Goal: Book appointment/travel/reservation

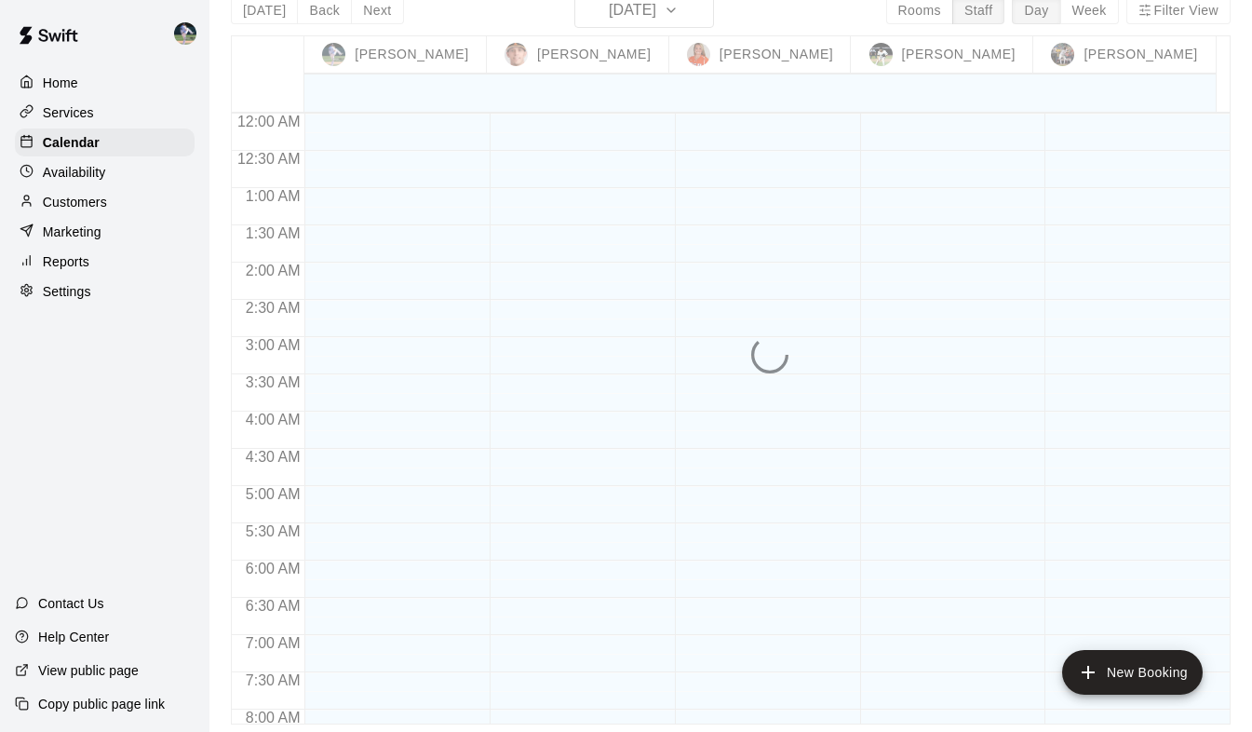
scroll to position [940, 0]
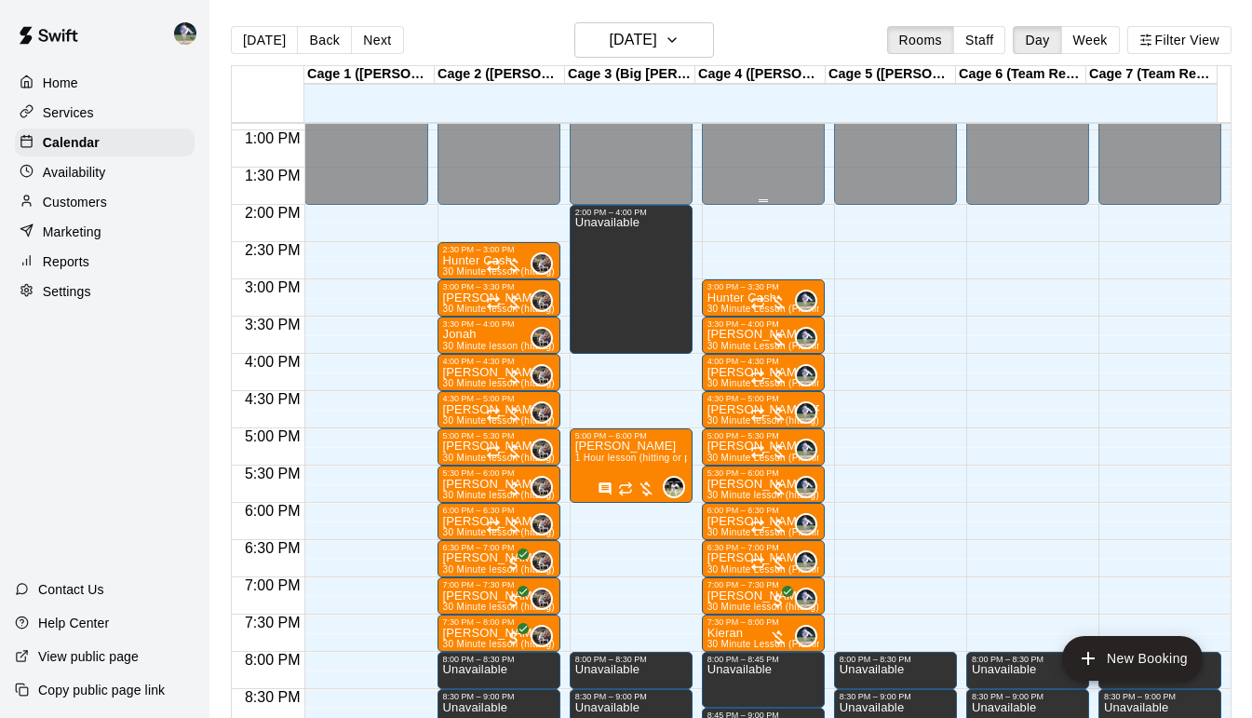
scroll to position [966, 0]
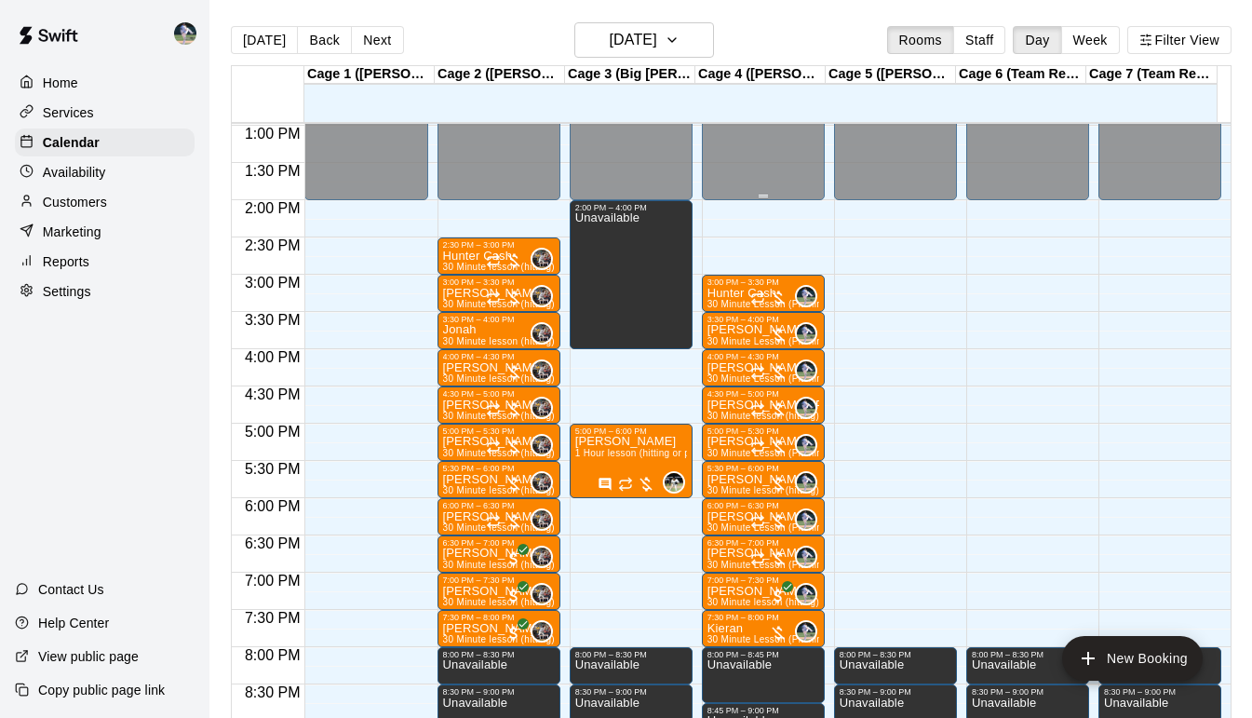
click at [741, 230] on div "12:00 AM – 2:00 PM Closed 3:00 PM – 3:30 PM Hunter Cash 30 Minute Lesson (Pitch…" at bounding box center [763, 51] width 123 height 1788
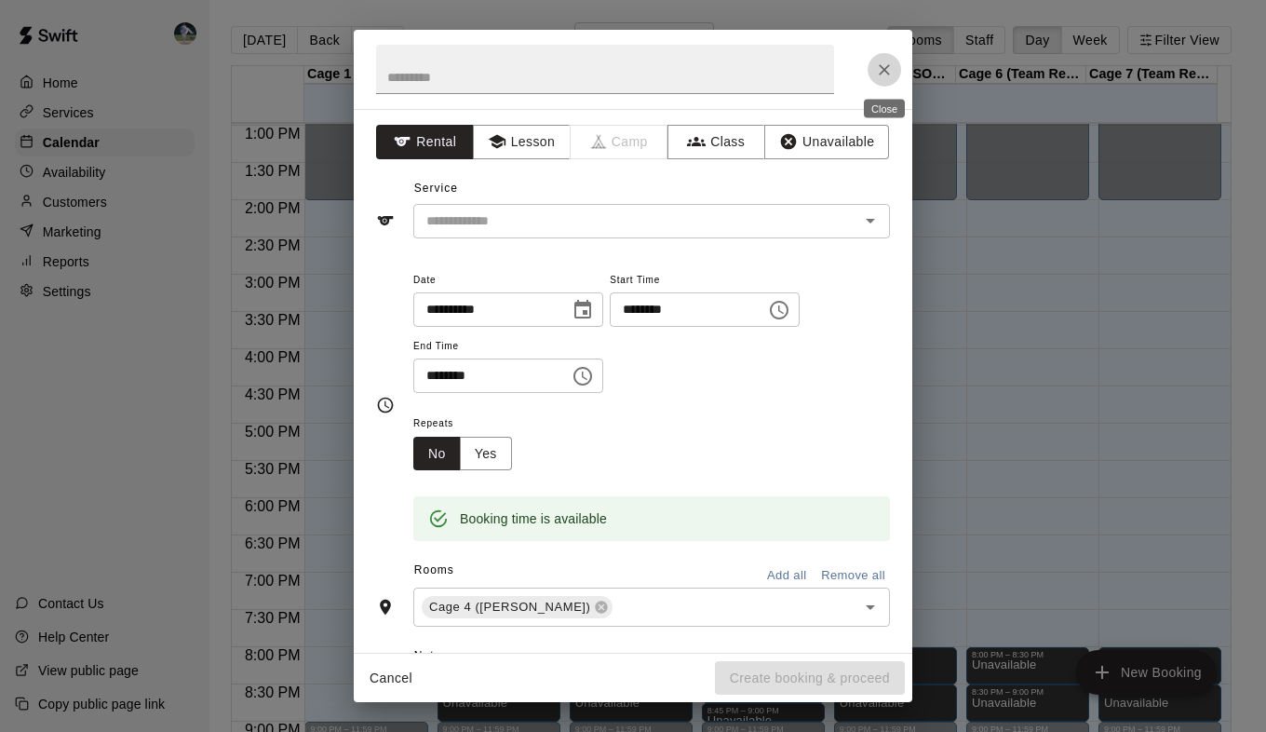
click at [881, 74] on icon "Close" at bounding box center [884, 69] width 11 height 11
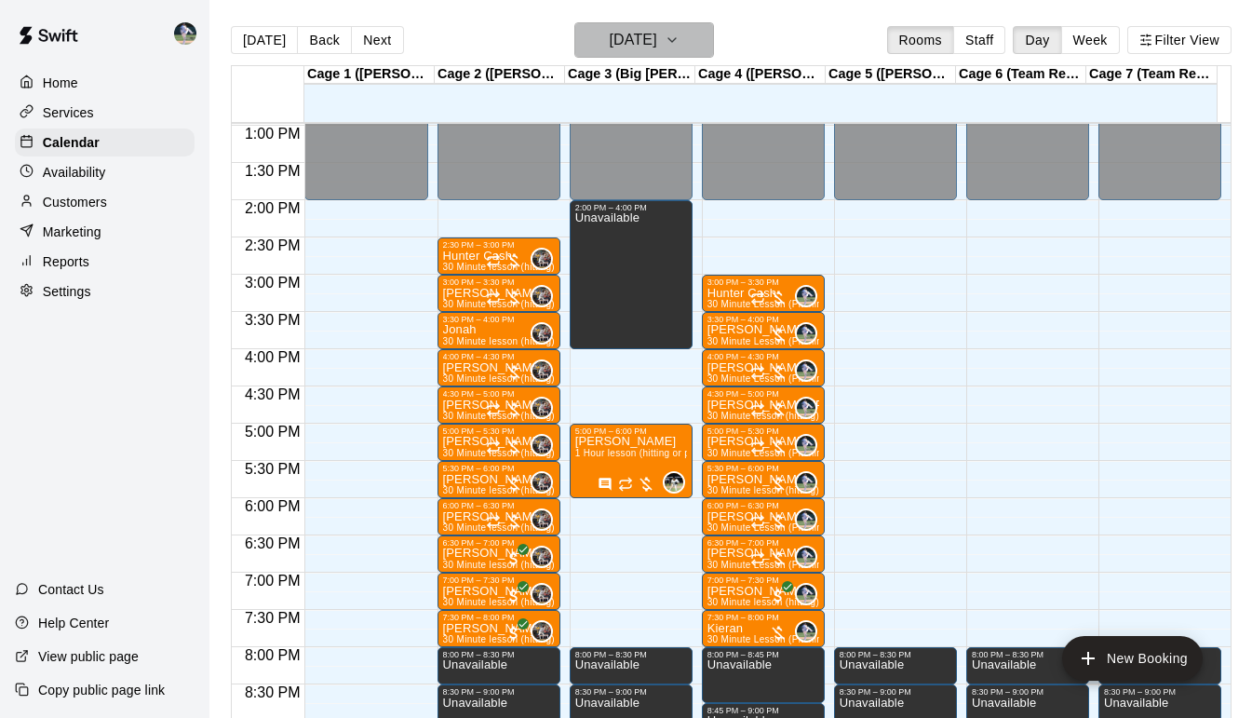
click at [680, 46] on icon "button" at bounding box center [672, 40] width 15 height 22
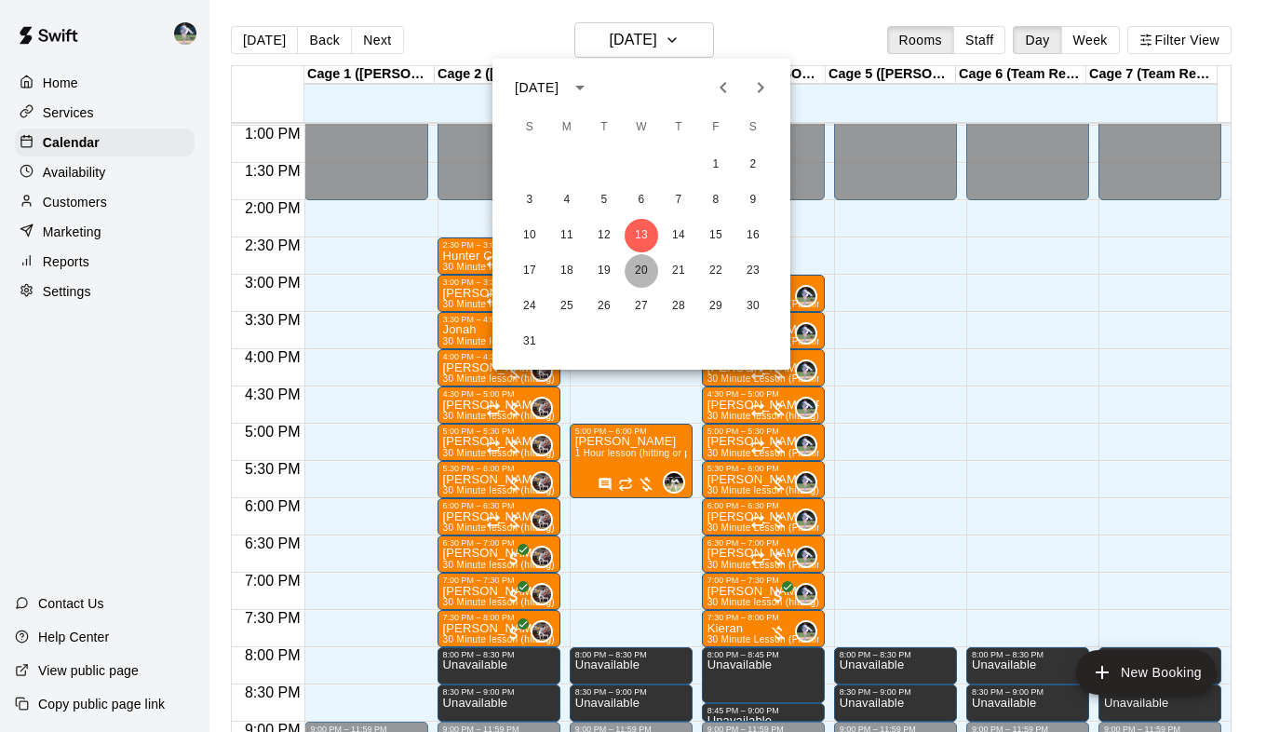
click at [641, 274] on button "20" at bounding box center [642, 271] width 34 height 34
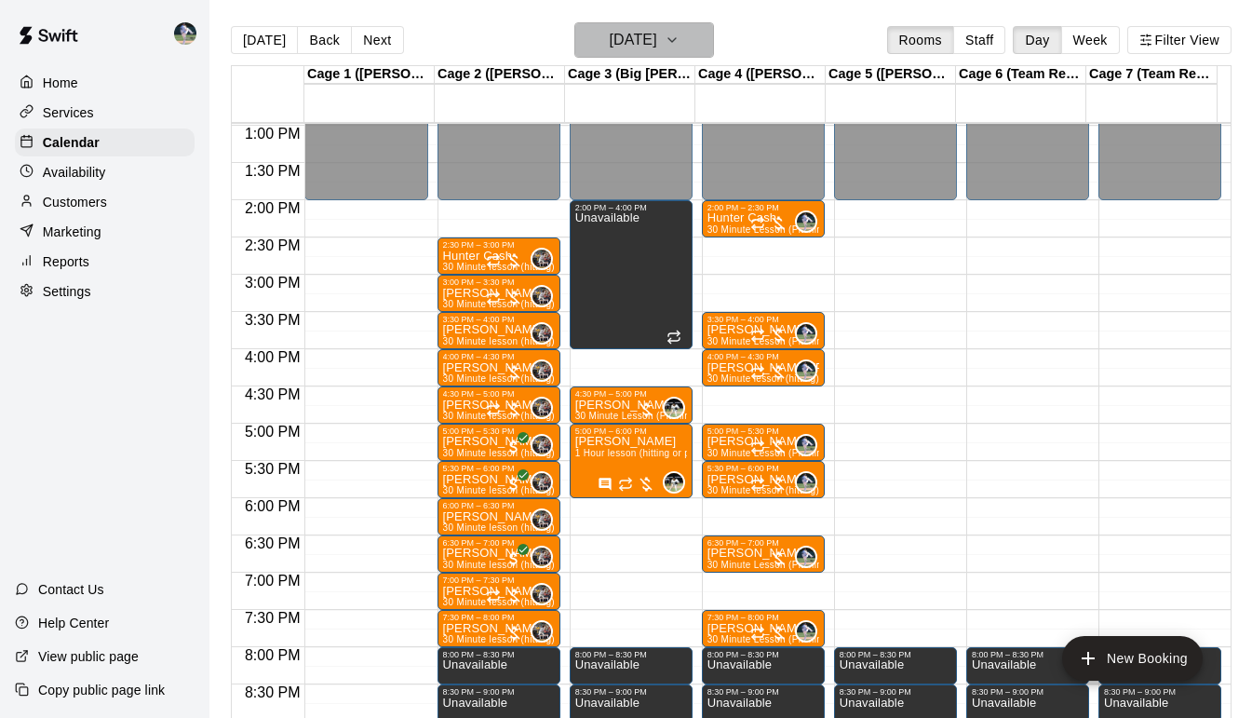
click at [680, 37] on icon "button" at bounding box center [672, 40] width 15 height 22
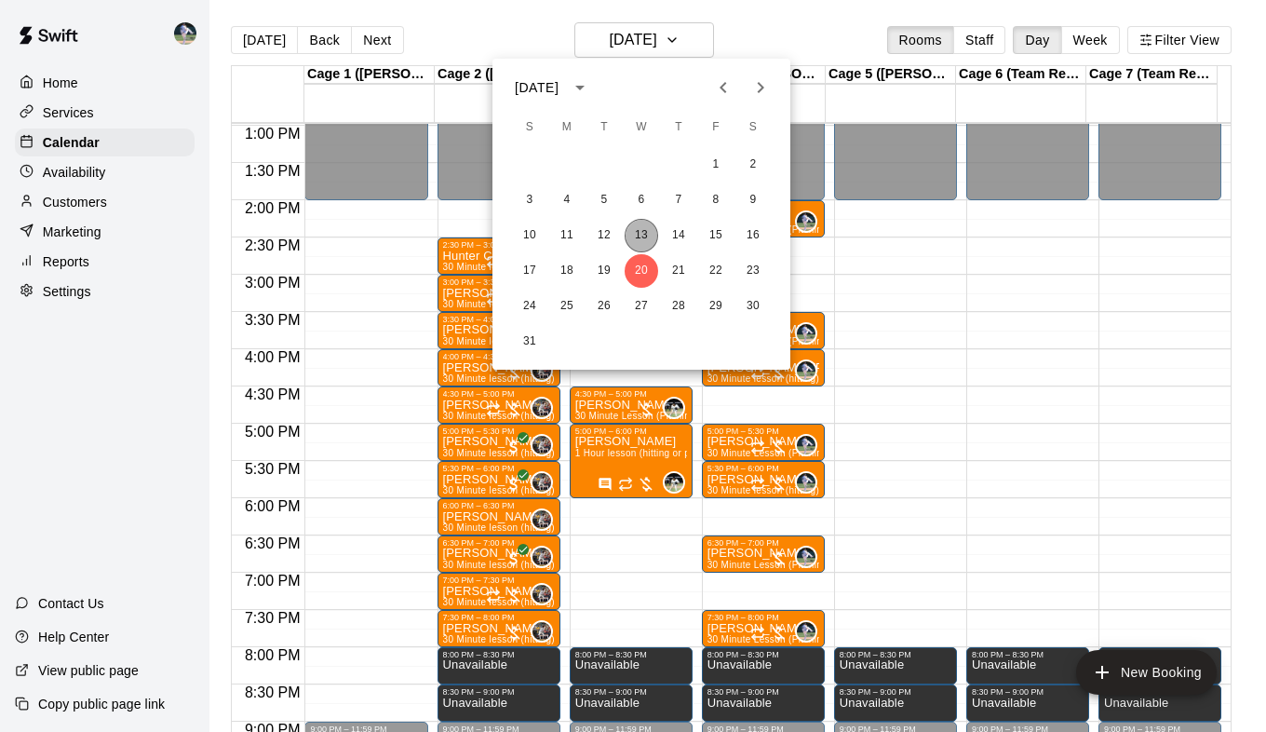
click at [641, 236] on button "13" at bounding box center [642, 236] width 34 height 34
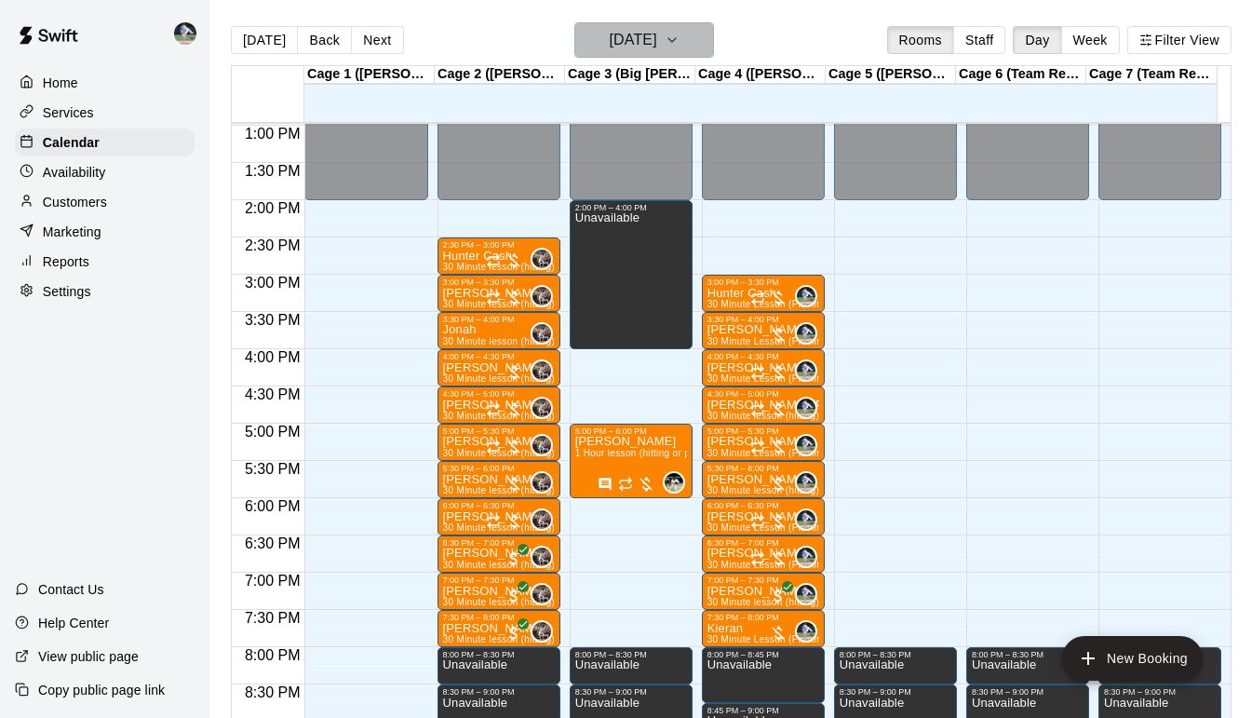
click at [680, 46] on icon "button" at bounding box center [672, 40] width 15 height 22
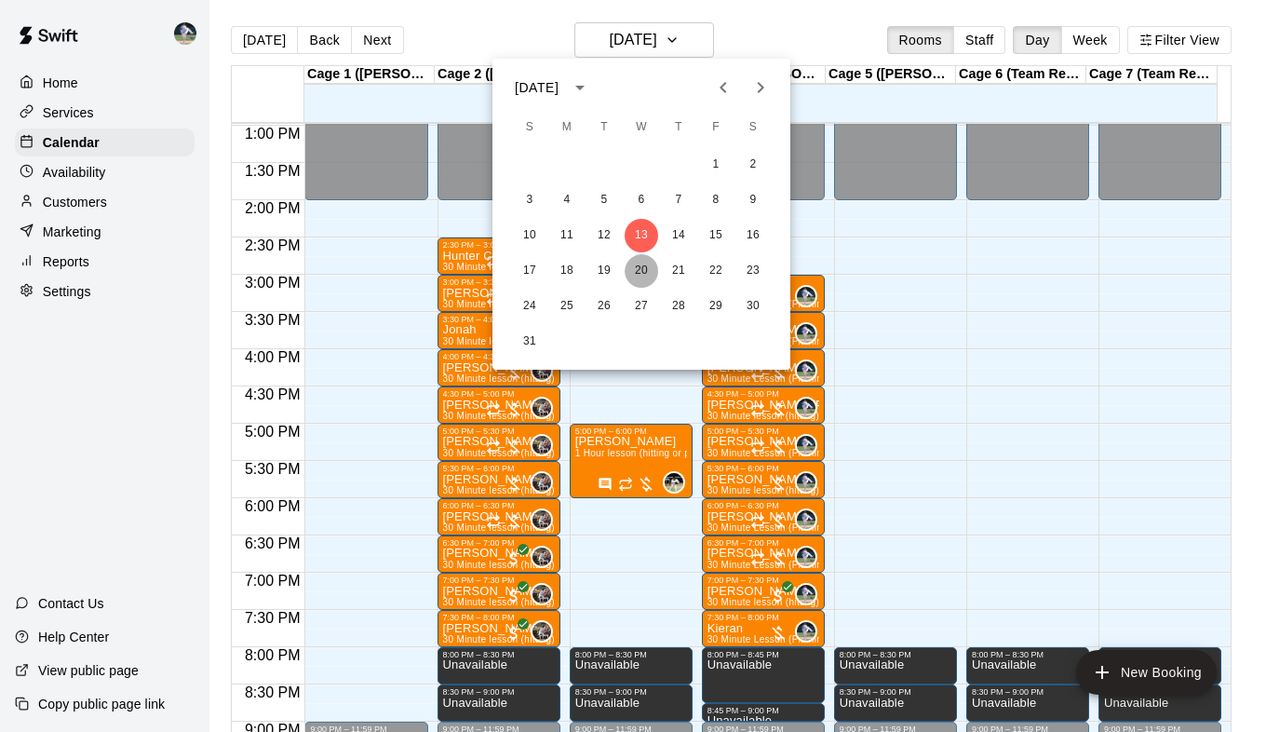
click at [645, 271] on button "20" at bounding box center [642, 271] width 34 height 34
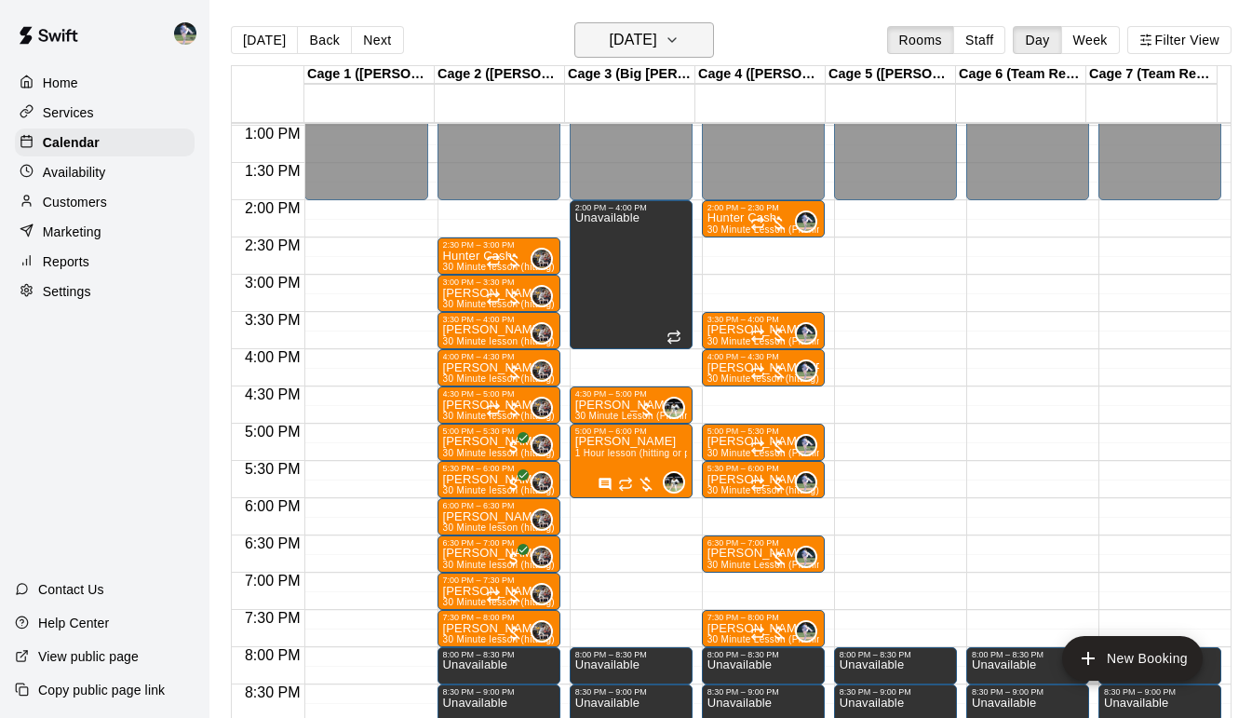
click at [680, 39] on icon "button" at bounding box center [672, 40] width 15 height 22
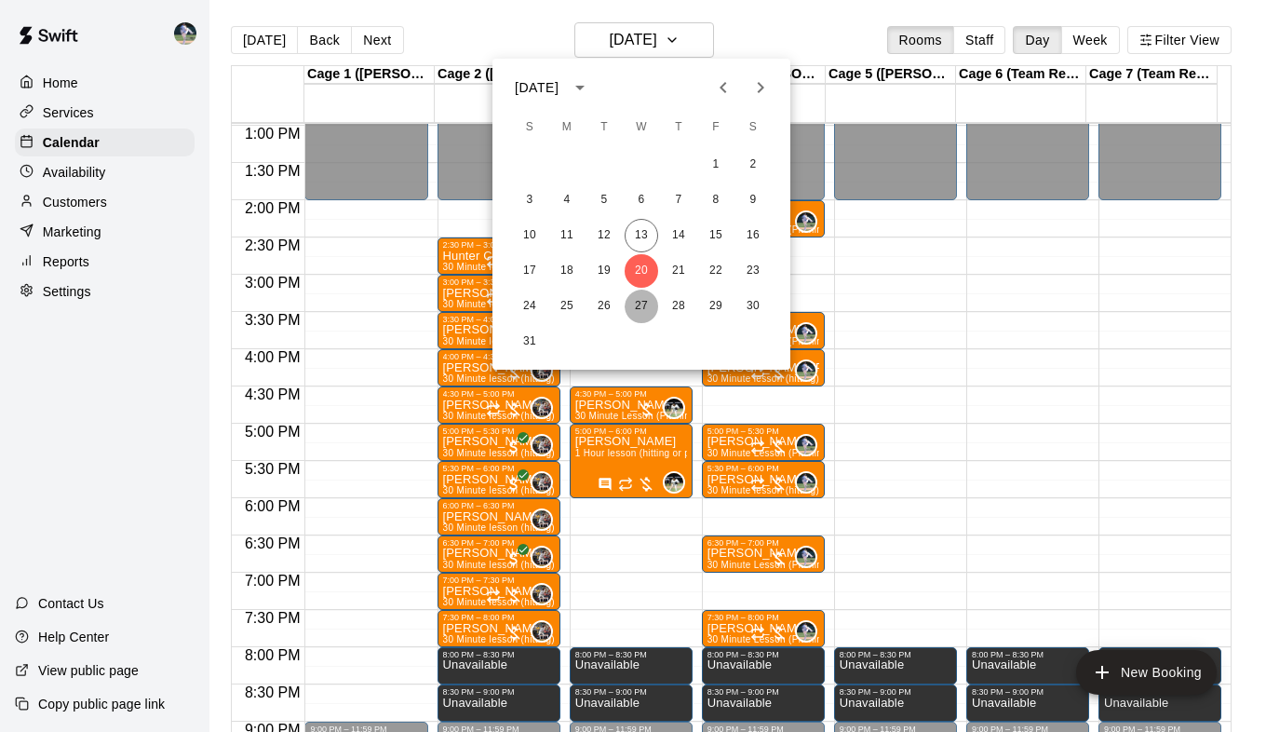
click at [643, 307] on button "27" at bounding box center [642, 307] width 34 height 34
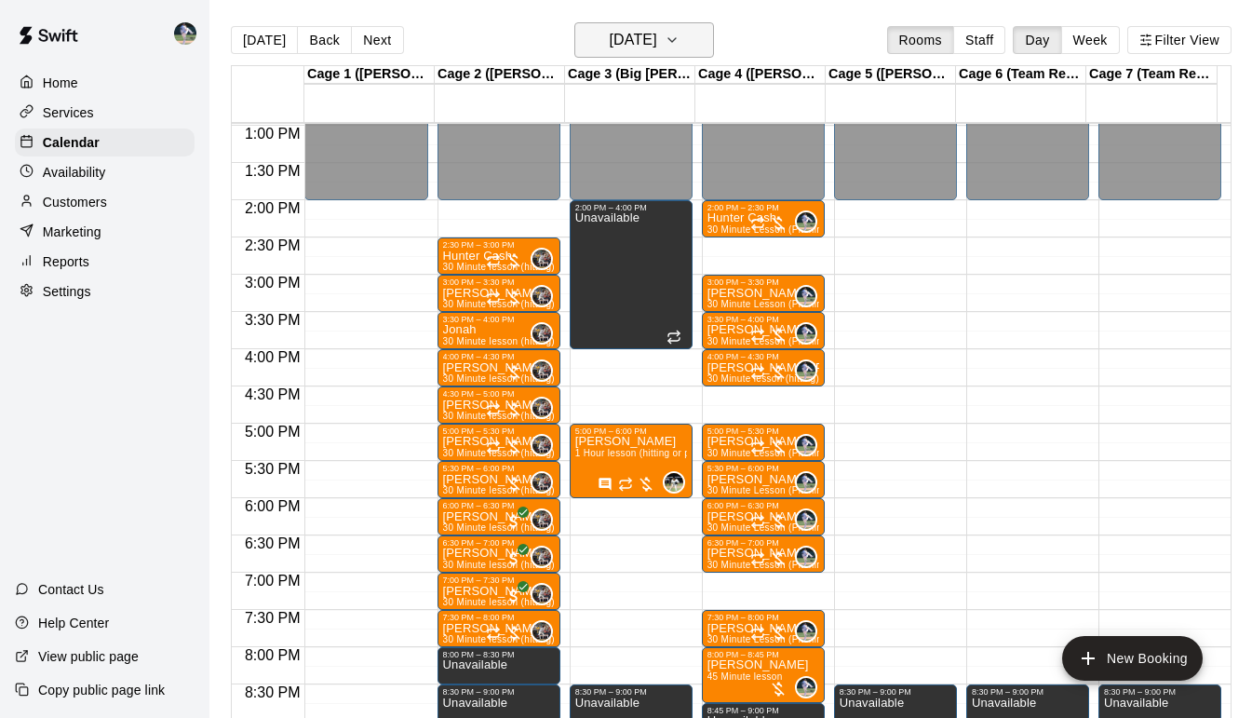
click at [680, 40] on icon "button" at bounding box center [672, 40] width 15 height 22
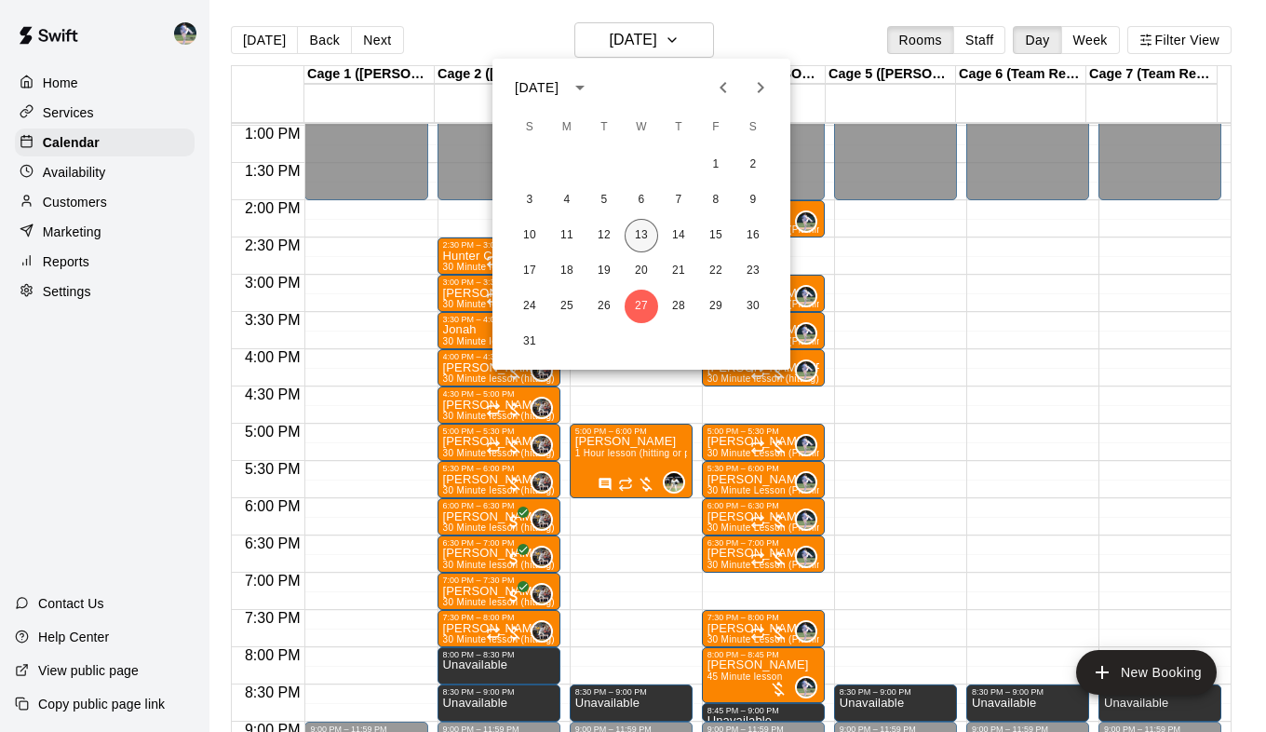
click at [641, 234] on button "13" at bounding box center [642, 236] width 34 height 34
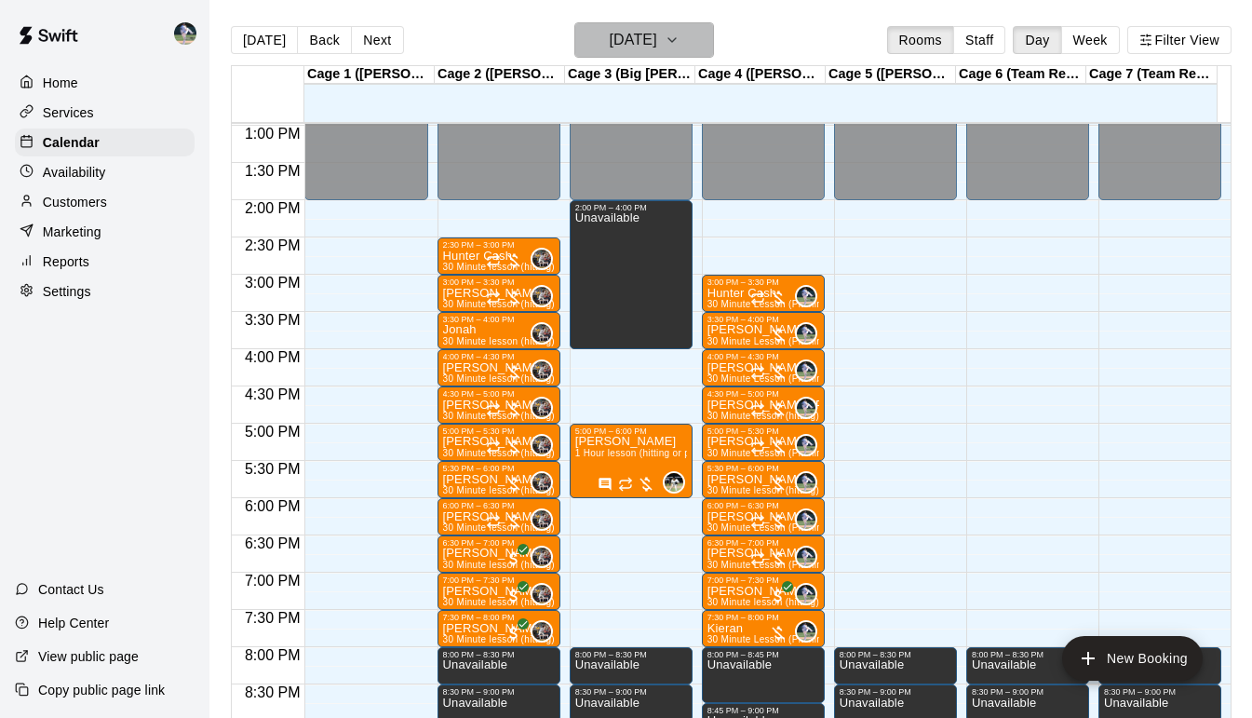
click at [680, 40] on icon "button" at bounding box center [672, 40] width 15 height 22
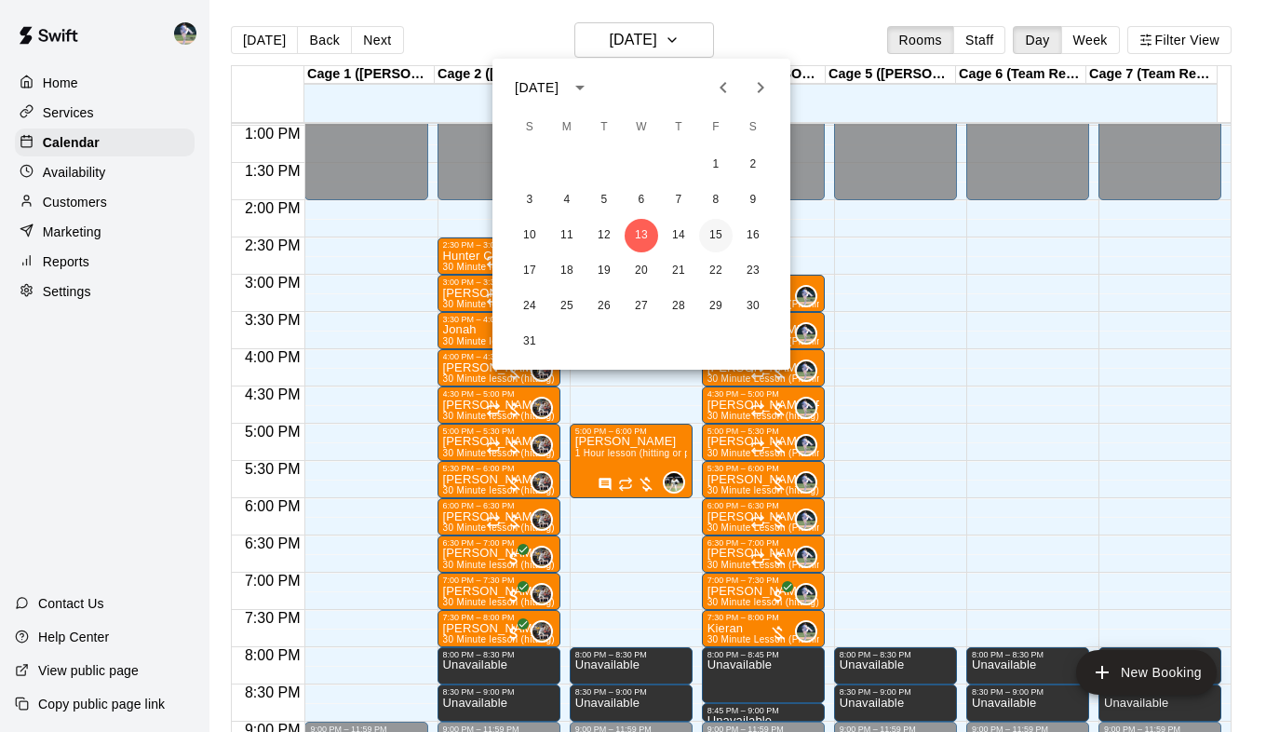
click at [719, 243] on button "15" at bounding box center [716, 236] width 34 height 34
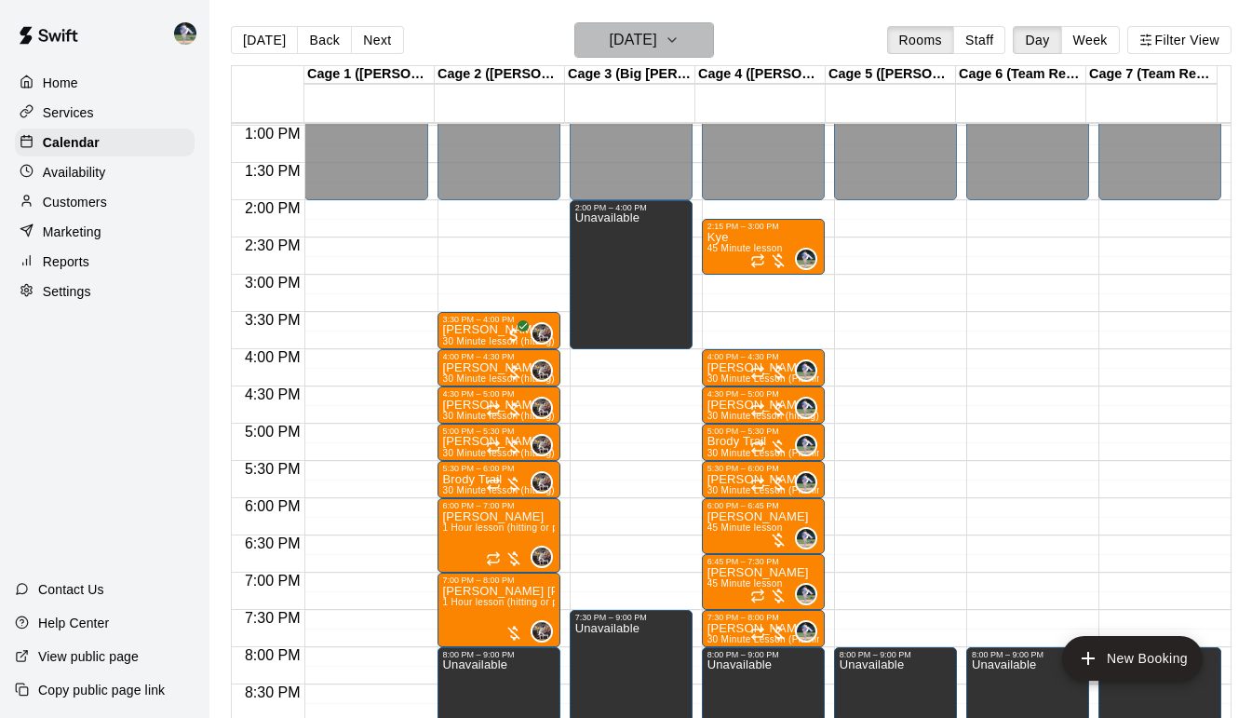
click at [680, 48] on icon "button" at bounding box center [672, 40] width 15 height 22
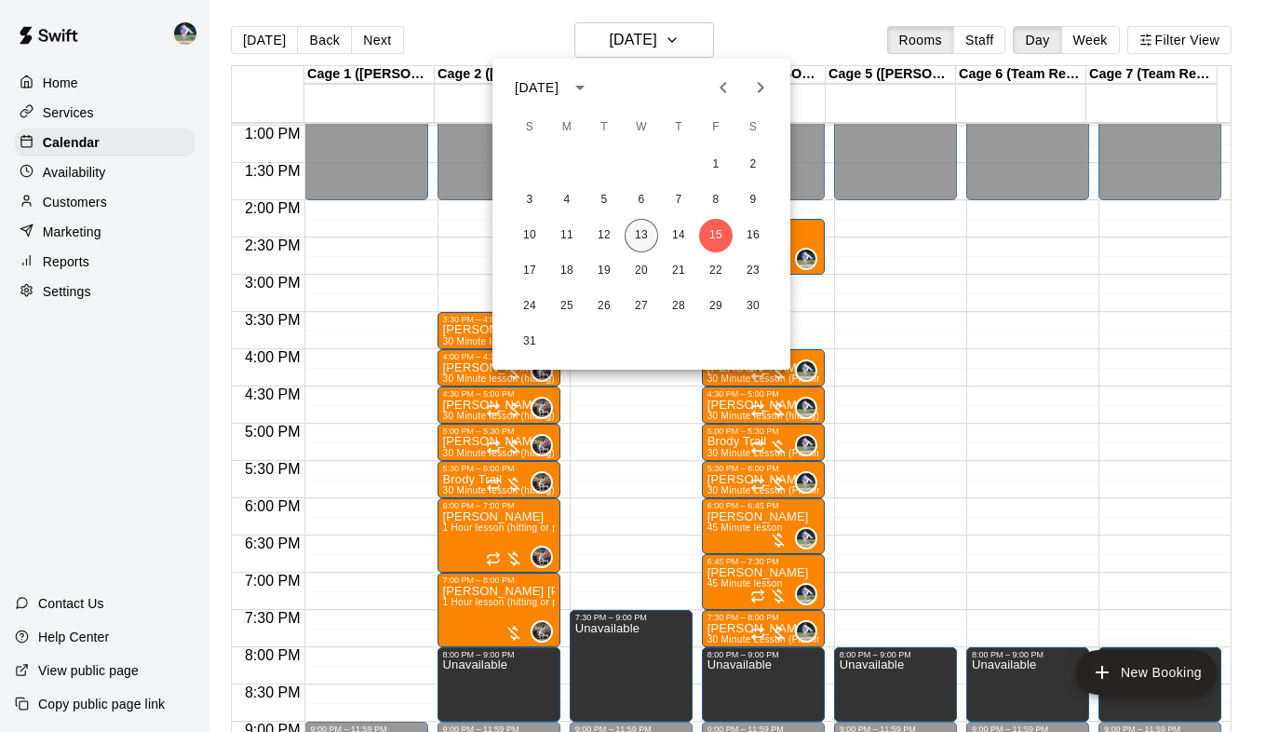
click at [643, 235] on button "13" at bounding box center [642, 236] width 34 height 34
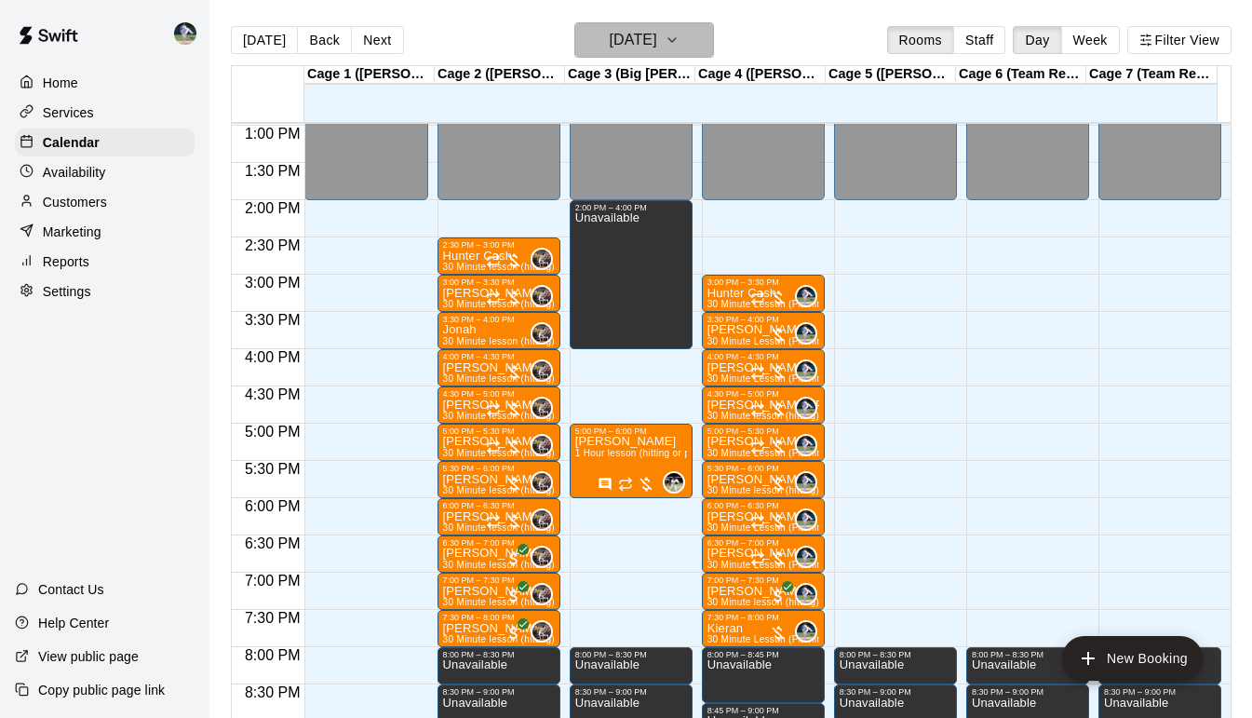
click at [680, 39] on icon "button" at bounding box center [672, 40] width 15 height 22
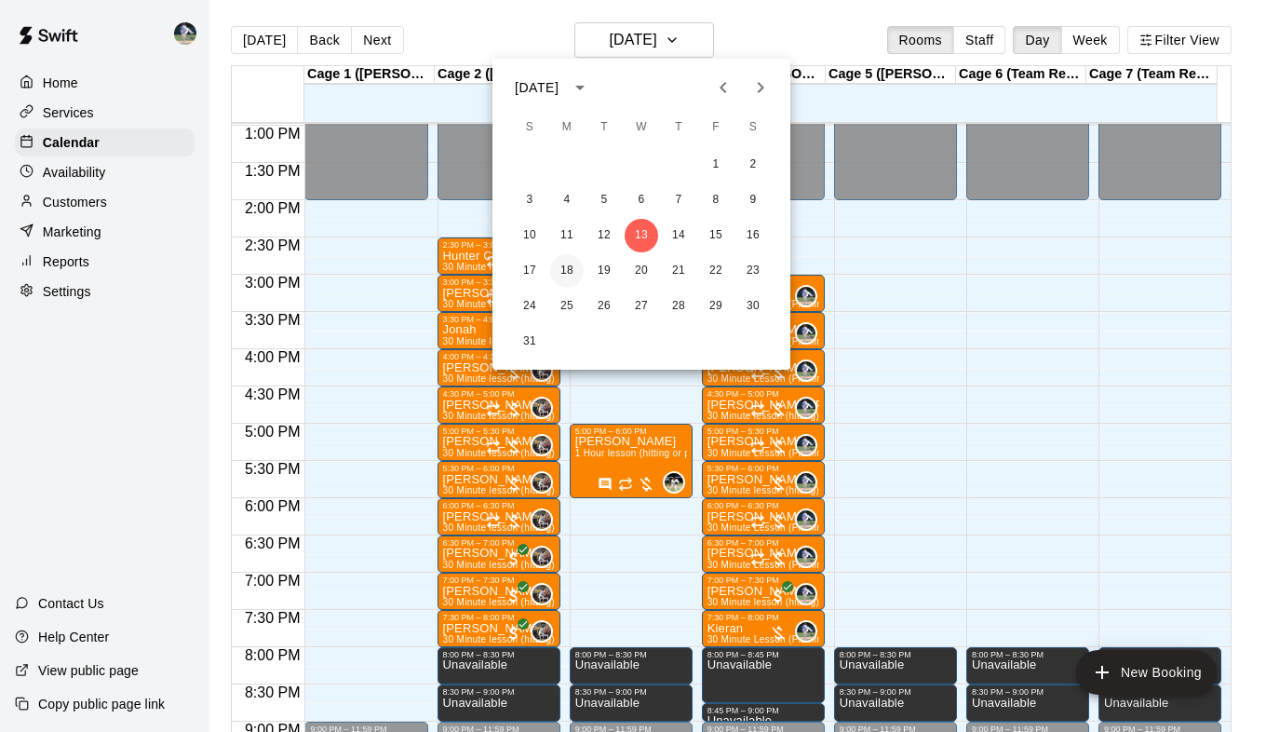
click at [574, 266] on button "18" at bounding box center [567, 271] width 34 height 34
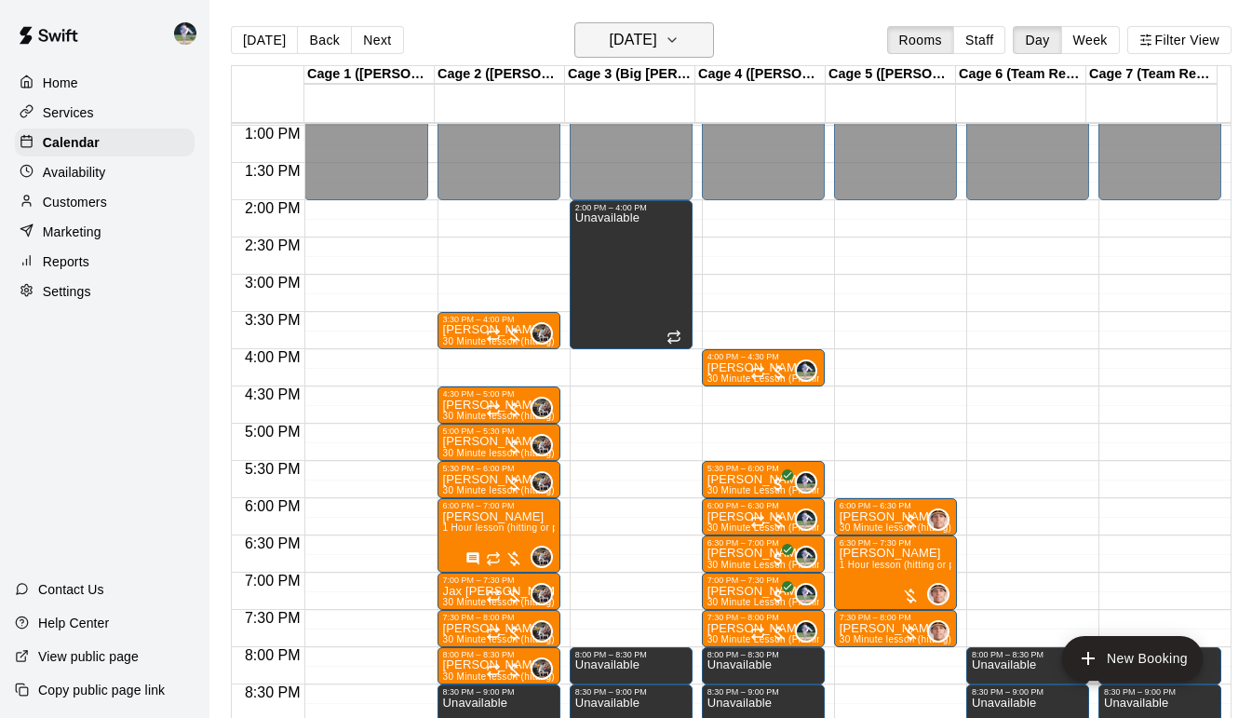
click at [680, 39] on icon "button" at bounding box center [672, 40] width 15 height 22
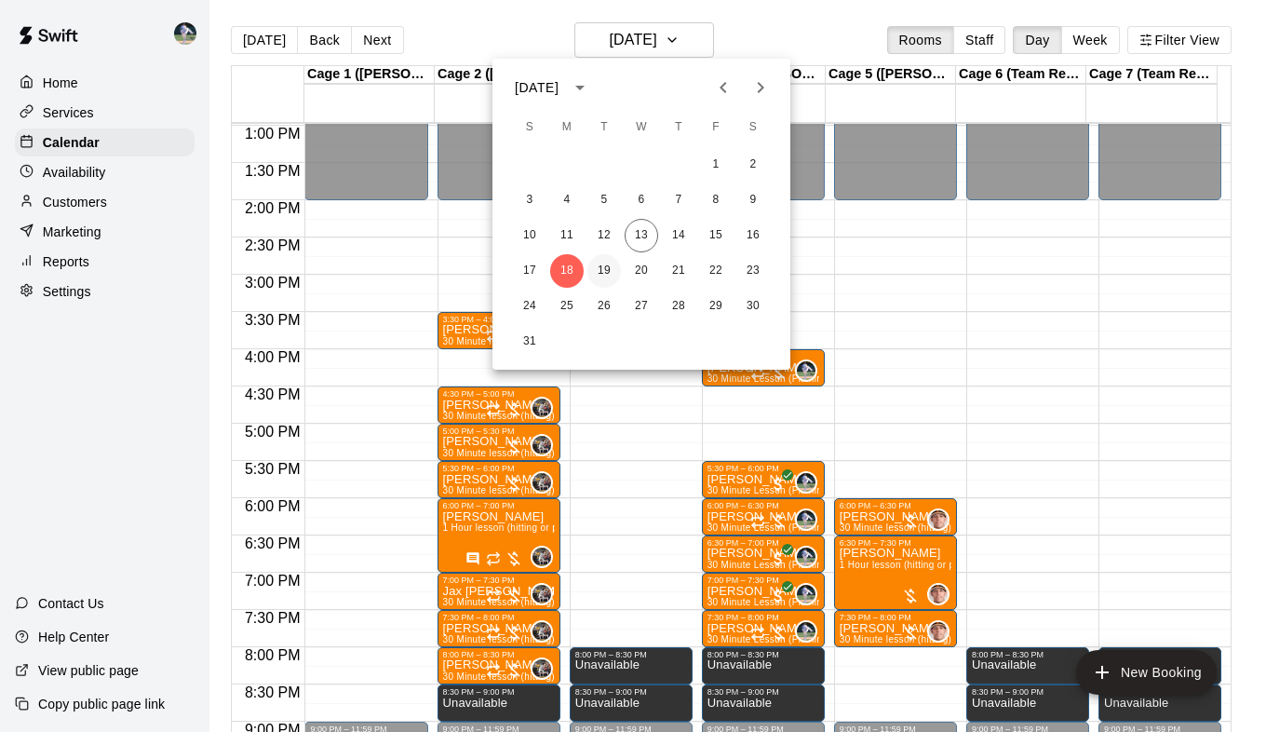
click at [608, 270] on button "19" at bounding box center [604, 271] width 34 height 34
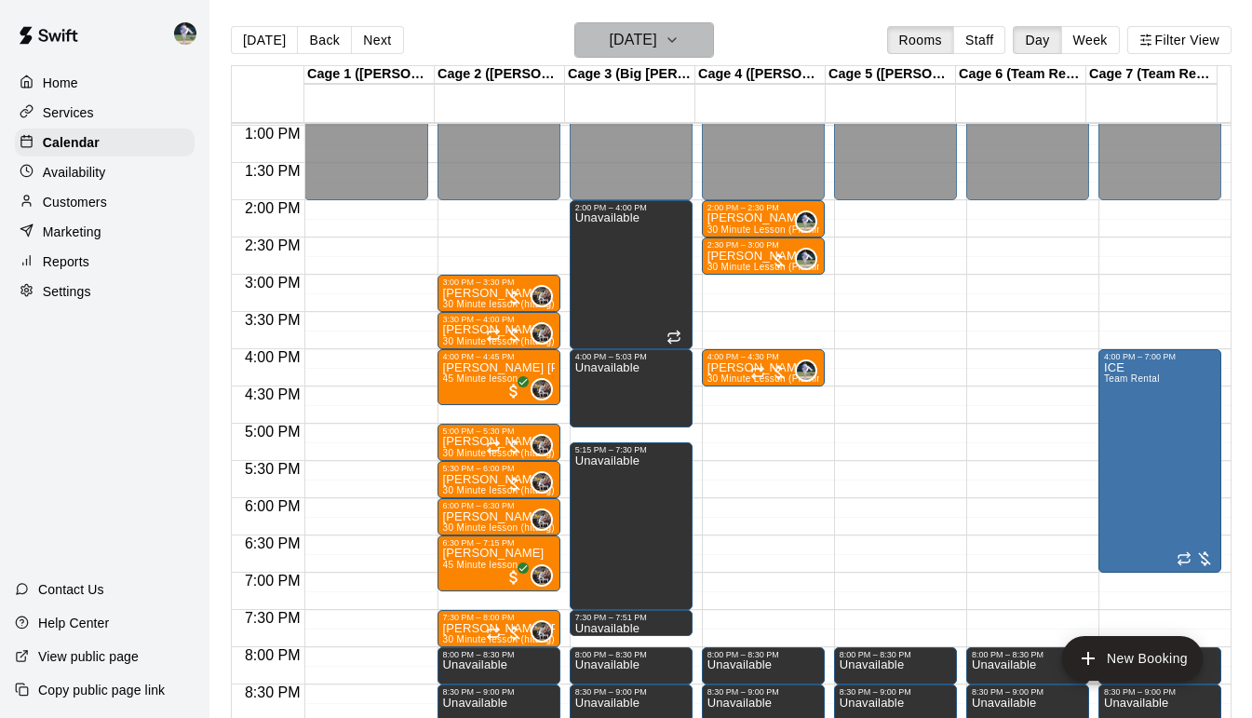
click at [680, 41] on icon "button" at bounding box center [672, 40] width 15 height 22
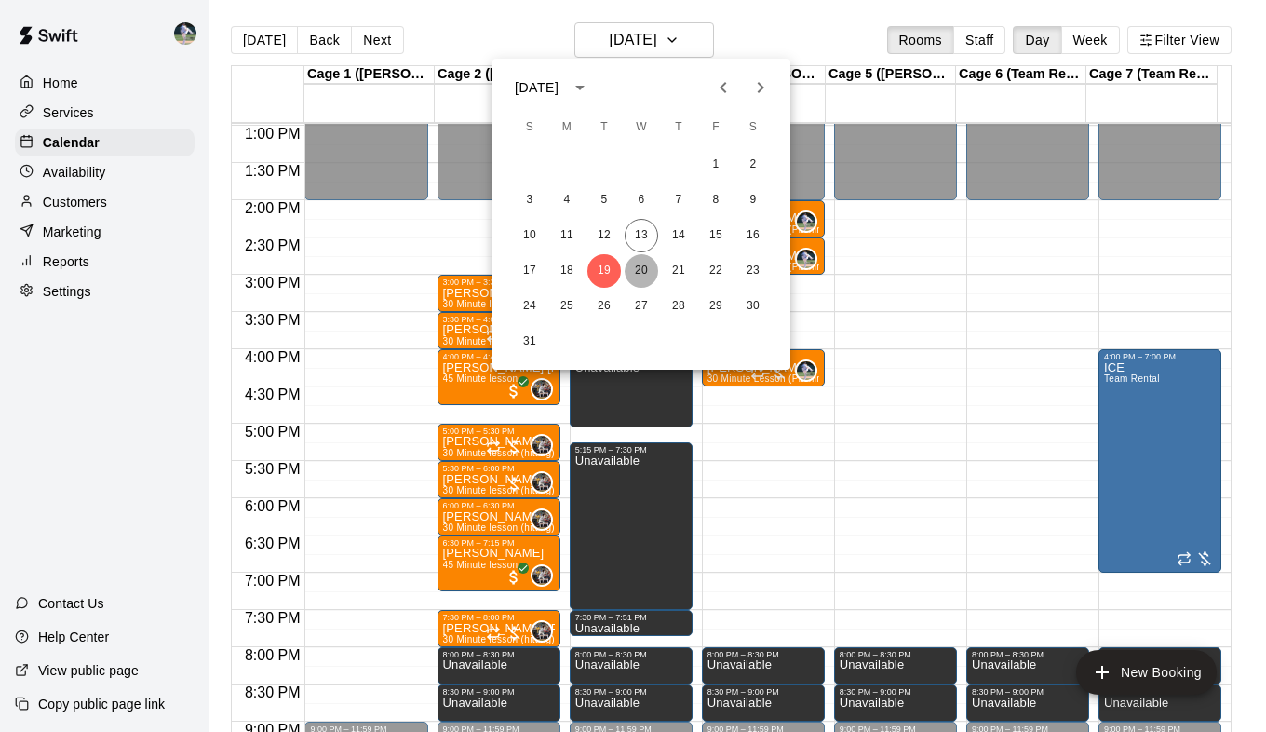
click at [643, 267] on button "20" at bounding box center [642, 271] width 34 height 34
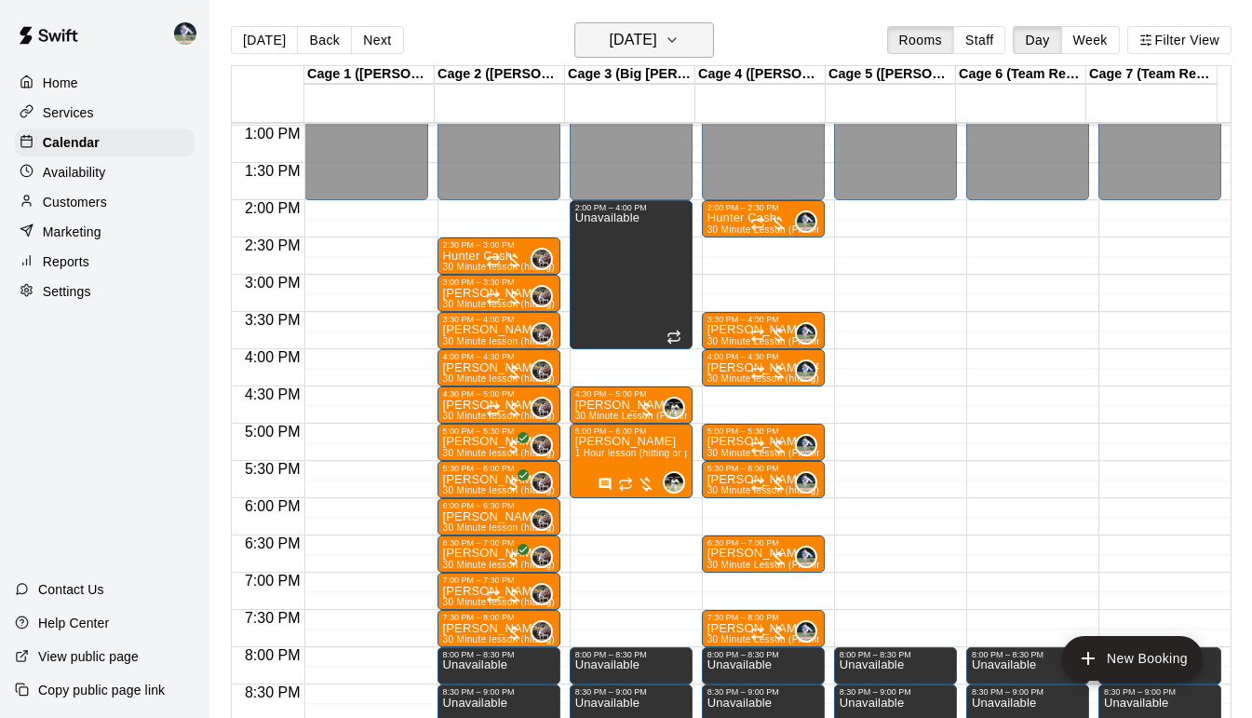
click at [676, 41] on icon "button" at bounding box center [671, 40] width 7 height 4
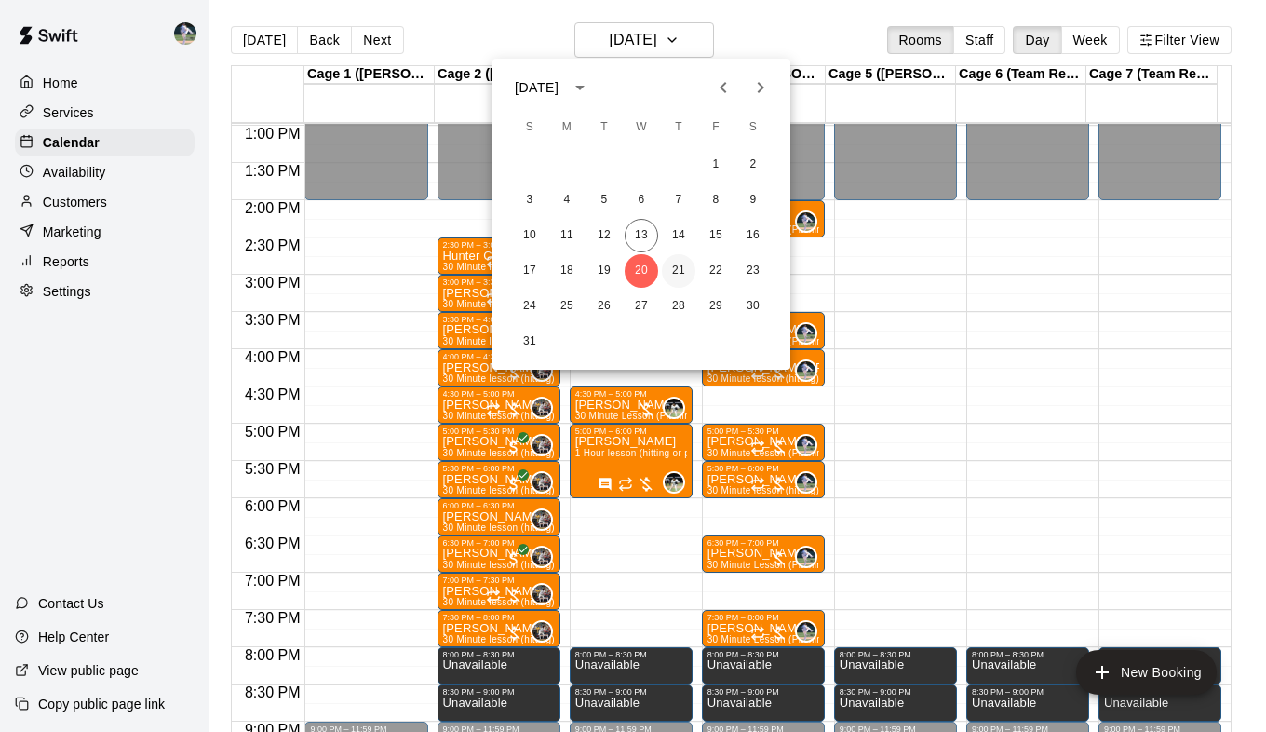
click at [682, 274] on button "21" at bounding box center [679, 271] width 34 height 34
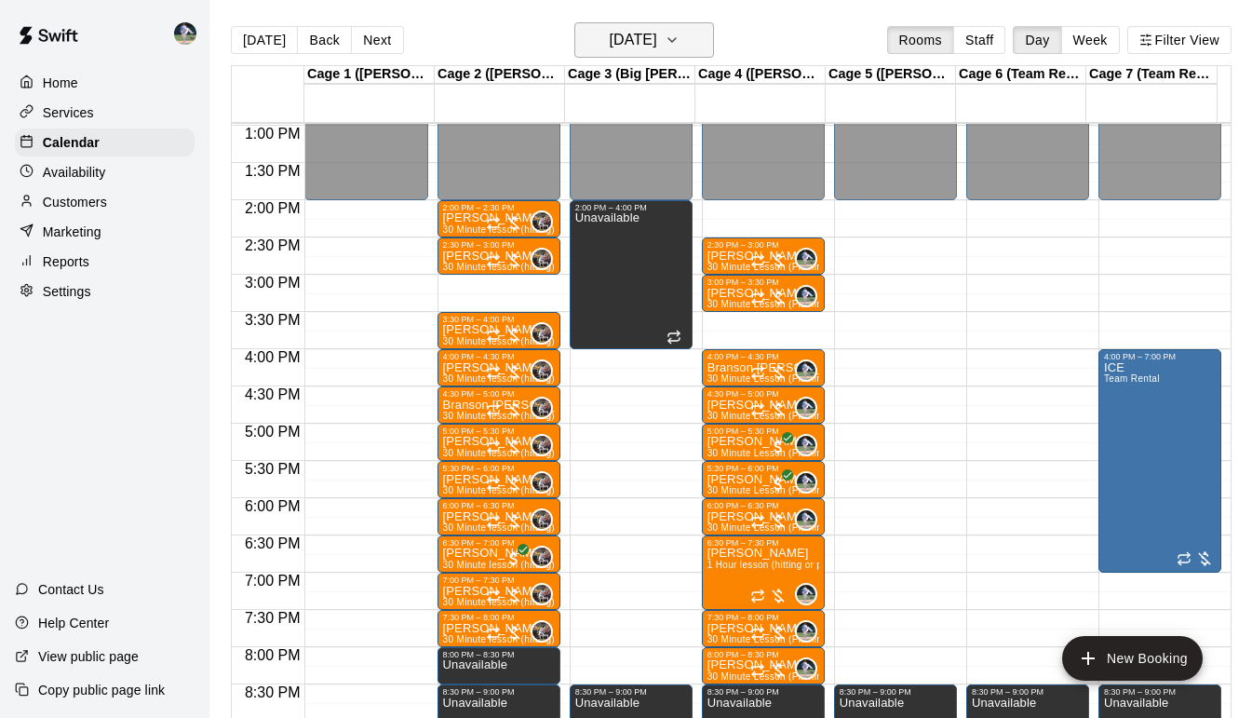
click at [680, 41] on icon "button" at bounding box center [672, 40] width 15 height 22
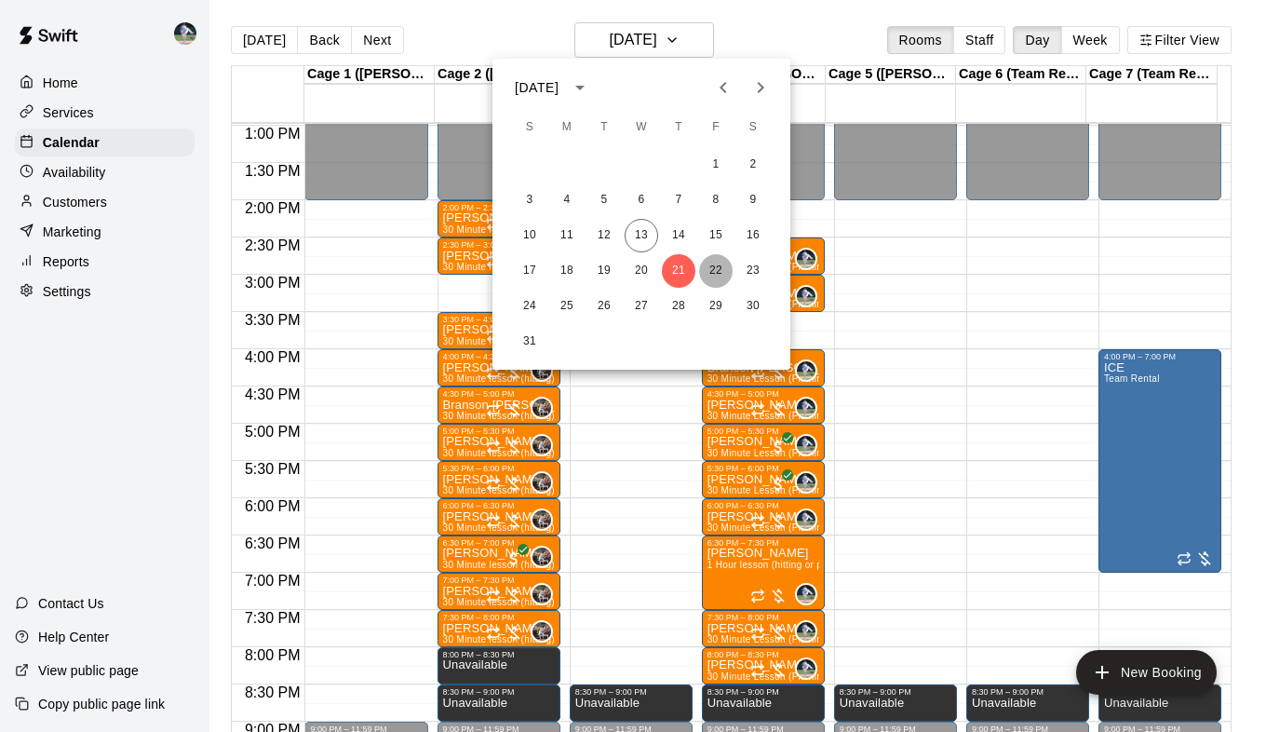
click at [720, 269] on button "22" at bounding box center [716, 271] width 34 height 34
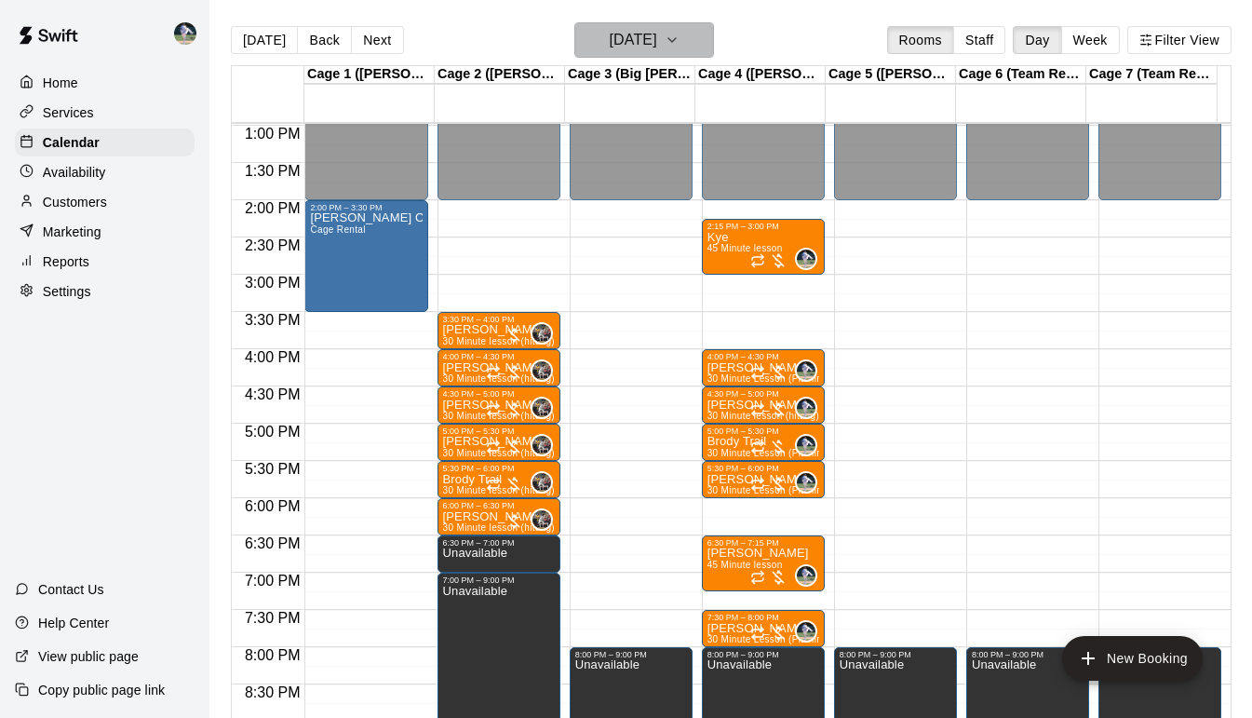
click at [680, 47] on icon "button" at bounding box center [672, 40] width 15 height 22
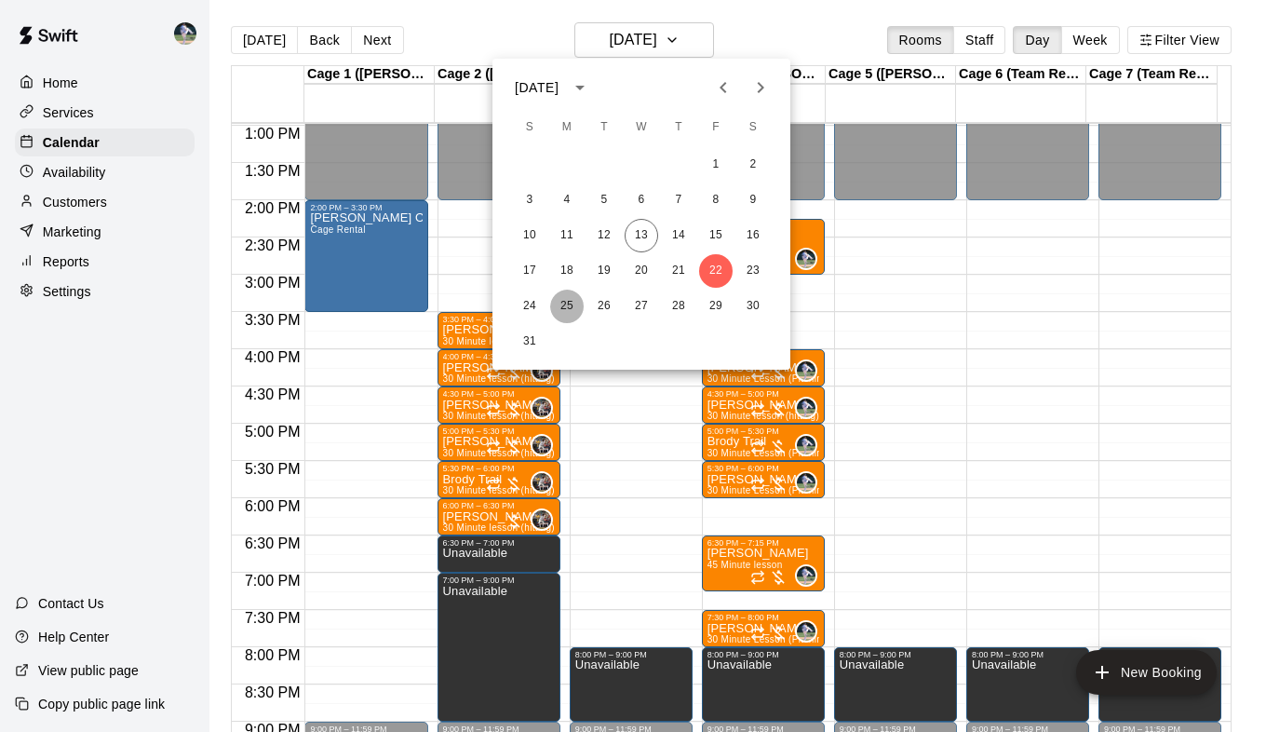
click at [566, 298] on button "25" at bounding box center [567, 307] width 34 height 34
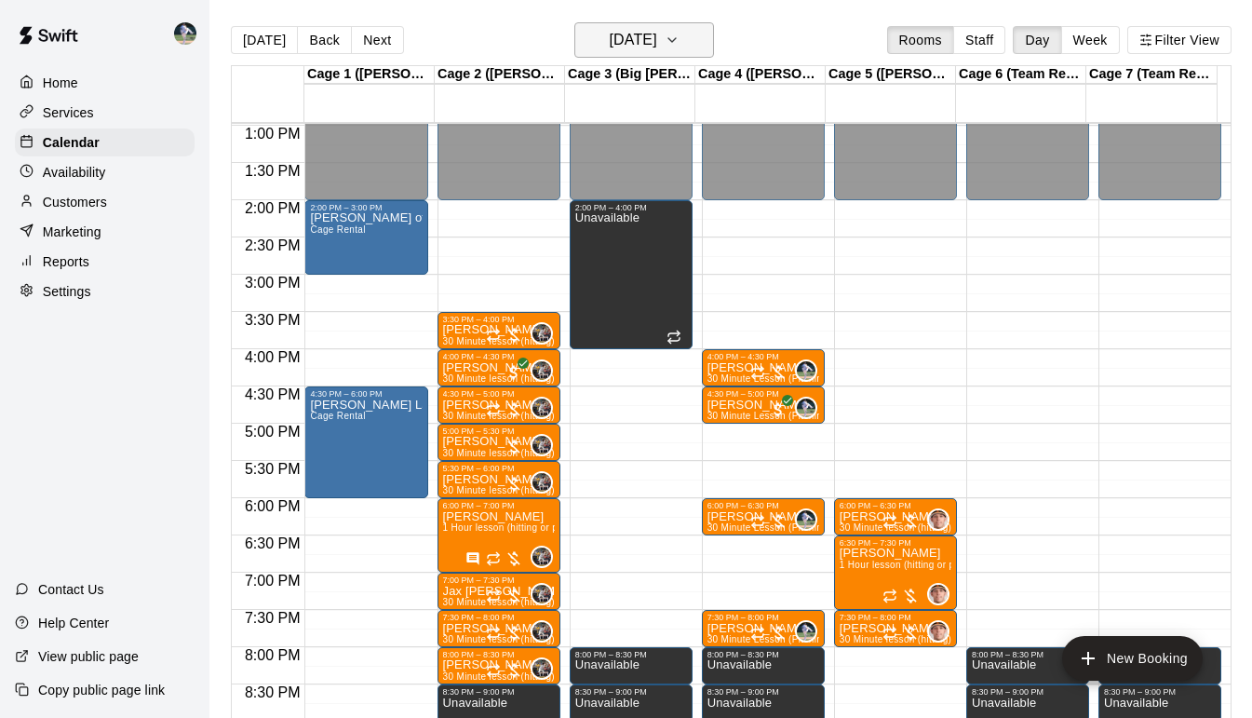
click at [680, 34] on icon "button" at bounding box center [672, 40] width 15 height 22
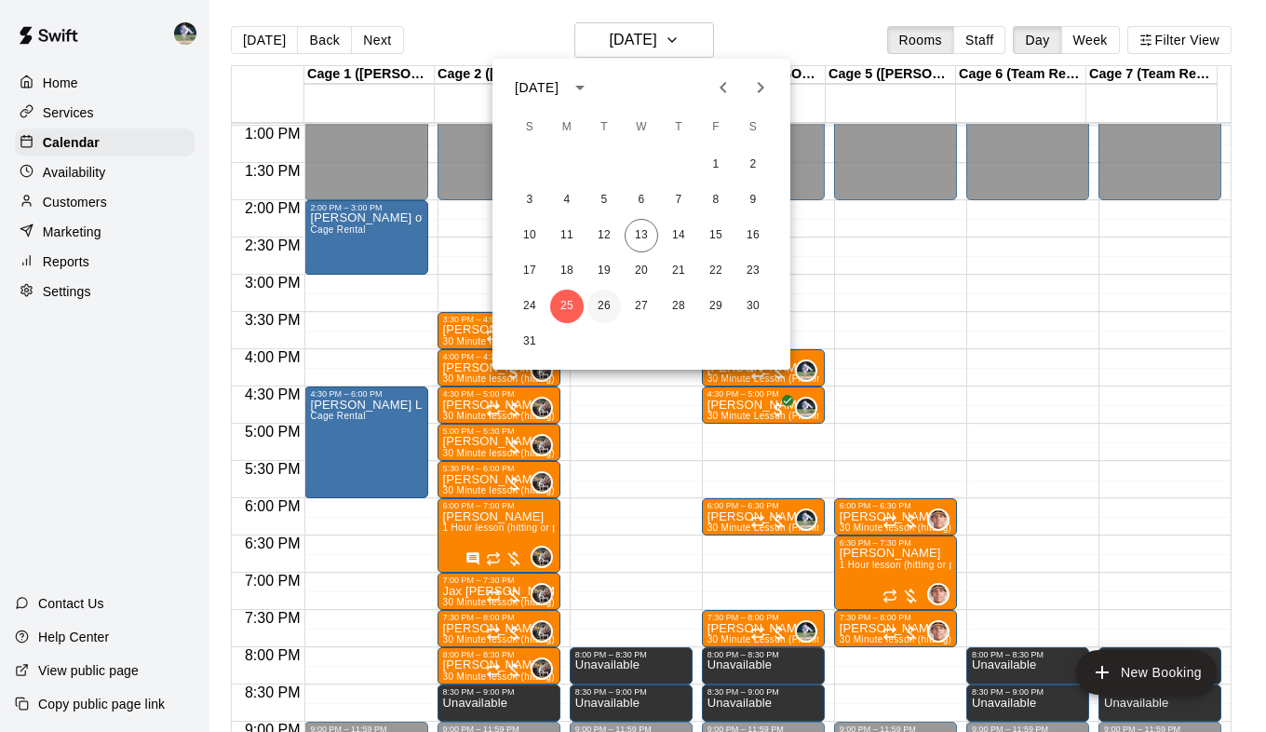
click at [602, 310] on button "26" at bounding box center [604, 307] width 34 height 34
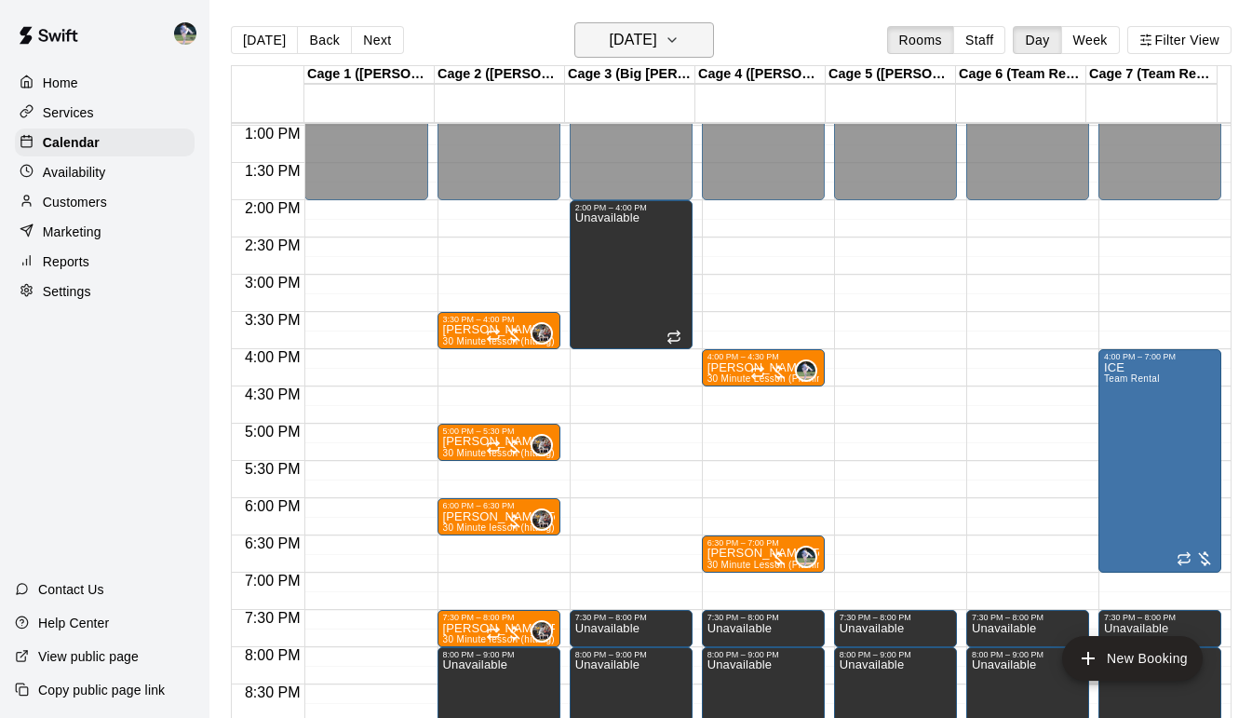
click at [676, 42] on icon "button" at bounding box center [671, 40] width 7 height 4
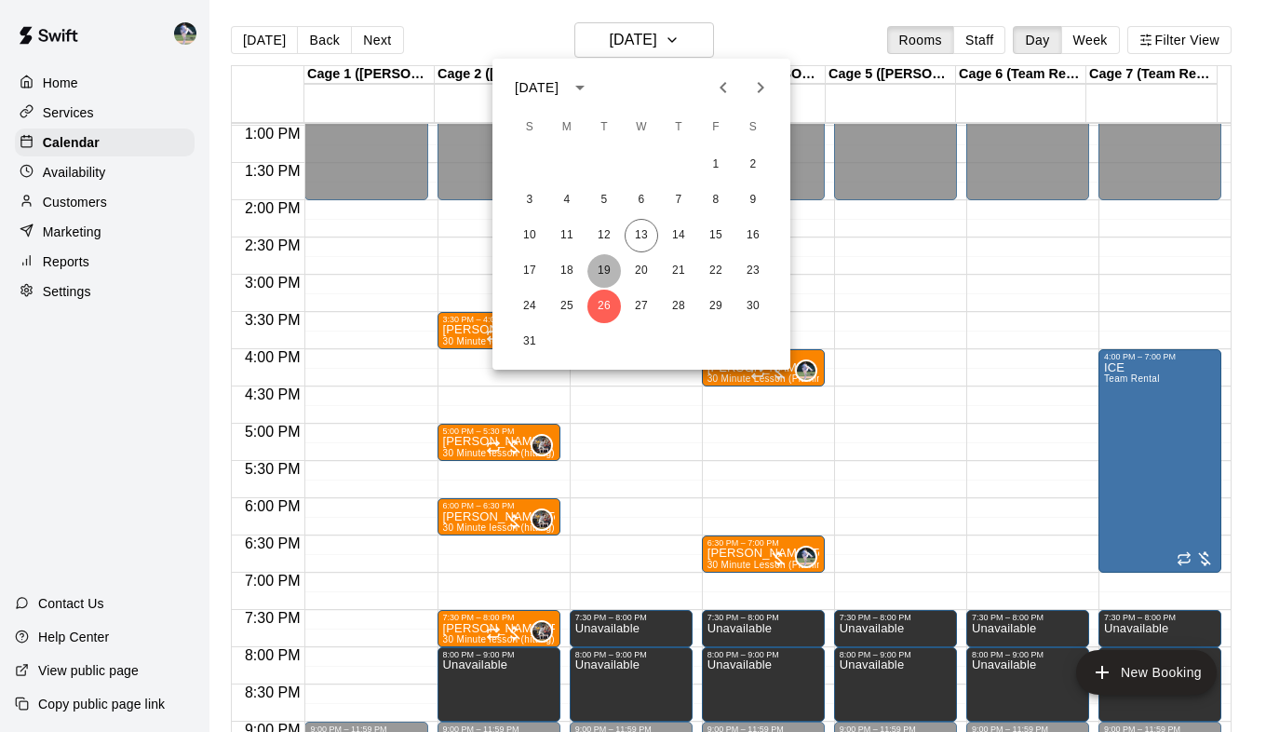
click at [608, 271] on button "19" at bounding box center [604, 271] width 34 height 34
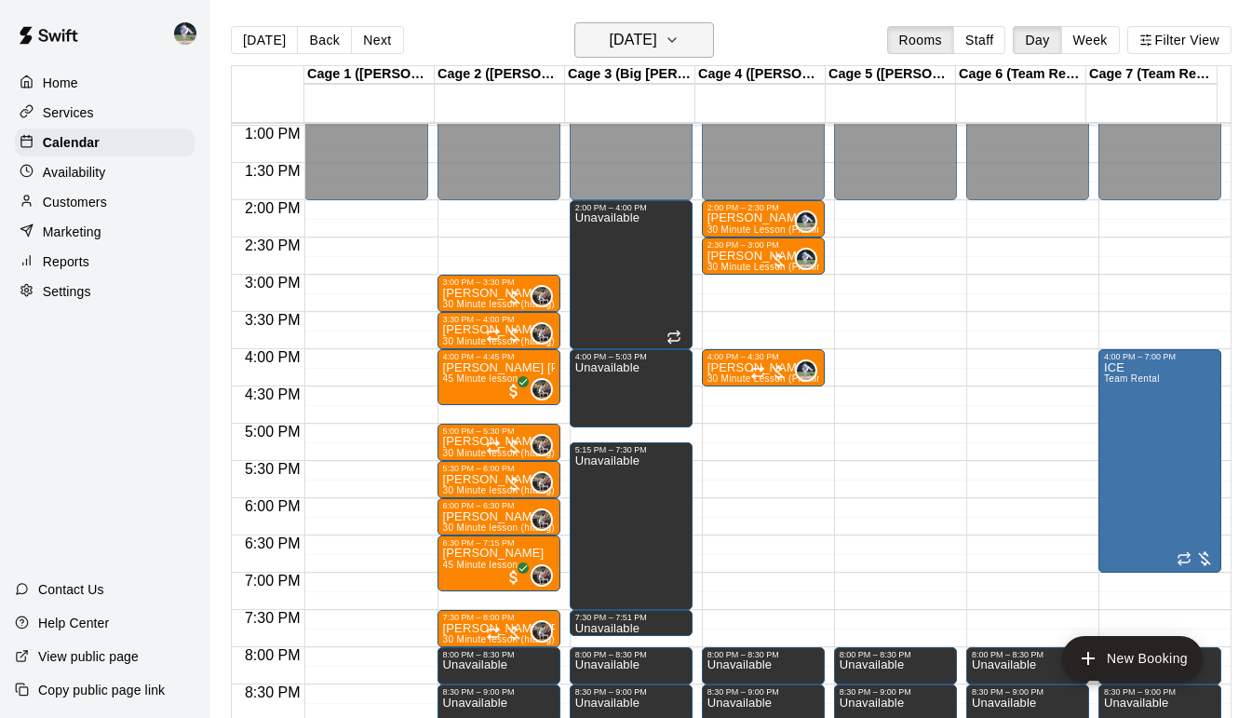
click at [680, 36] on icon "button" at bounding box center [672, 40] width 15 height 22
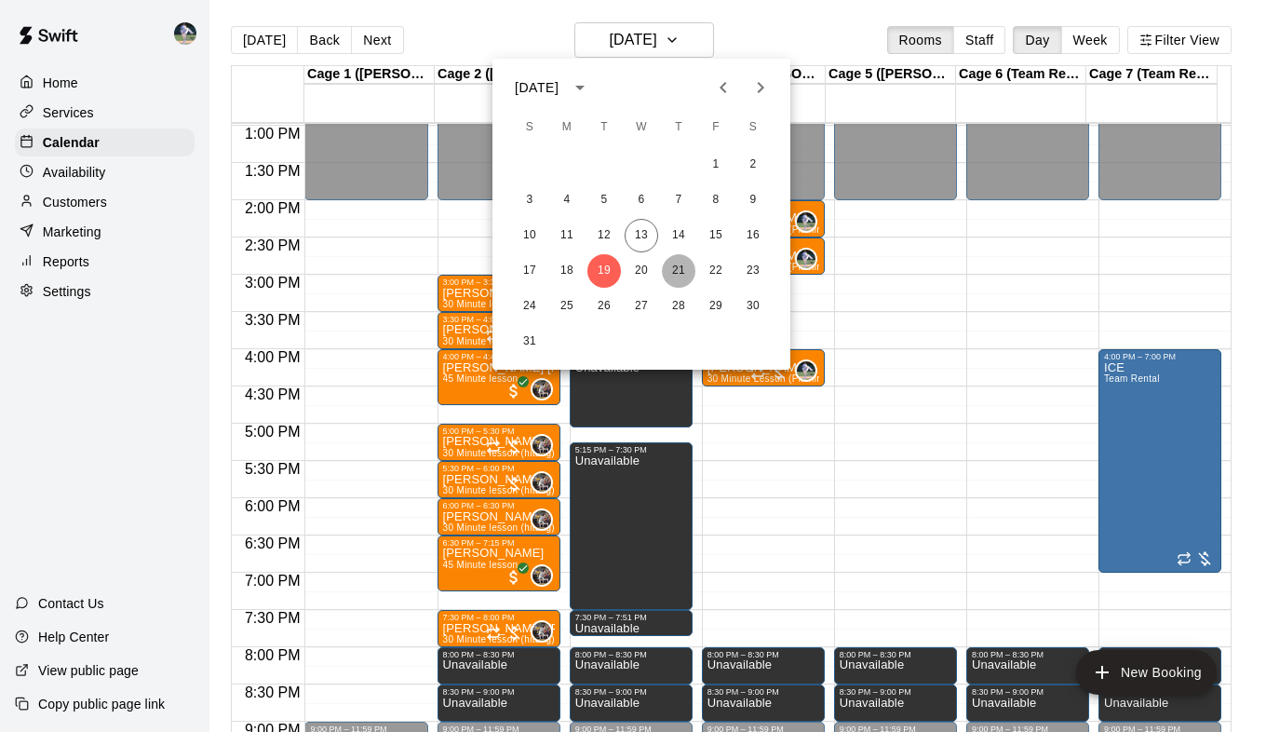
click at [679, 269] on button "21" at bounding box center [679, 271] width 34 height 34
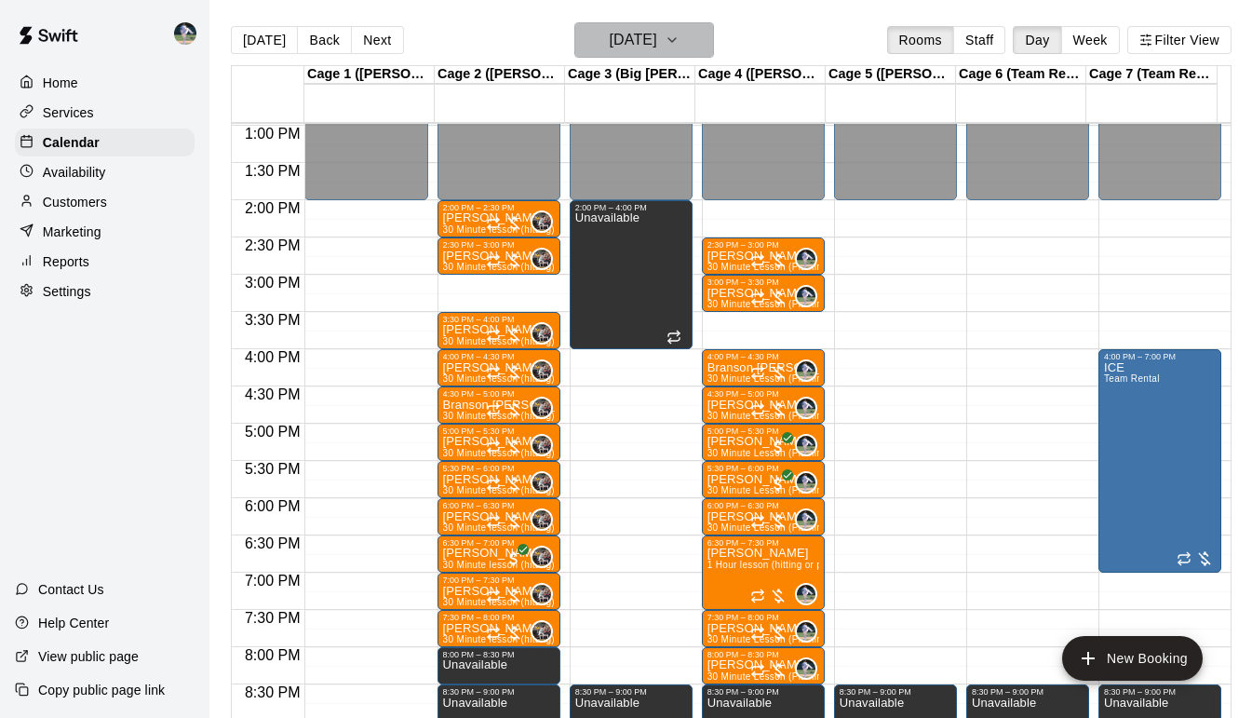
click at [680, 37] on icon "button" at bounding box center [672, 40] width 15 height 22
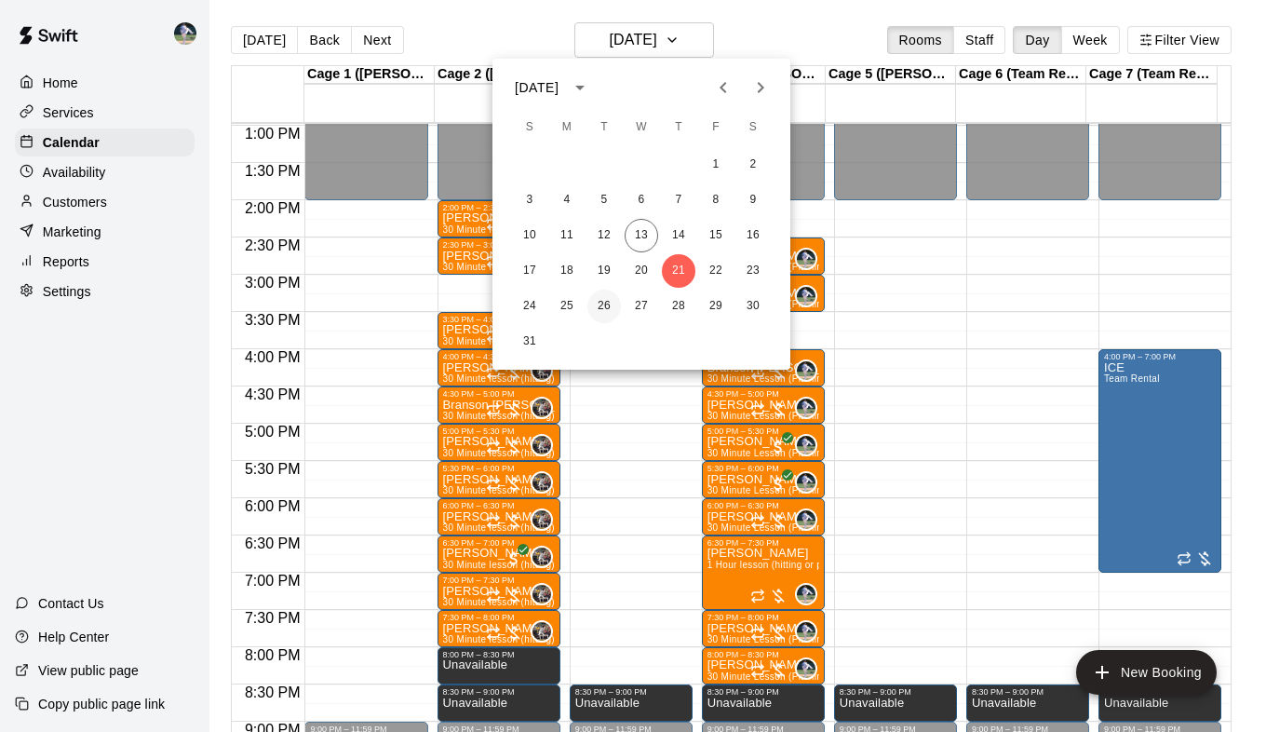
click at [603, 304] on button "26" at bounding box center [604, 307] width 34 height 34
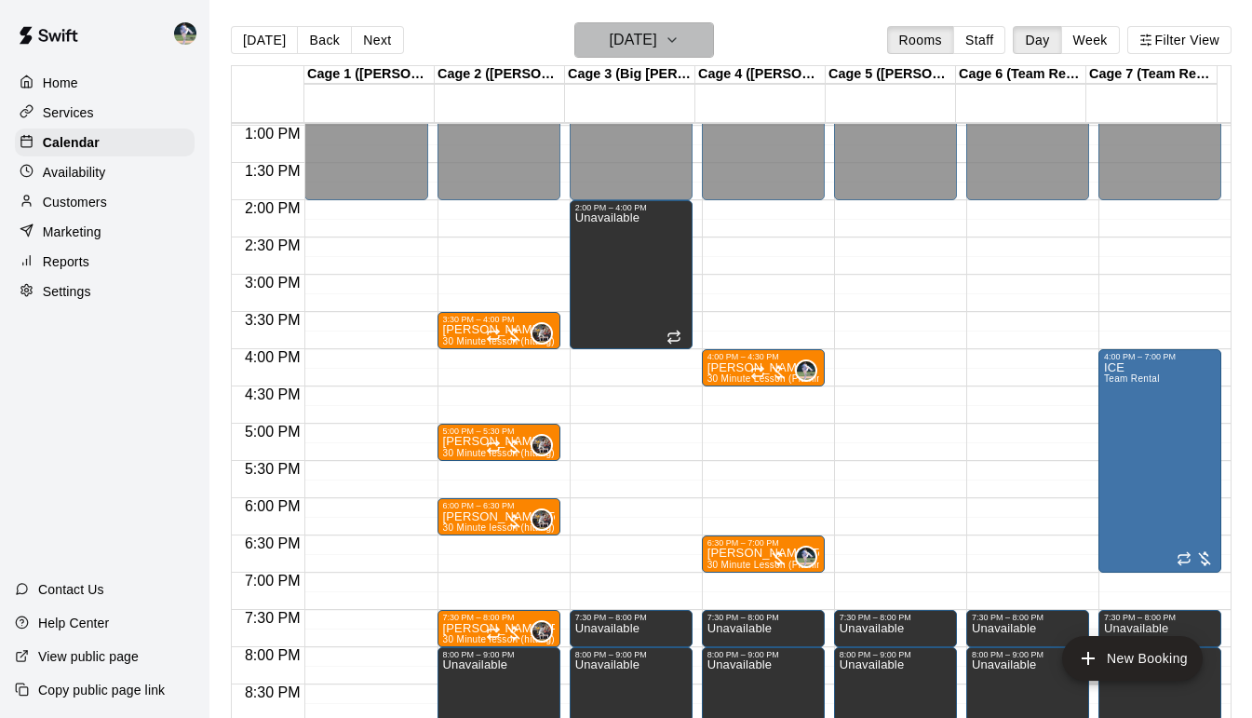
click at [680, 36] on icon "button" at bounding box center [672, 40] width 15 height 22
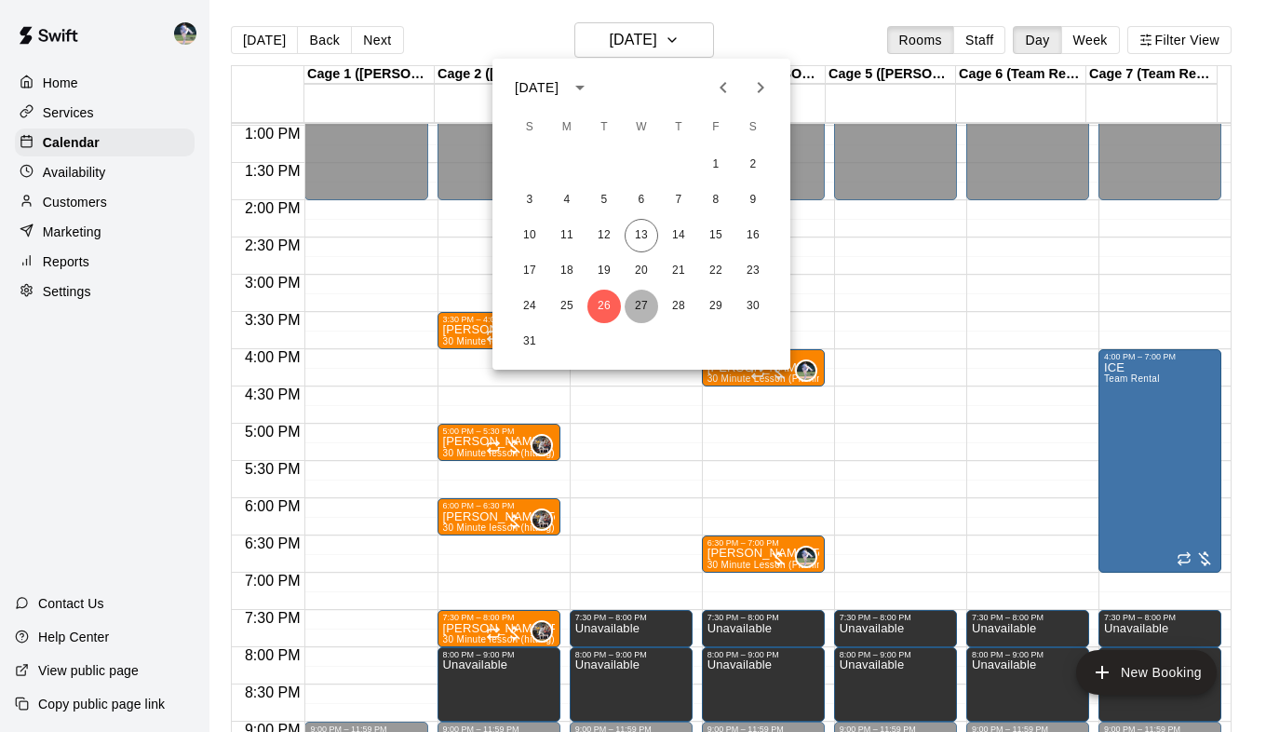
click at [642, 305] on button "27" at bounding box center [642, 307] width 34 height 34
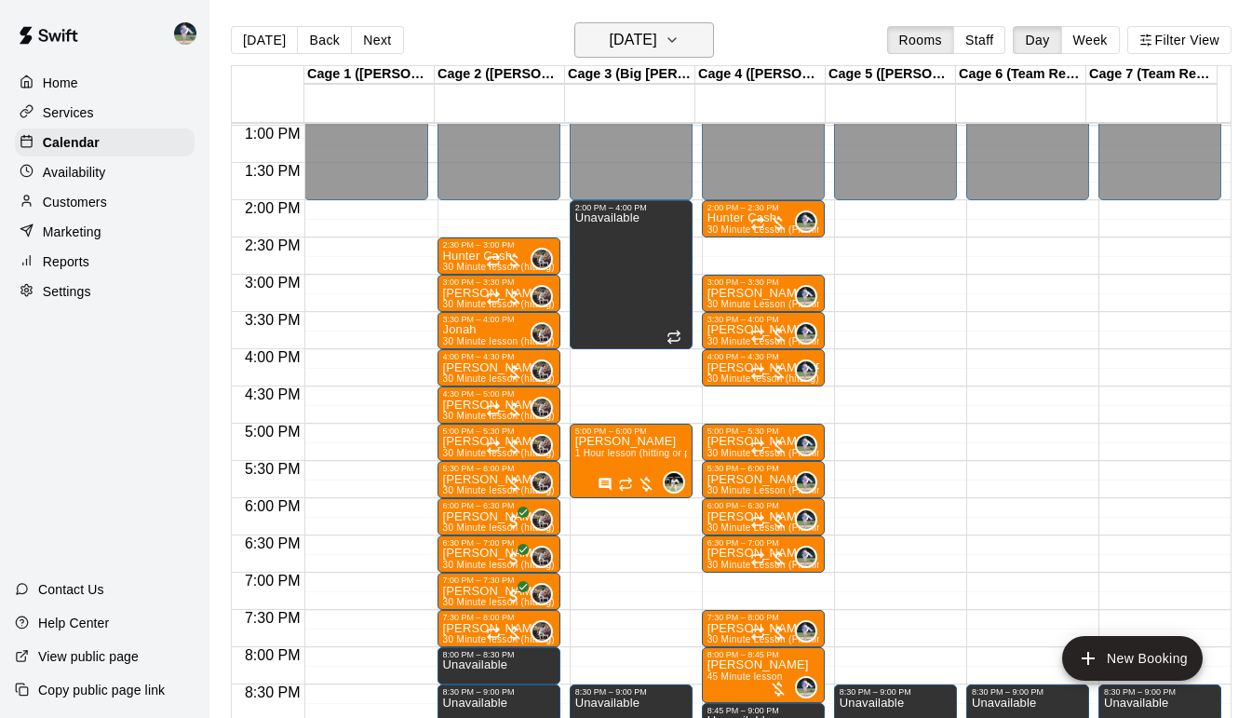
click at [680, 47] on icon "button" at bounding box center [672, 40] width 15 height 22
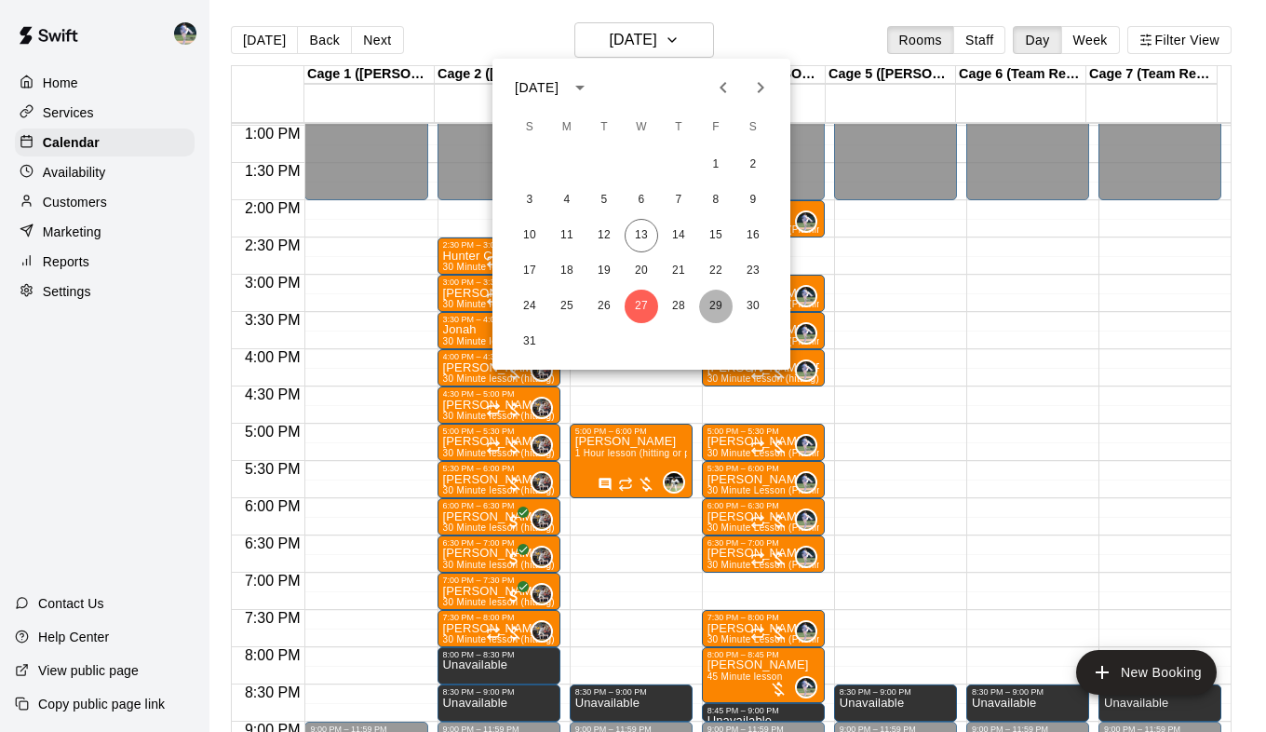
click at [722, 307] on button "29" at bounding box center [716, 307] width 34 height 34
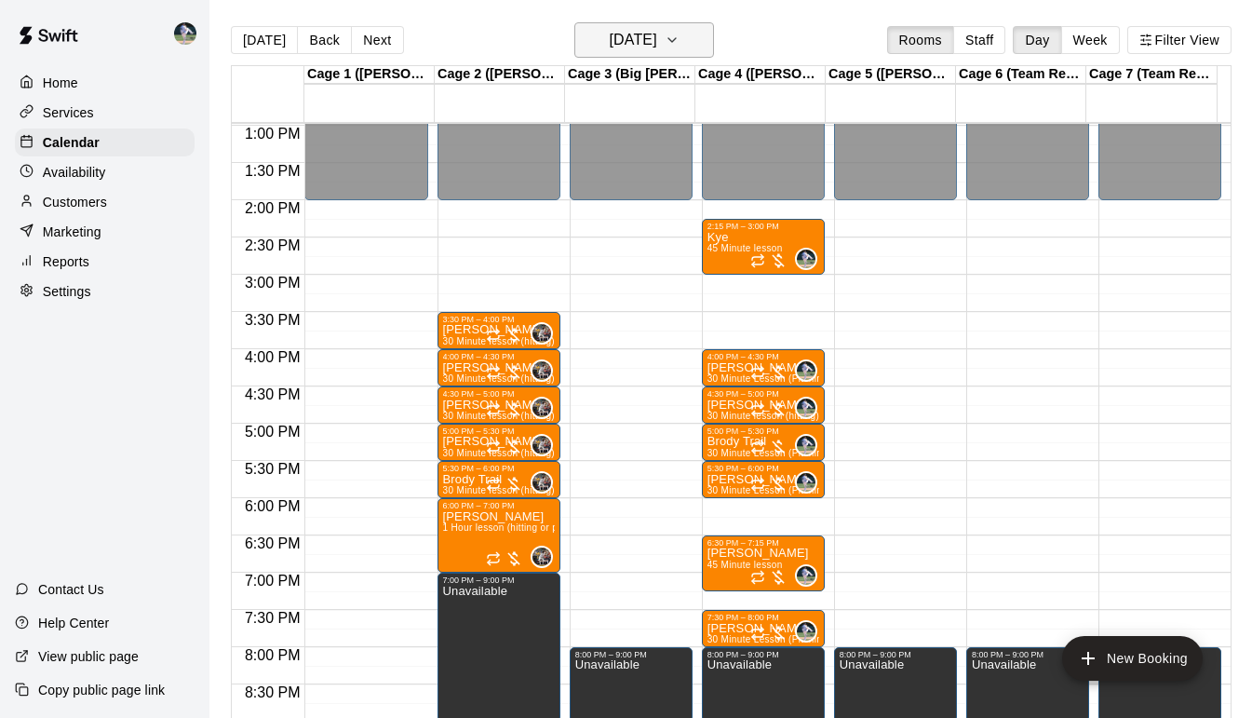
click at [680, 41] on icon "button" at bounding box center [672, 40] width 15 height 22
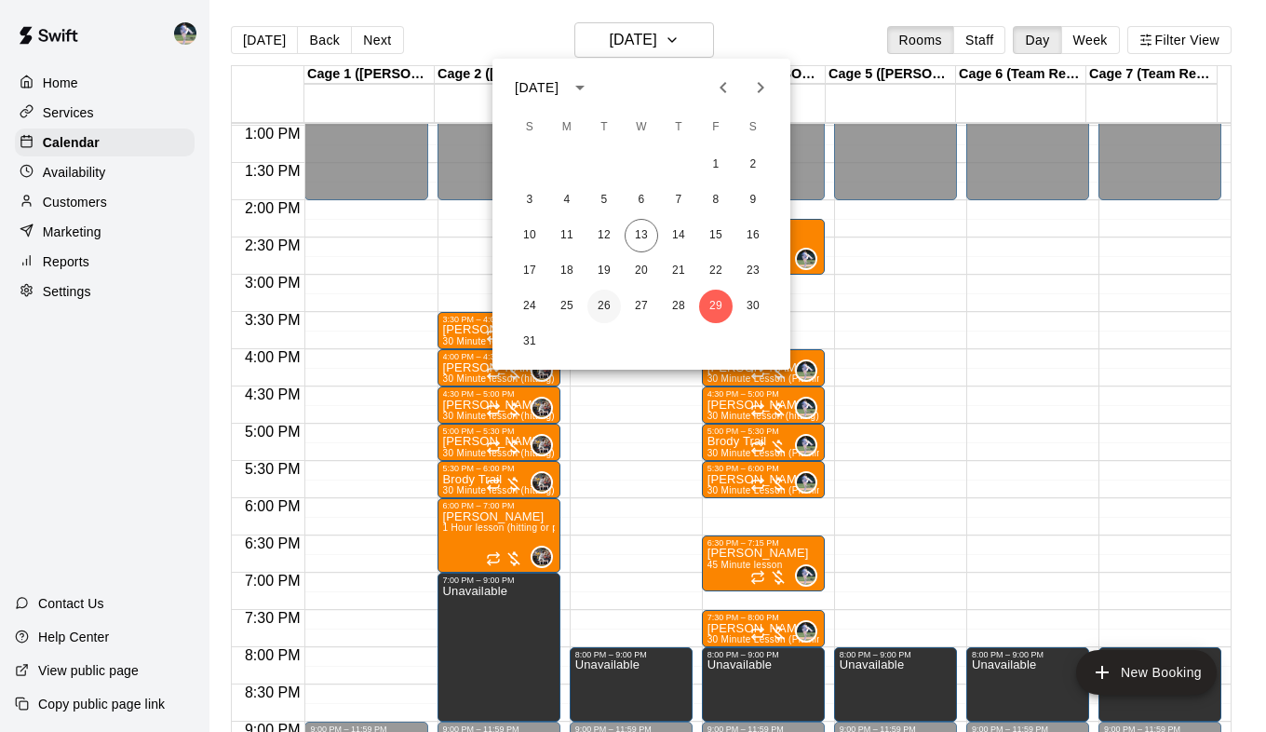
click at [603, 304] on button "26" at bounding box center [604, 307] width 34 height 34
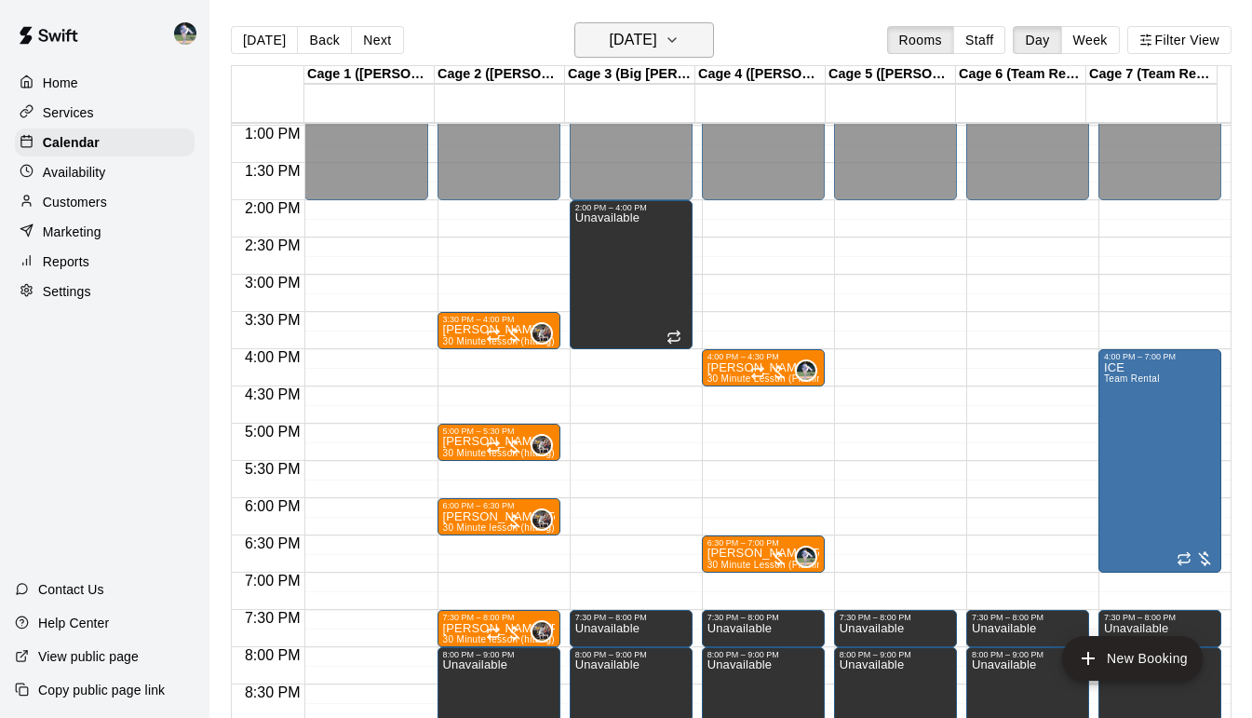
click at [680, 44] on icon "button" at bounding box center [672, 40] width 15 height 22
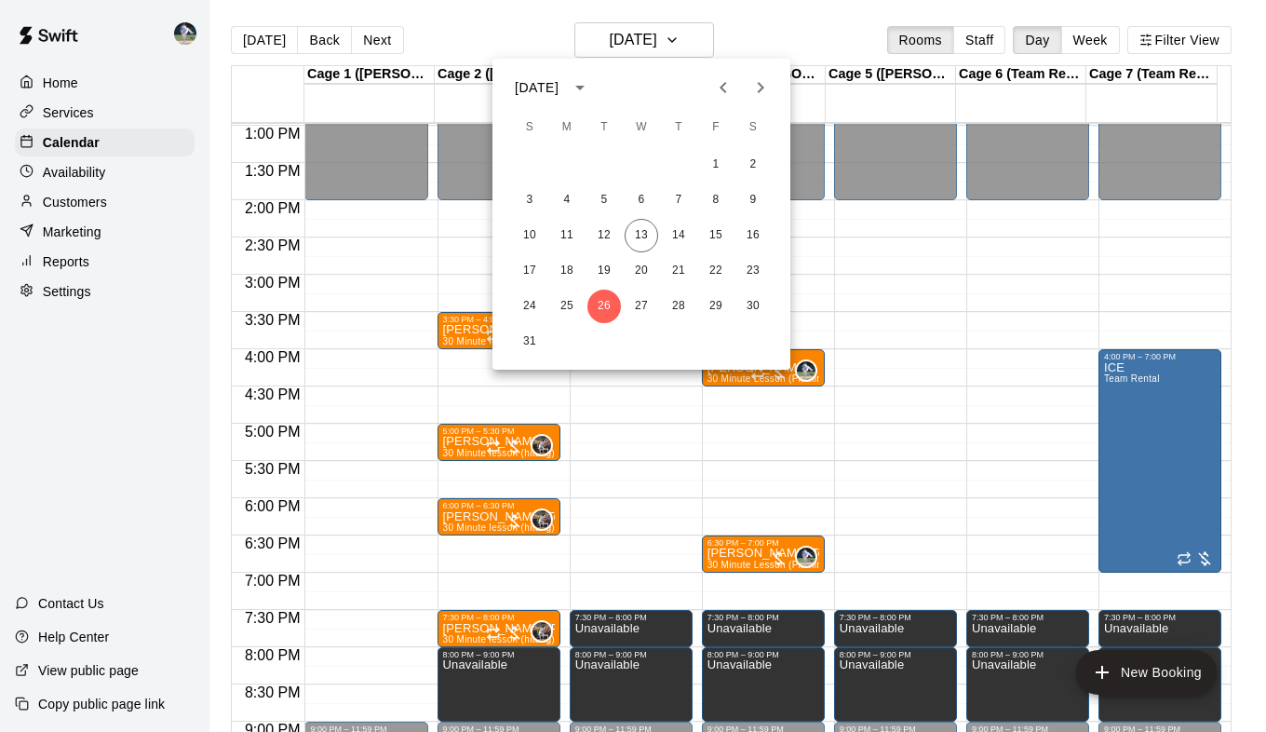
click at [760, 90] on icon "Next month" at bounding box center [761, 87] width 7 height 11
click at [603, 162] on button "2" at bounding box center [604, 165] width 34 height 34
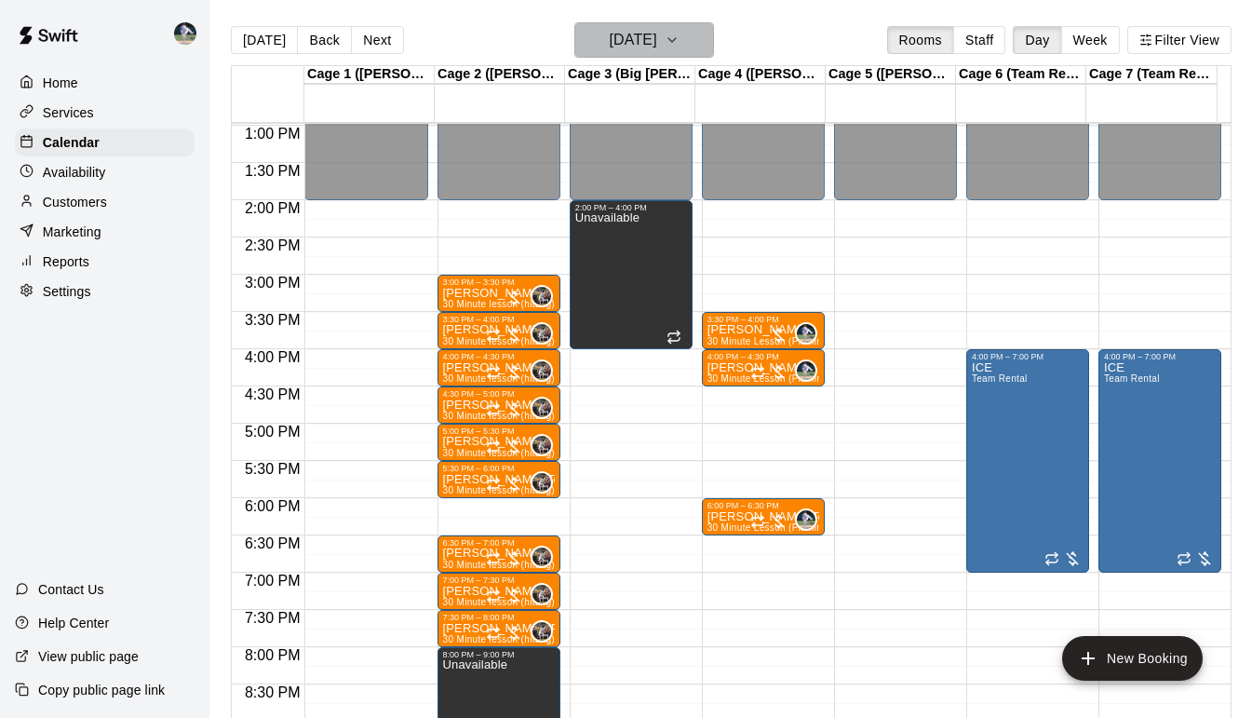
click at [680, 36] on icon "button" at bounding box center [672, 40] width 15 height 22
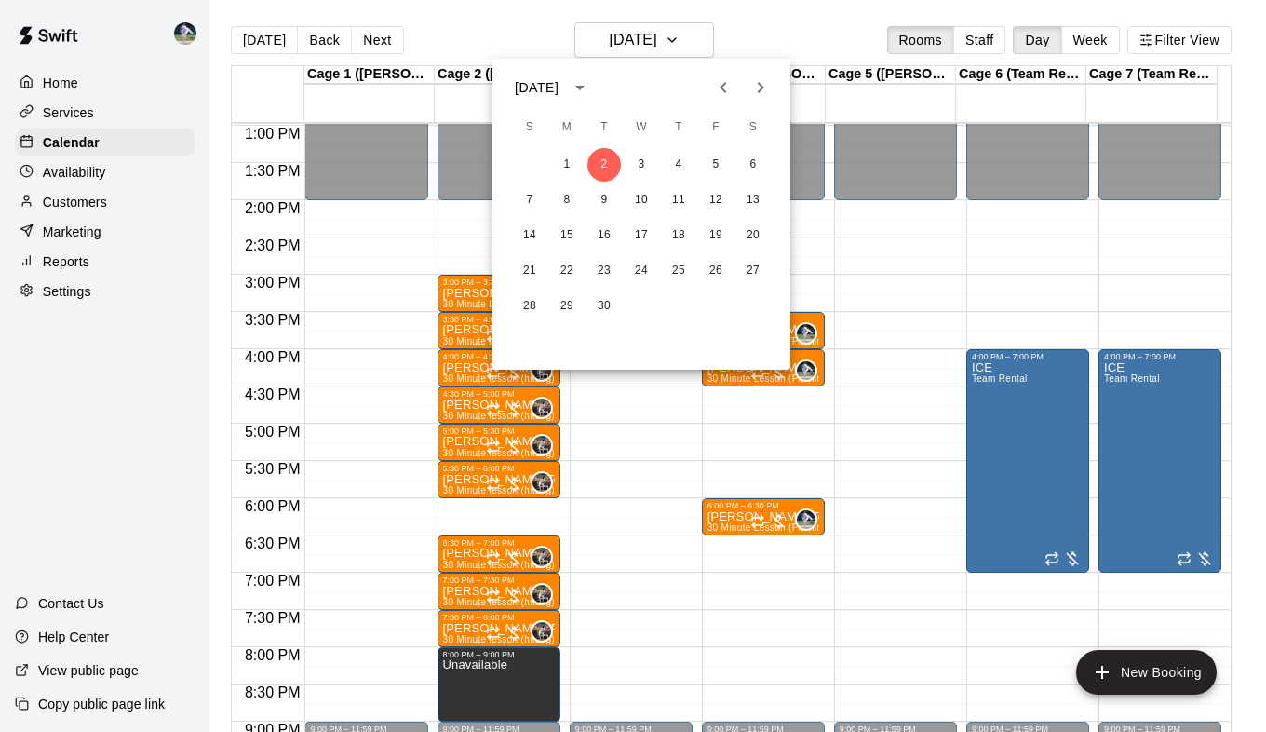
click at [722, 87] on icon "Previous month" at bounding box center [723, 87] width 7 height 11
click at [641, 236] on button "13" at bounding box center [642, 236] width 34 height 34
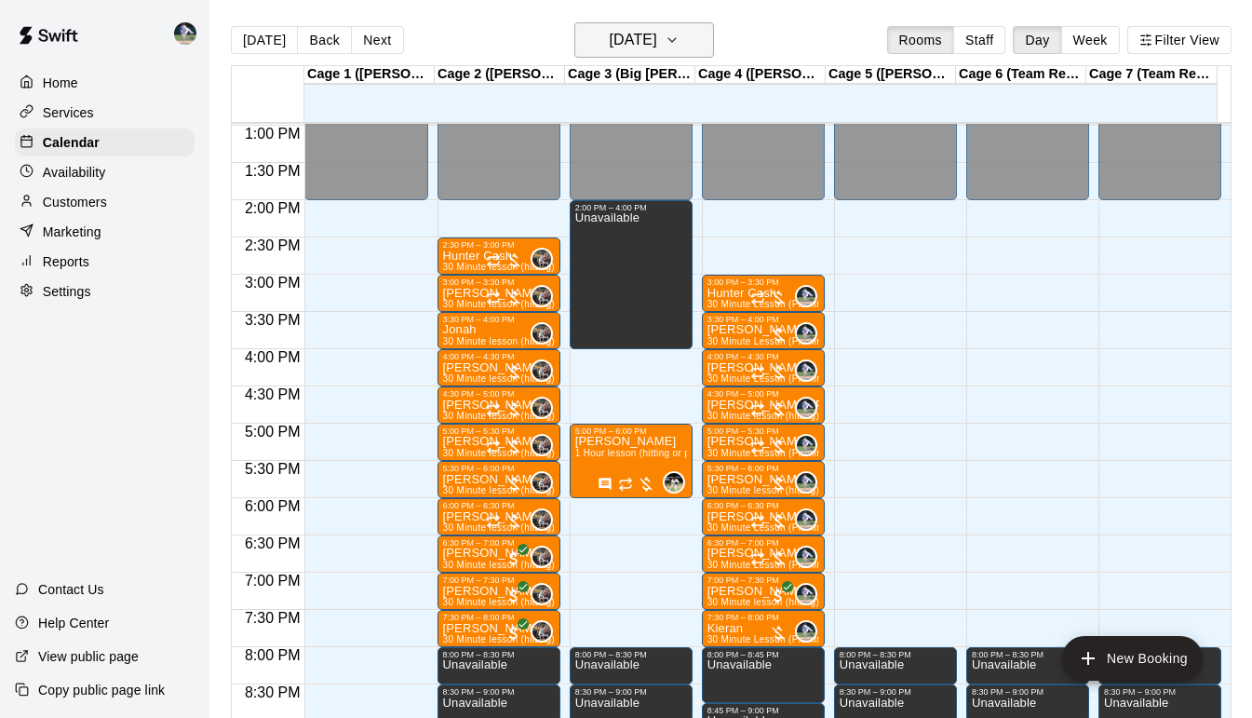
click at [680, 34] on icon "button" at bounding box center [672, 40] width 15 height 22
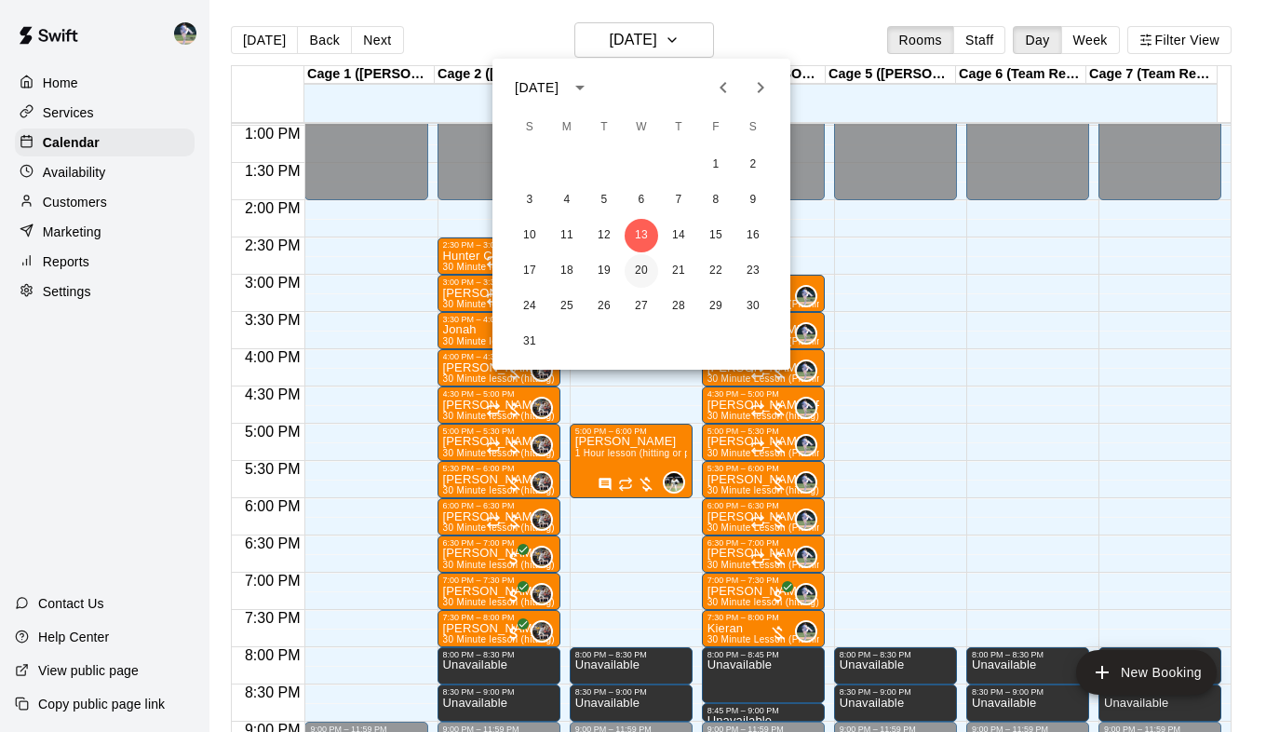
click at [641, 273] on button "20" at bounding box center [642, 271] width 34 height 34
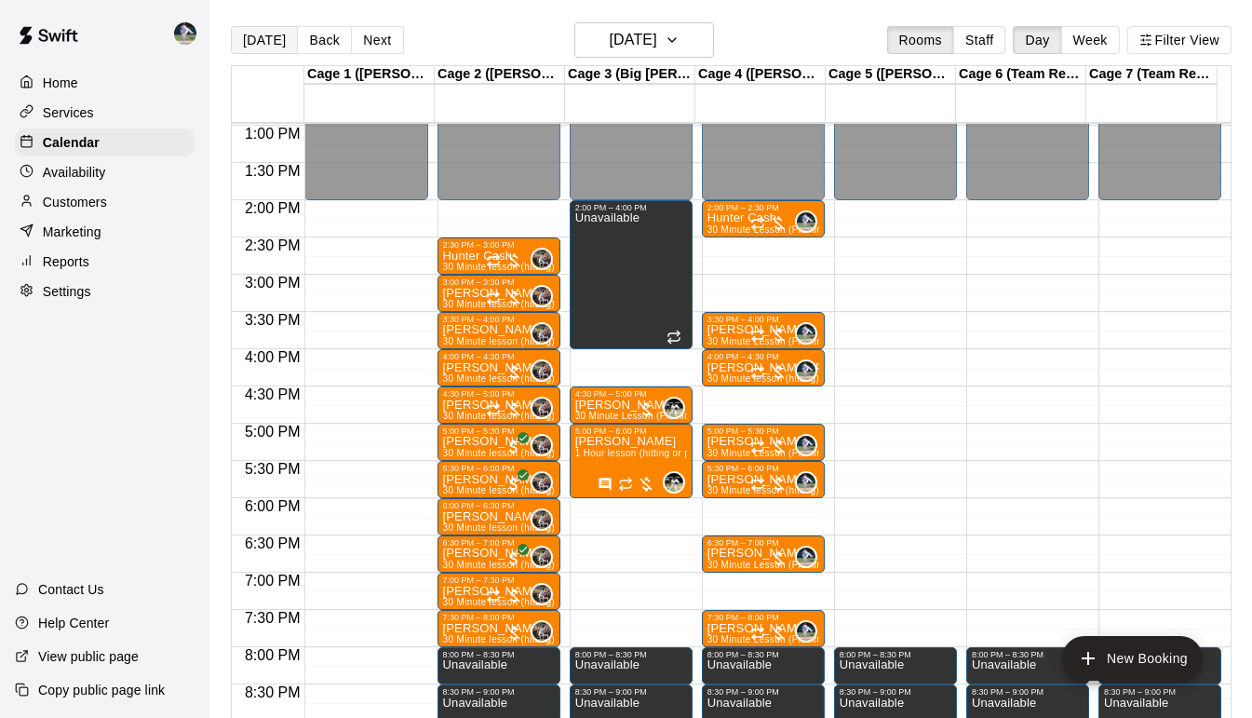
click at [261, 47] on button "[DATE]" at bounding box center [264, 40] width 67 height 28
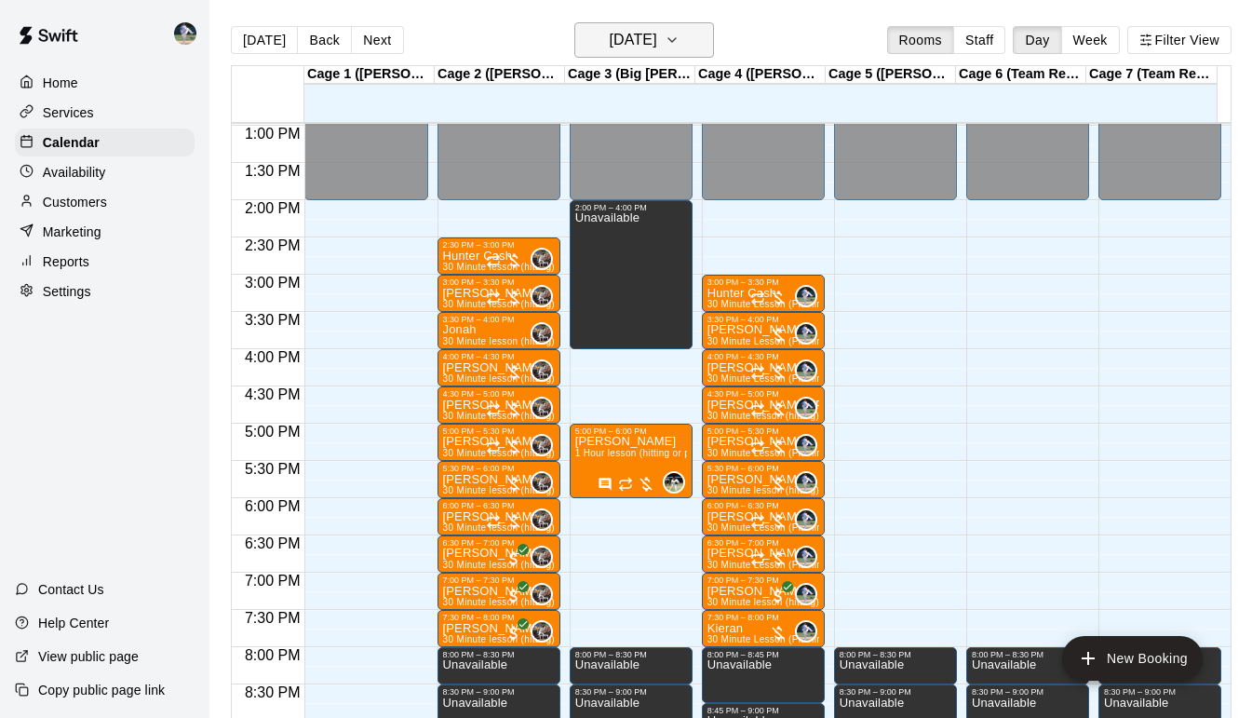
click at [700, 37] on button "[DATE]" at bounding box center [644, 39] width 140 height 35
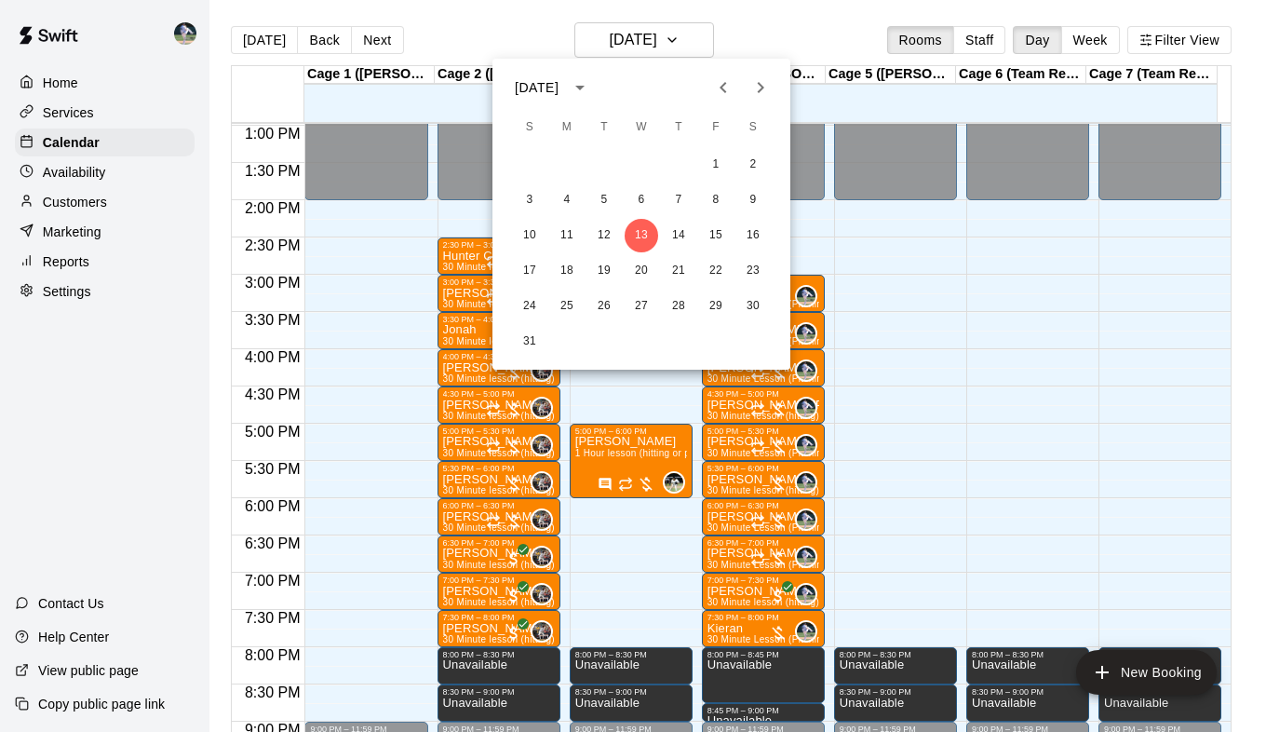
click at [724, 90] on icon "Previous month" at bounding box center [723, 87] width 7 height 11
click at [639, 309] on button "30" at bounding box center [642, 307] width 34 height 34
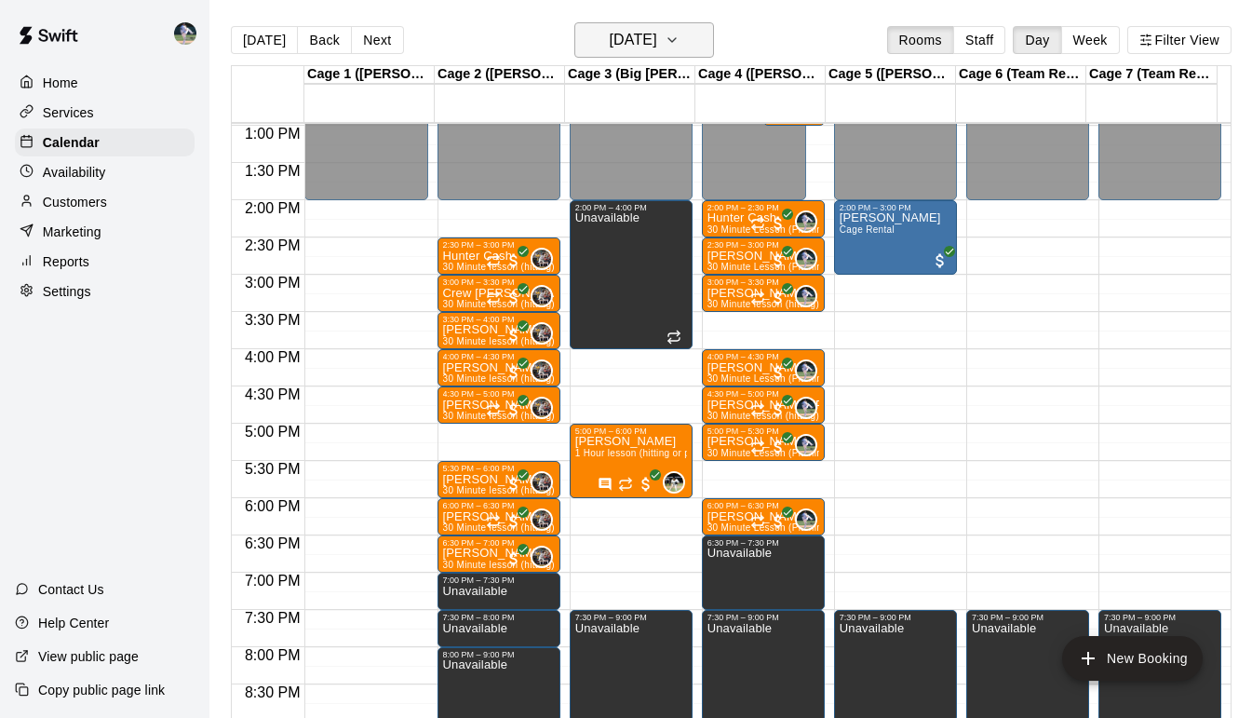
click at [714, 52] on button "Wednesday Jul 30" at bounding box center [644, 39] width 140 height 35
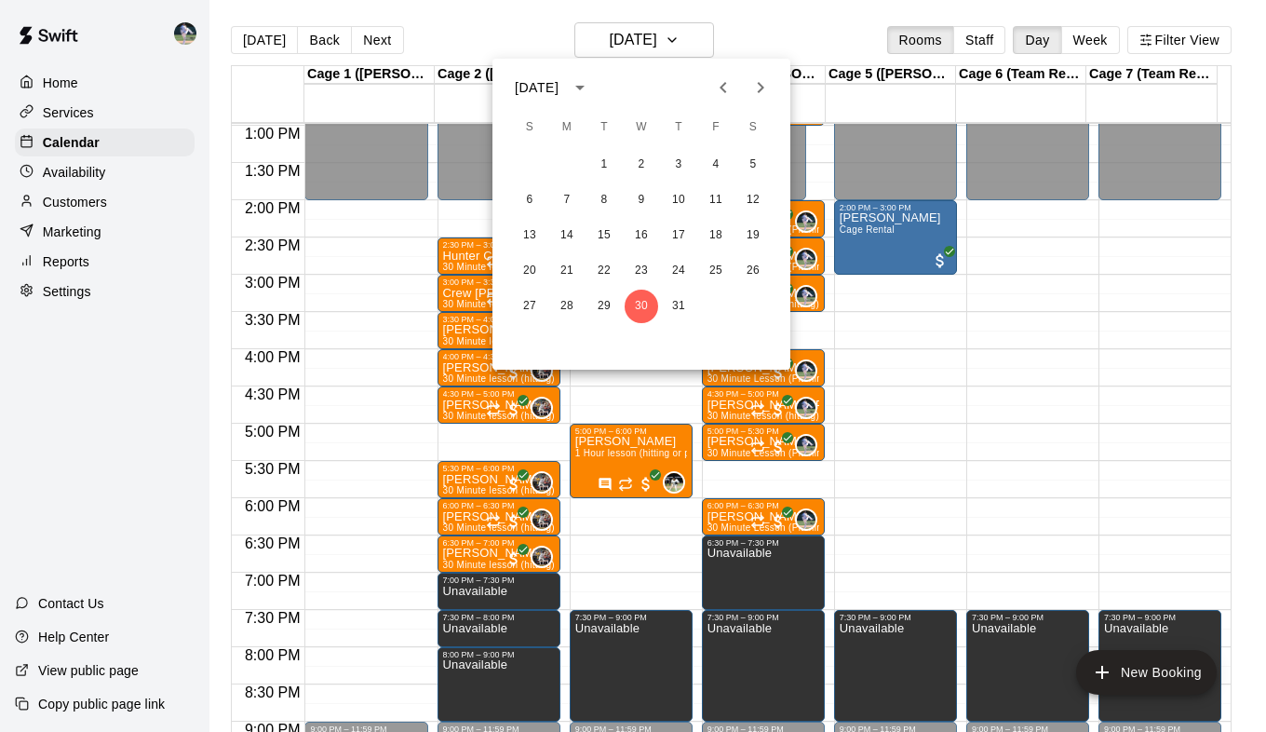
click at [759, 91] on icon "Next month" at bounding box center [761, 87] width 7 height 11
click at [646, 199] on button "6" at bounding box center [642, 200] width 34 height 34
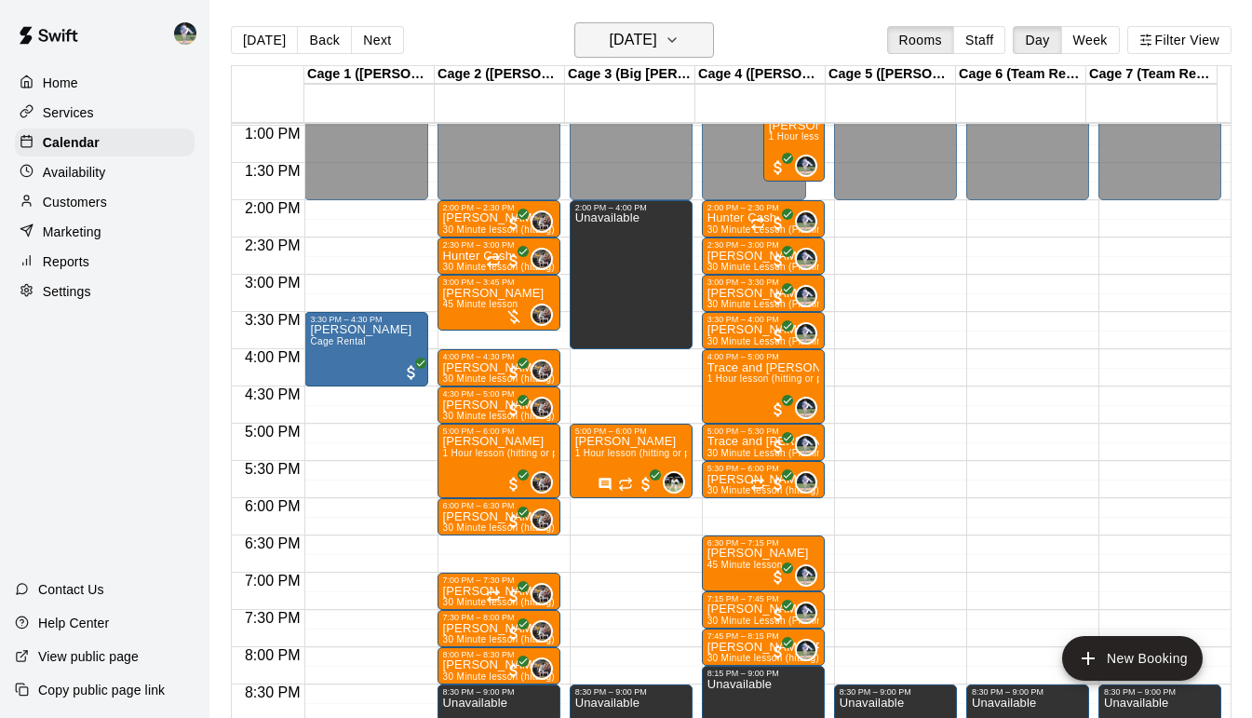
click at [680, 34] on icon "button" at bounding box center [672, 40] width 15 height 22
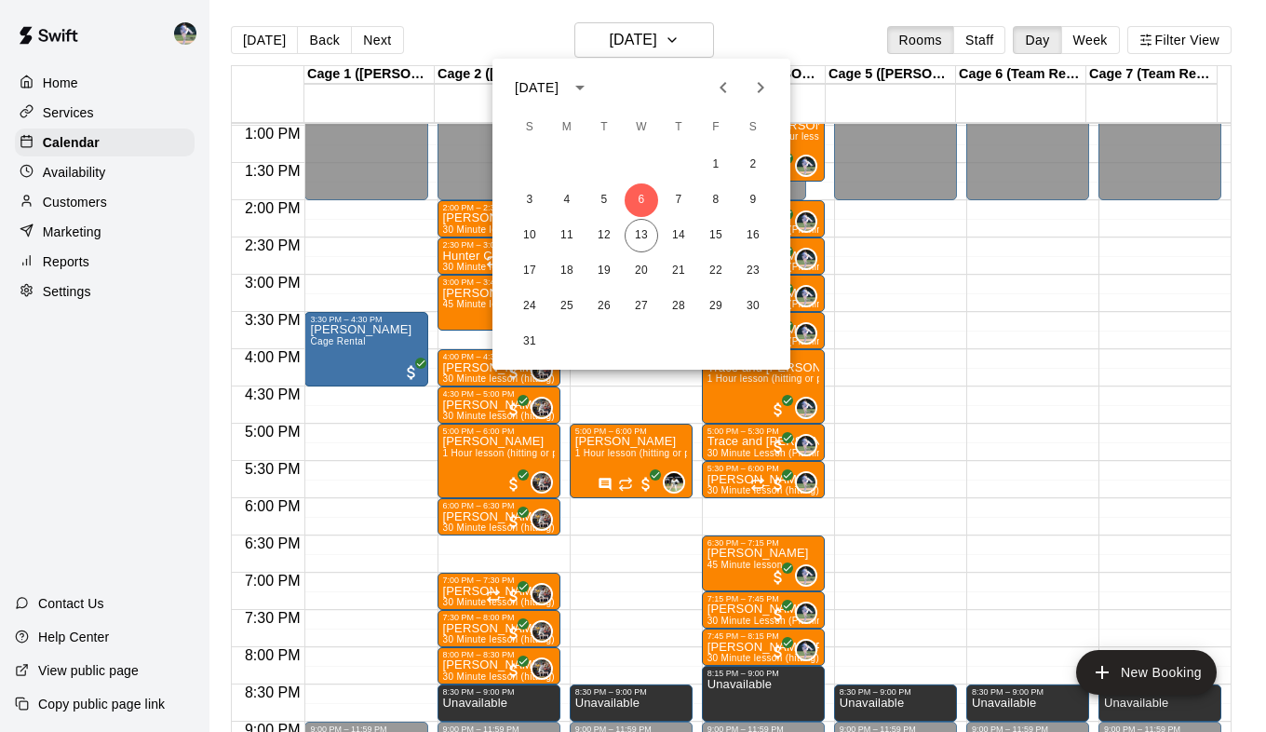
click at [726, 85] on icon "Previous month" at bounding box center [723, 87] width 22 height 22
click at [638, 244] on button "16" at bounding box center [642, 236] width 34 height 34
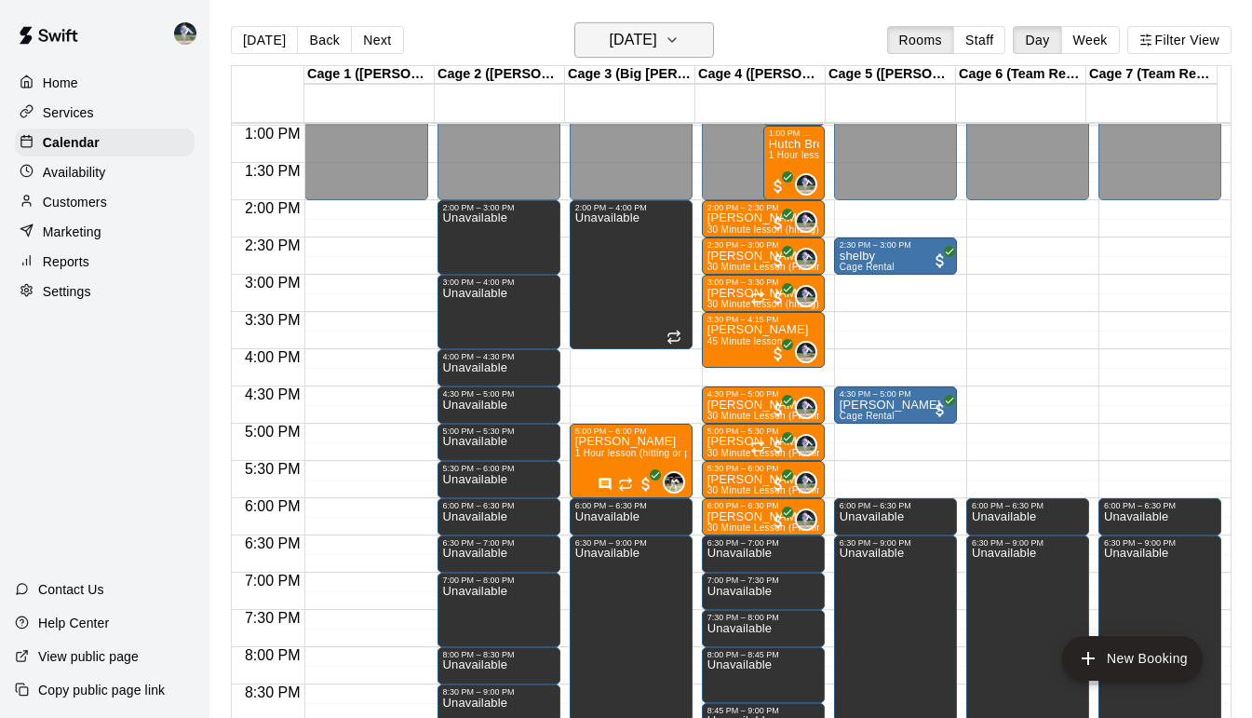
click at [680, 46] on icon "button" at bounding box center [672, 40] width 15 height 22
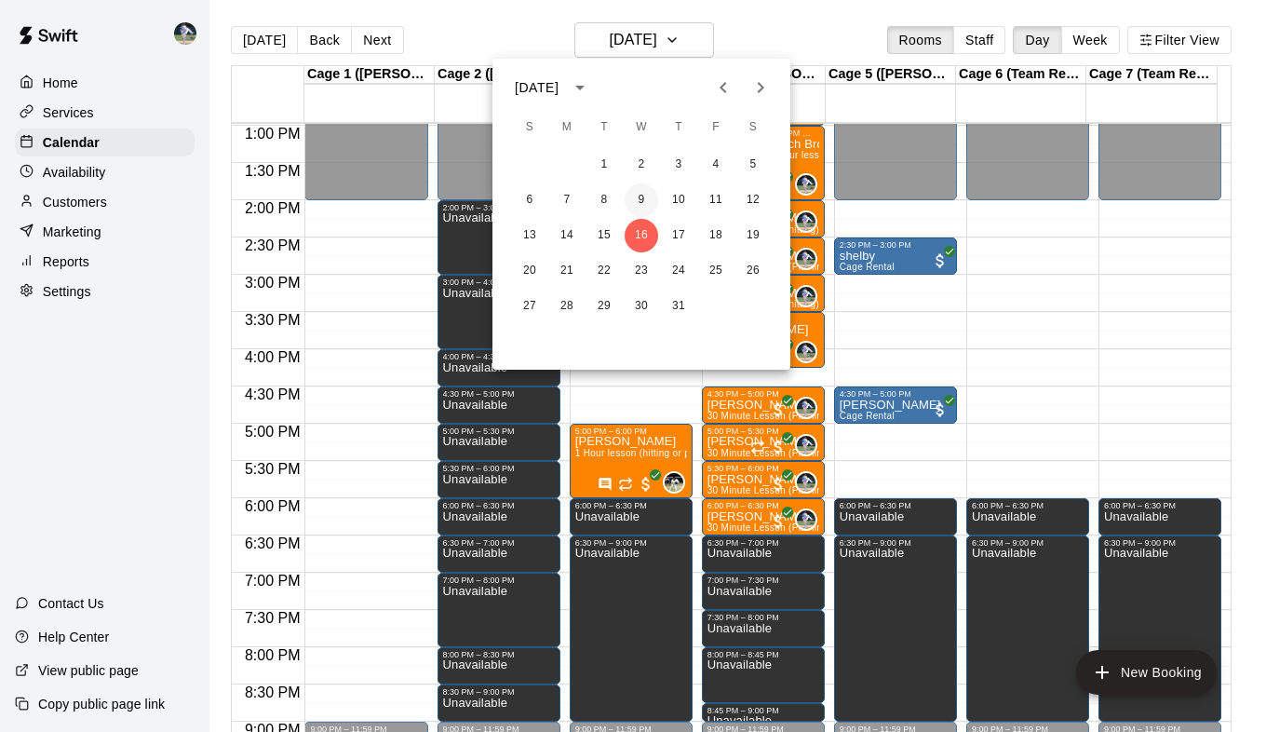
click at [643, 203] on button "9" at bounding box center [642, 200] width 34 height 34
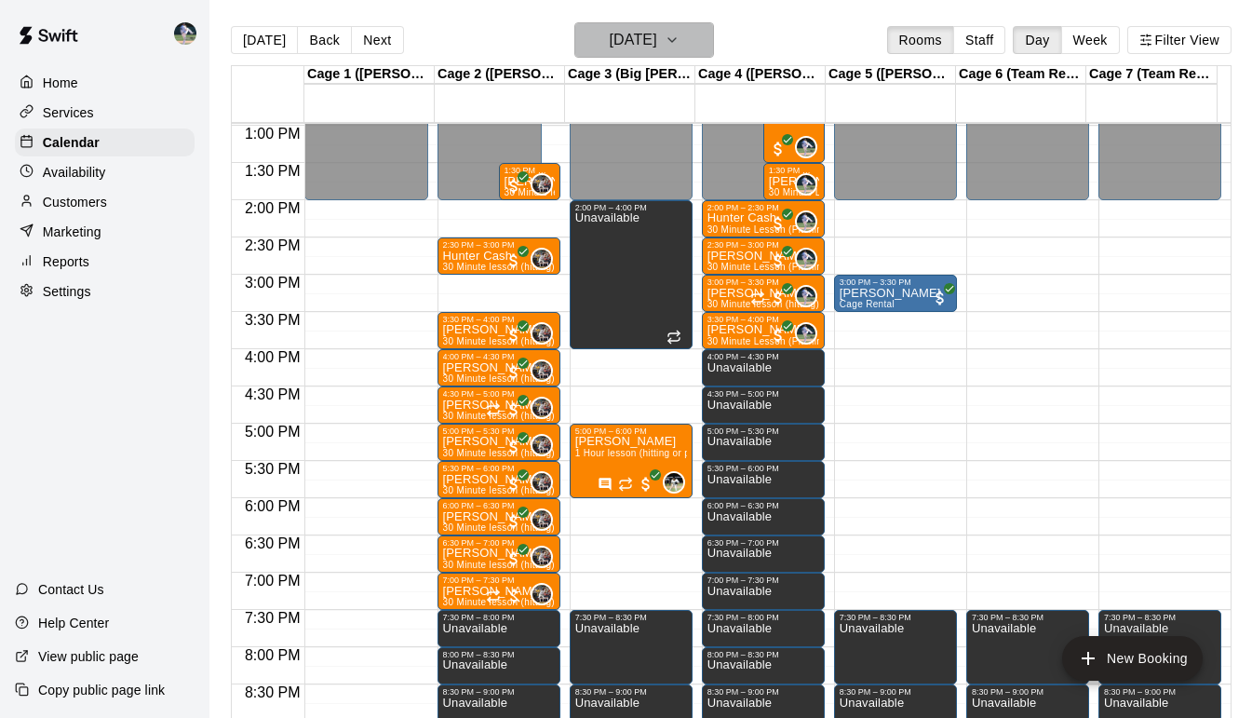
click at [680, 41] on icon "button" at bounding box center [672, 40] width 15 height 22
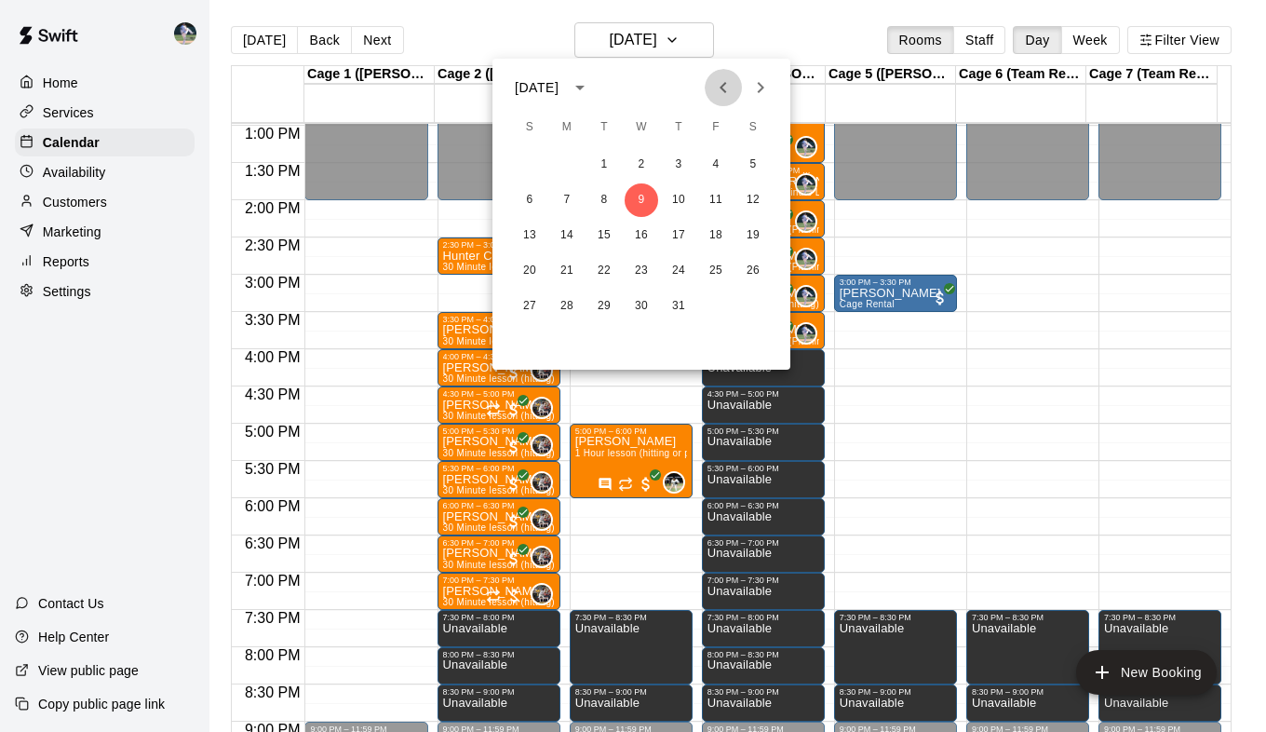
click at [729, 85] on icon "Previous month" at bounding box center [723, 87] width 22 height 22
click at [641, 198] on button "7" at bounding box center [642, 200] width 34 height 34
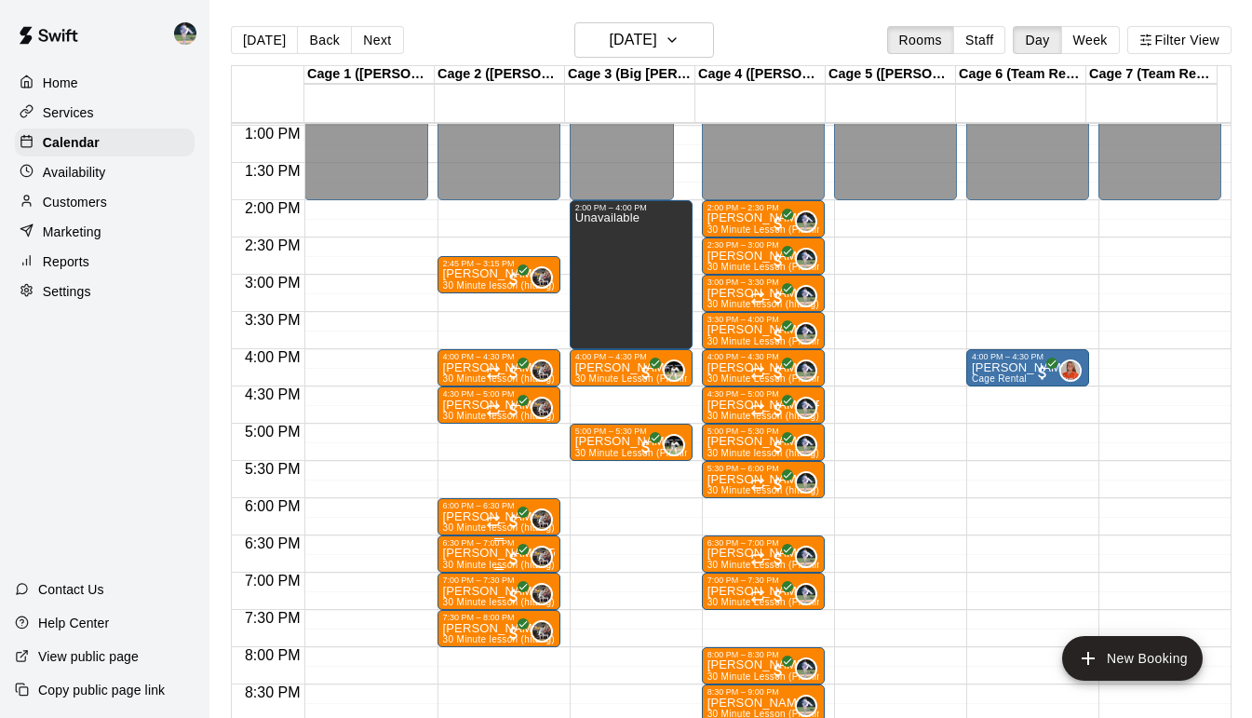
click at [464, 553] on p "Hudson Tester" at bounding box center [499, 553] width 112 height 0
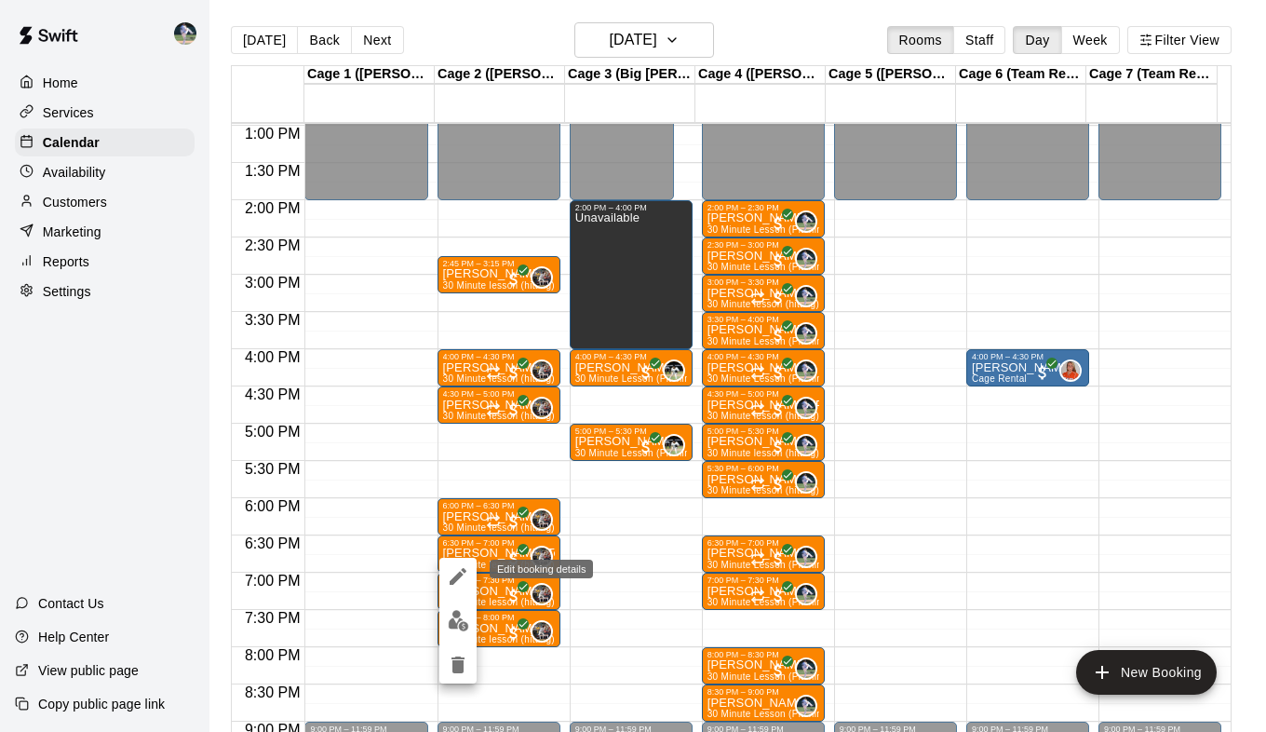
click at [467, 572] on icon "edit" at bounding box center [458, 576] width 22 height 22
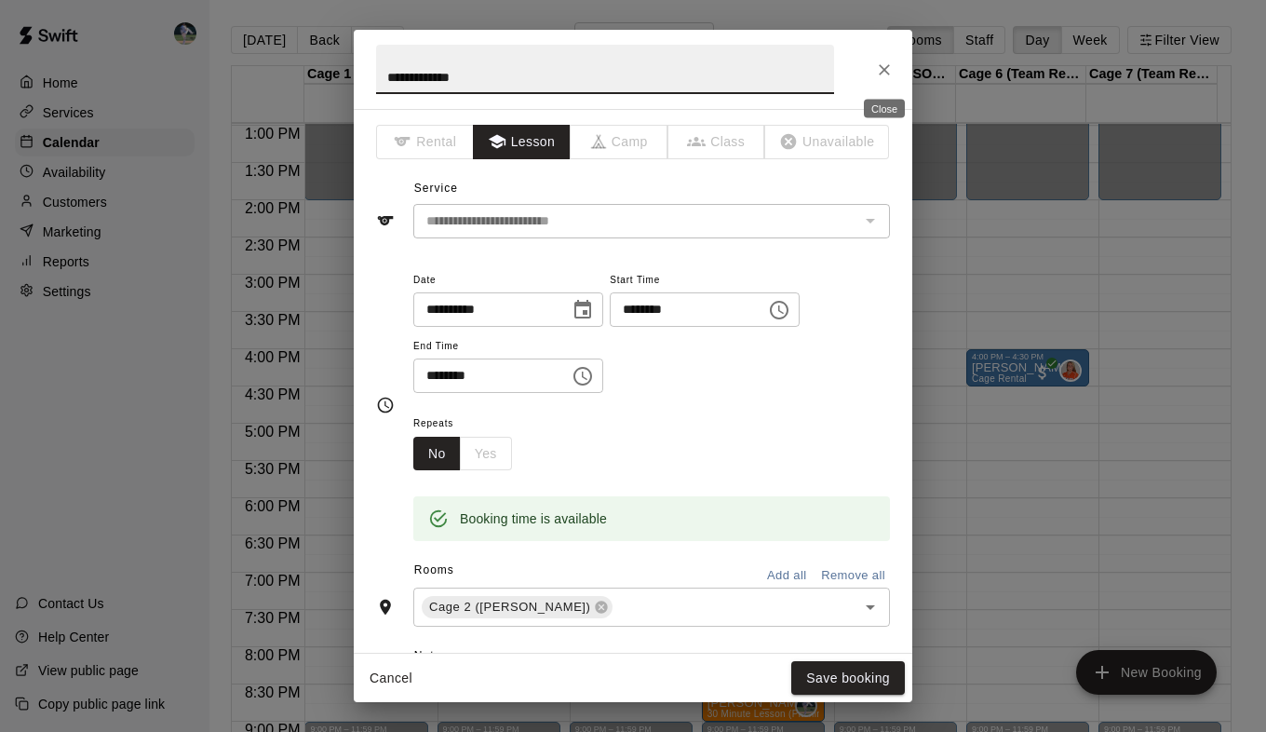
click at [883, 68] on icon "Close" at bounding box center [884, 69] width 11 height 11
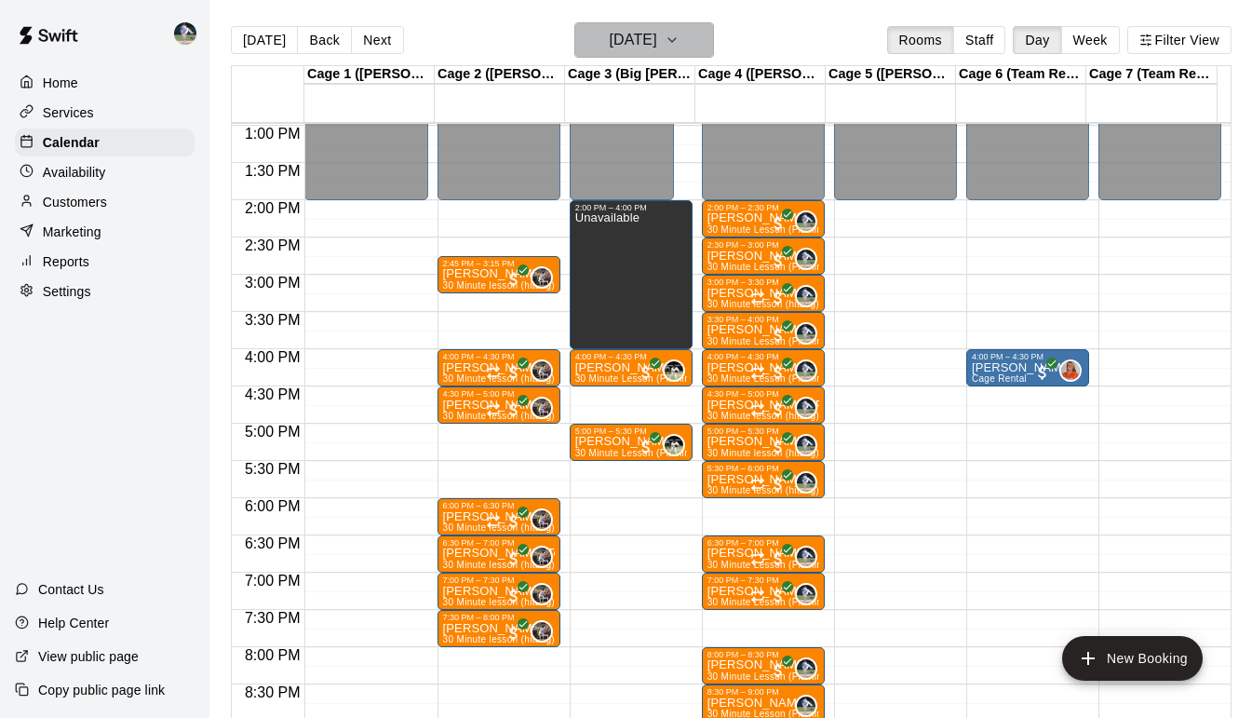
click at [680, 42] on icon "button" at bounding box center [672, 40] width 15 height 22
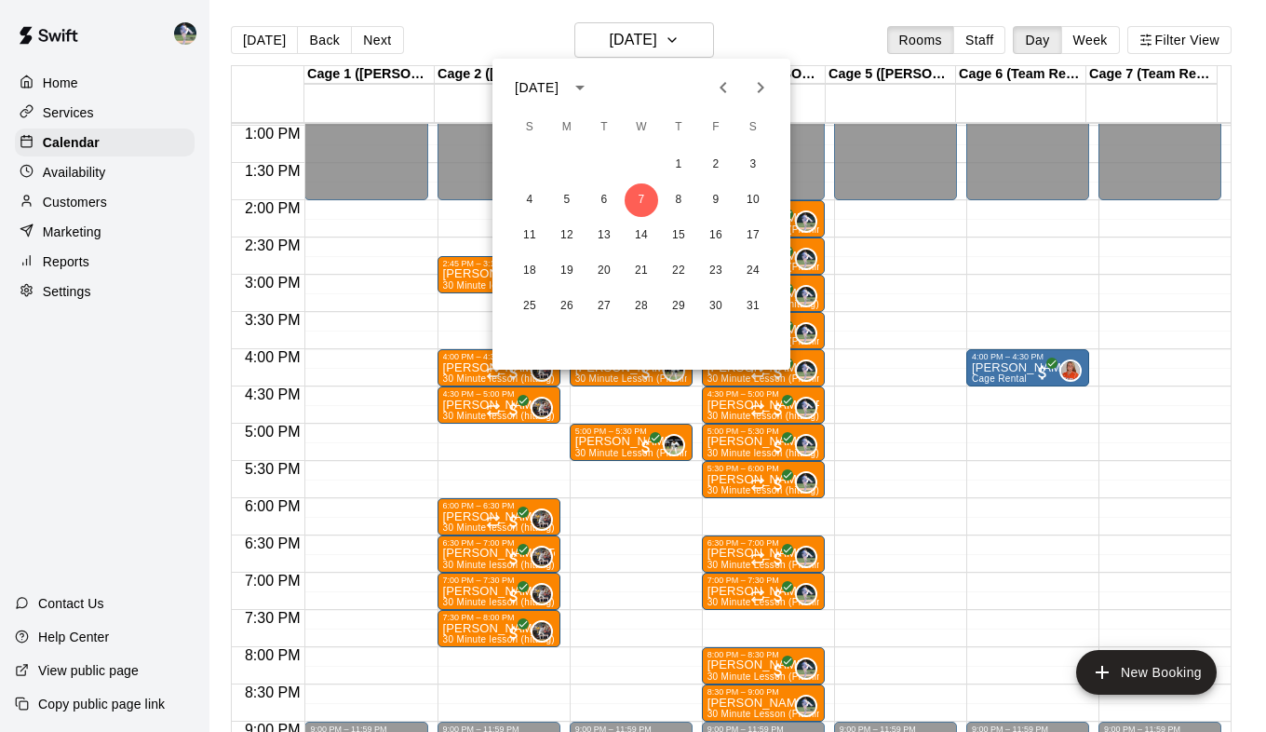
click at [721, 88] on icon "Previous month" at bounding box center [723, 87] width 7 height 11
click at [642, 272] on button "23" at bounding box center [642, 271] width 34 height 34
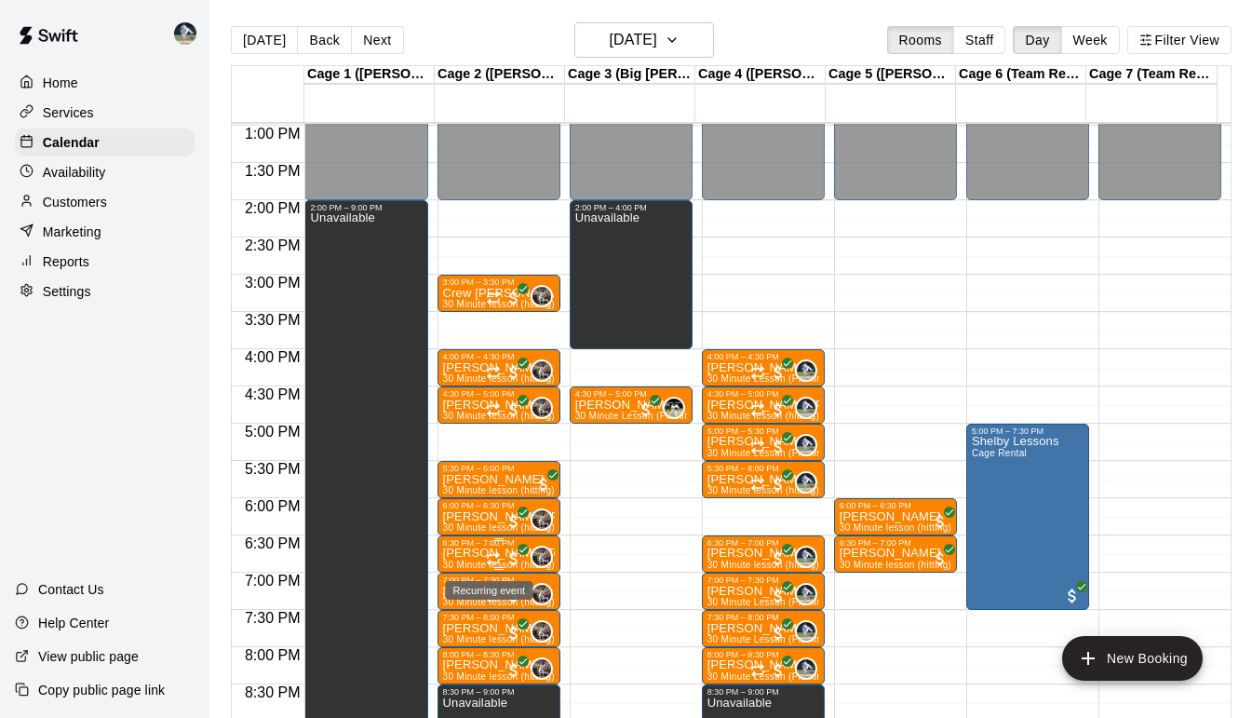
click at [488, 557] on icon "Recurring event" at bounding box center [493, 556] width 11 height 3
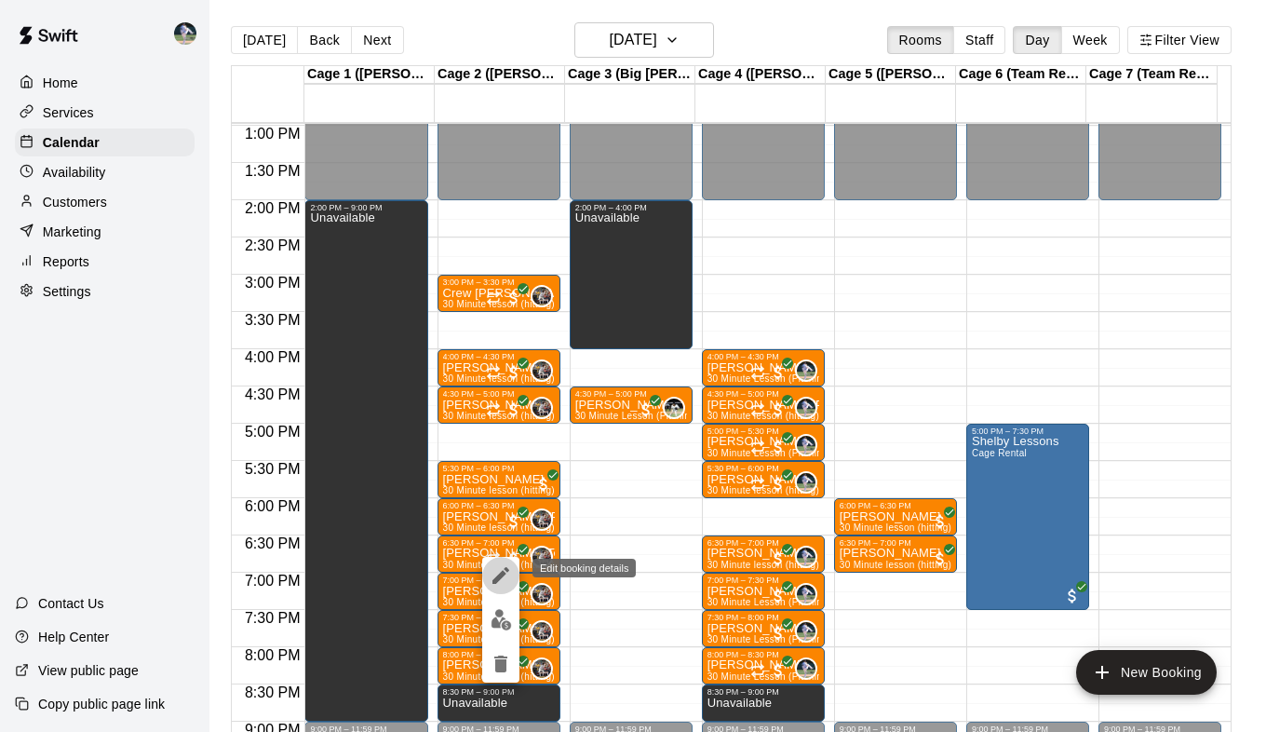
click at [504, 577] on icon "edit" at bounding box center [501, 575] width 22 height 22
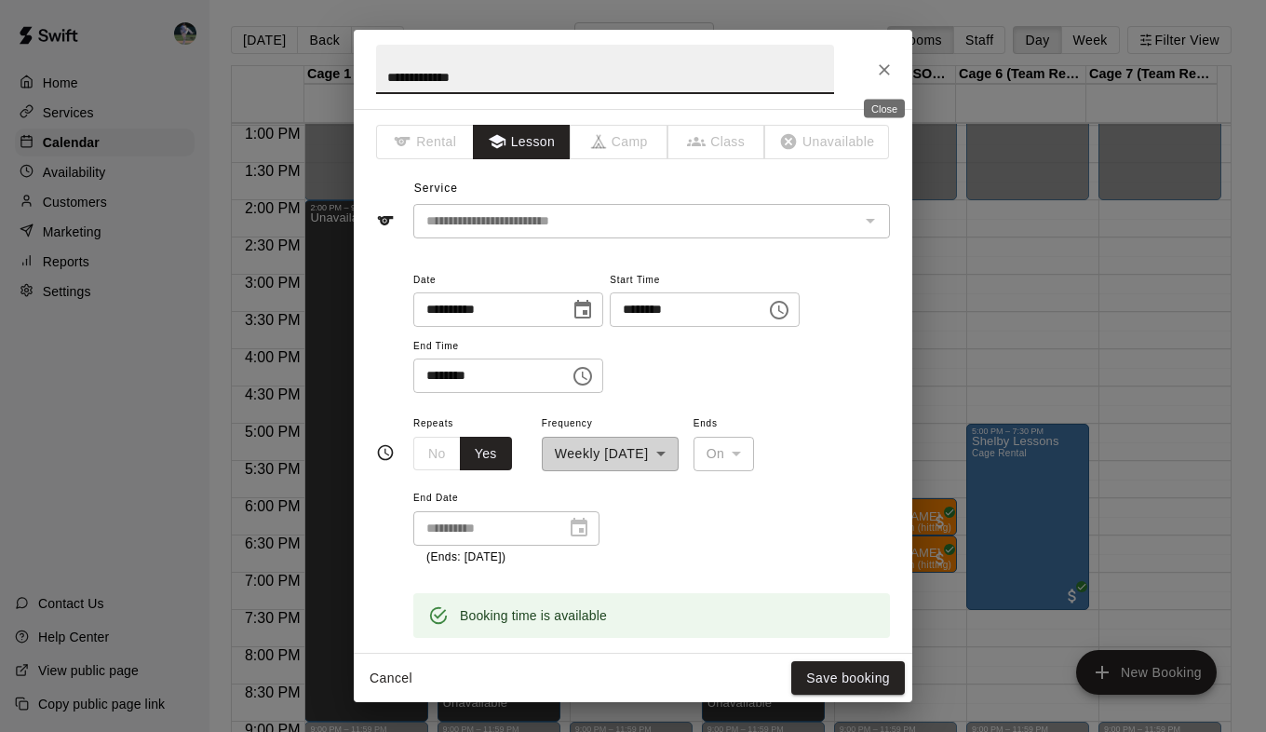
click at [884, 67] on icon "Close" at bounding box center [884, 70] width 19 height 19
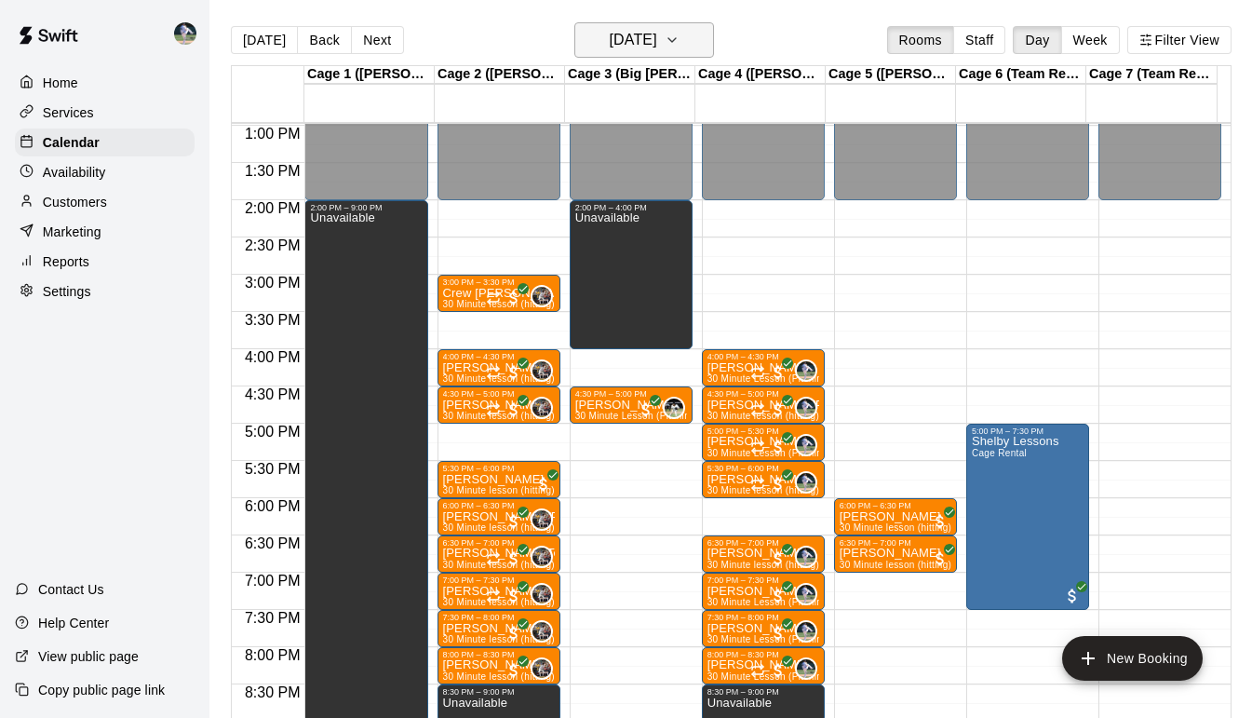
click at [680, 40] on icon "button" at bounding box center [672, 40] width 15 height 22
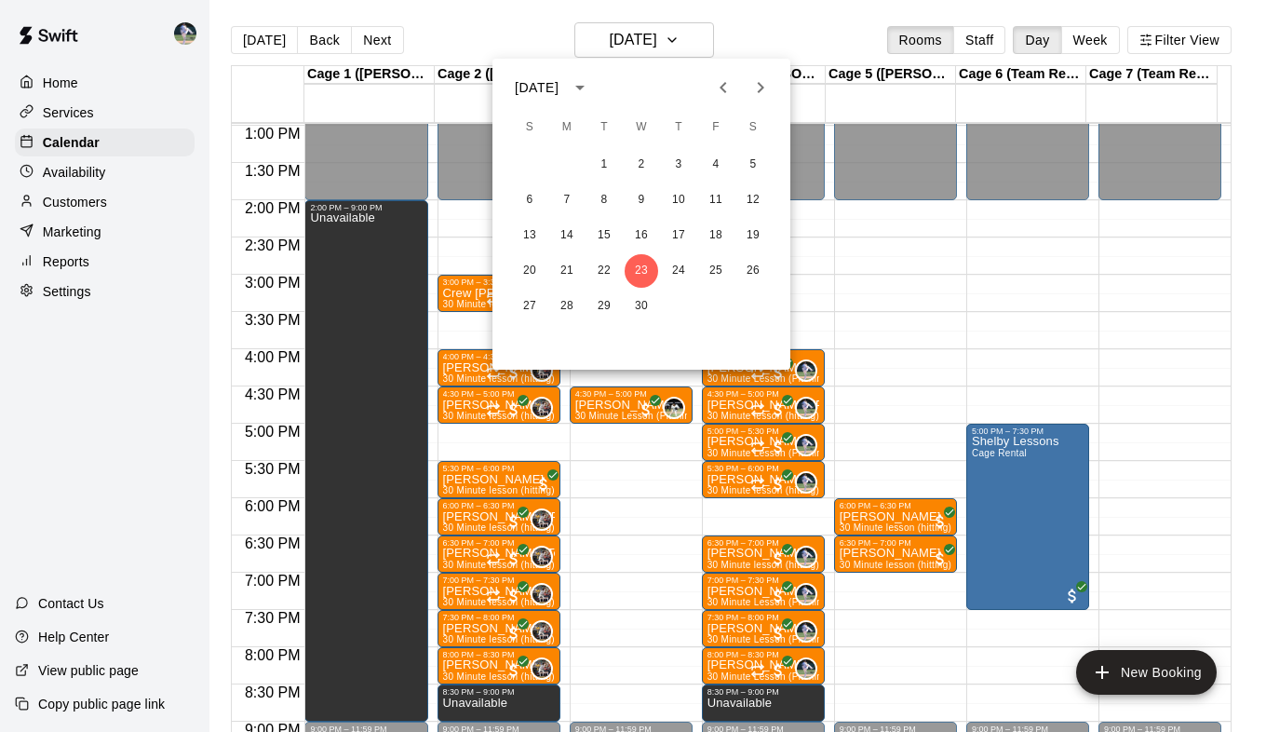
click at [755, 88] on icon "Next month" at bounding box center [760, 87] width 22 height 22
click at [643, 277] on button "21" at bounding box center [642, 271] width 34 height 34
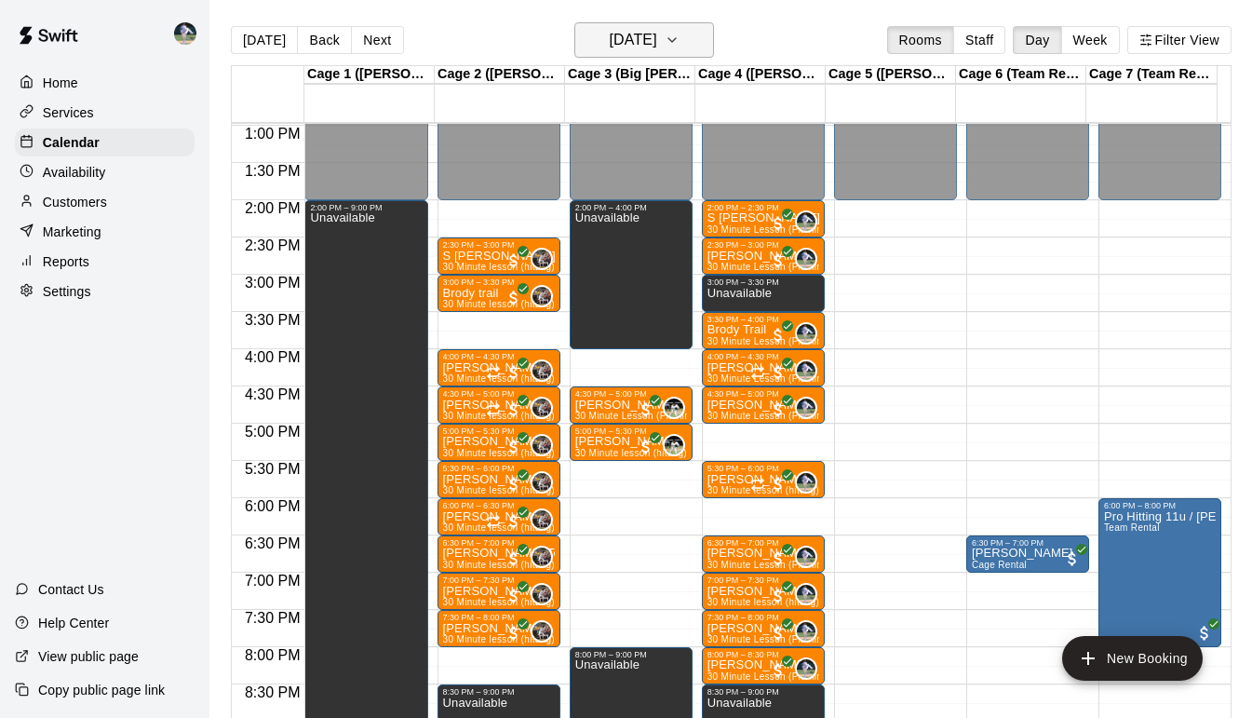
click at [699, 37] on button "Wednesday May 21" at bounding box center [644, 39] width 140 height 35
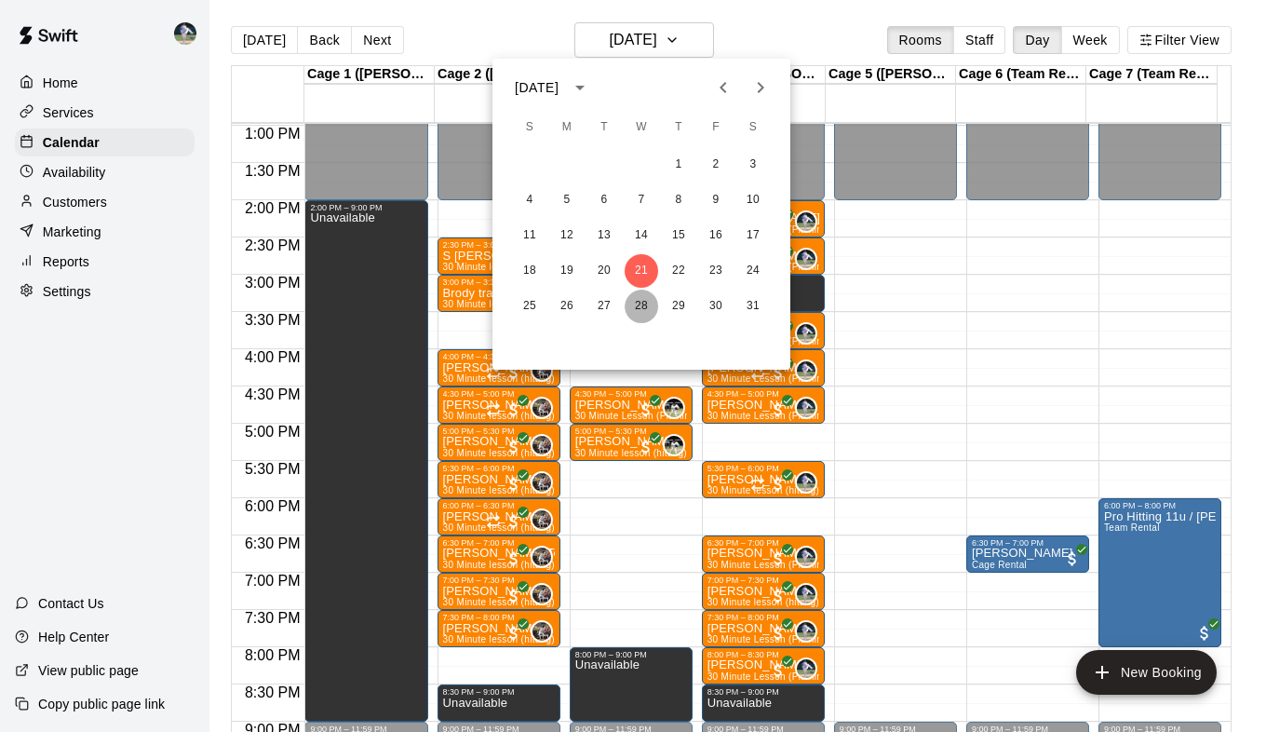
click at [640, 304] on button "28" at bounding box center [642, 307] width 34 height 34
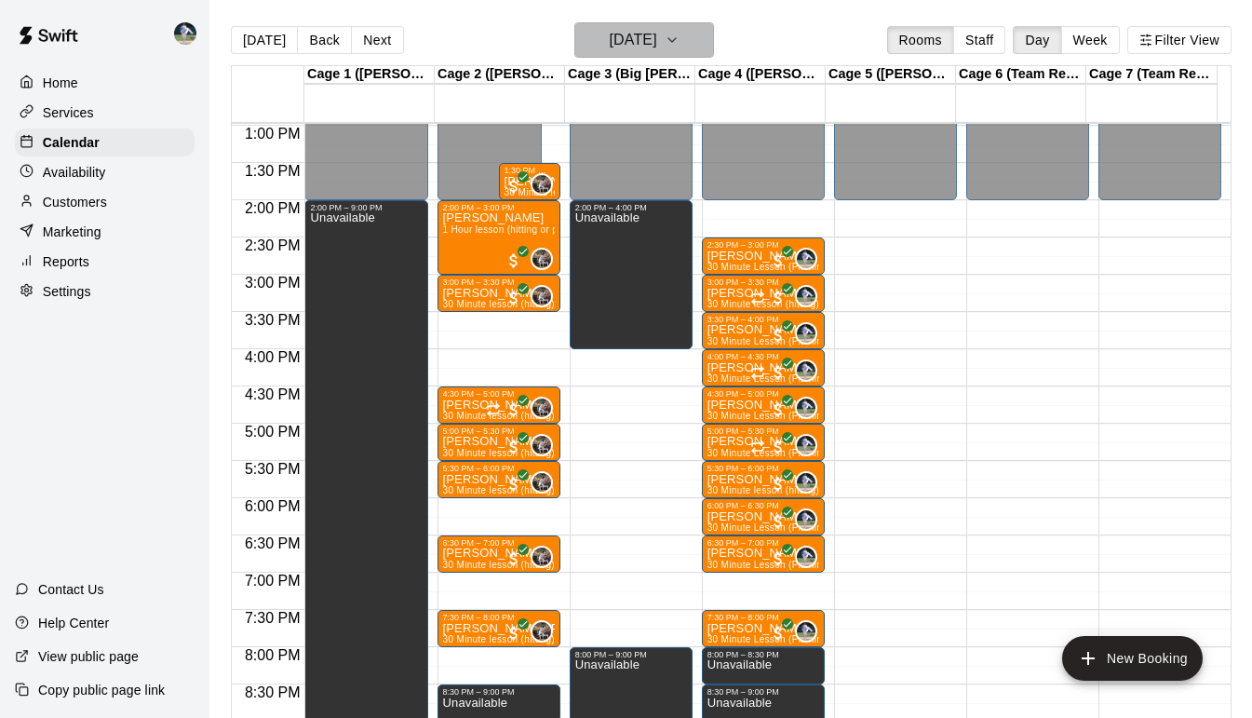
click at [680, 39] on icon "button" at bounding box center [672, 40] width 15 height 22
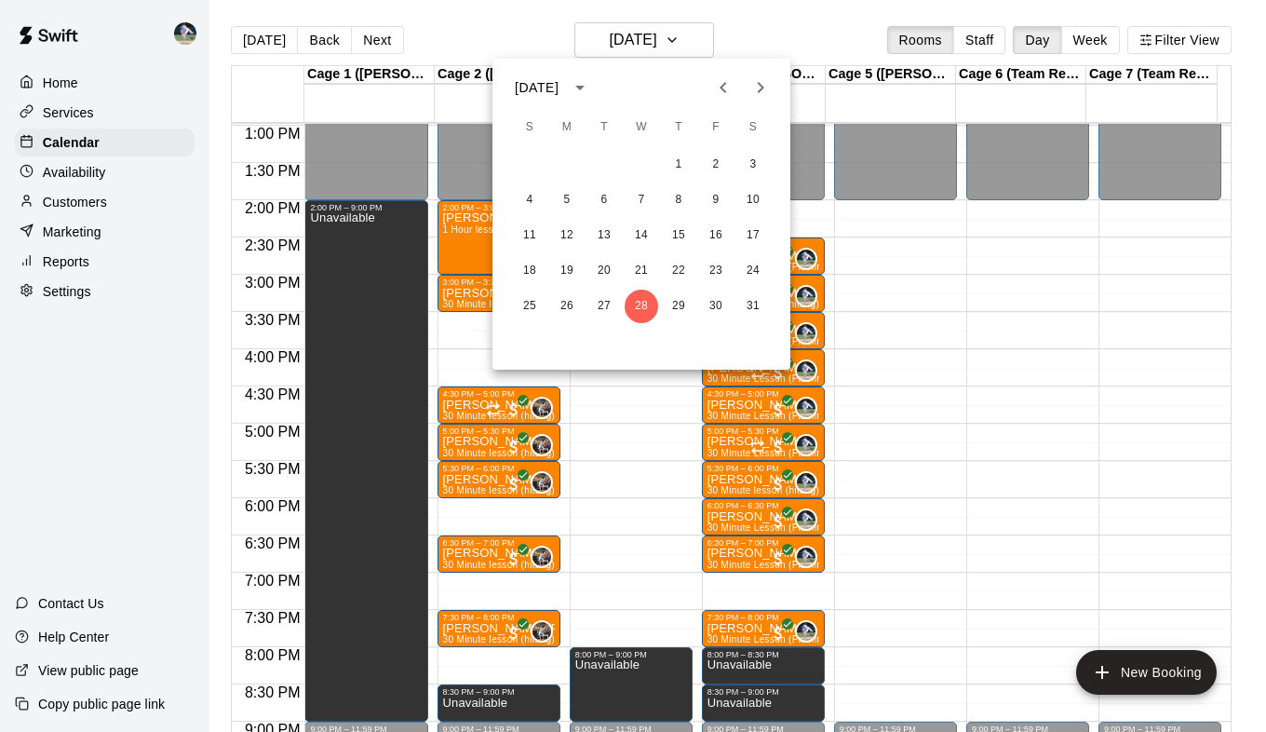
click at [761, 82] on icon "Next month" at bounding box center [760, 87] width 22 height 22
click at [644, 167] on button "4" at bounding box center [642, 165] width 34 height 34
